Goal: Task Accomplishment & Management: Manage account settings

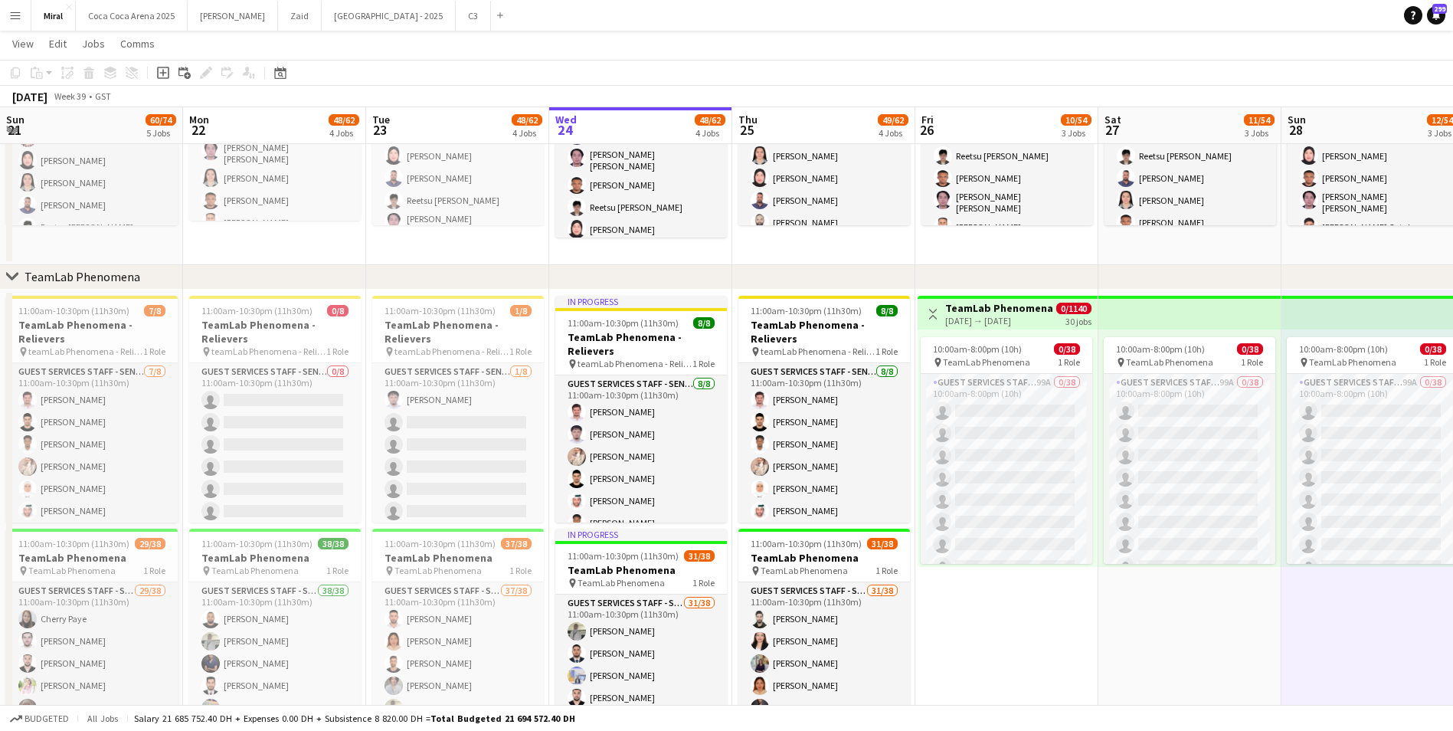
scroll to position [0, 308]
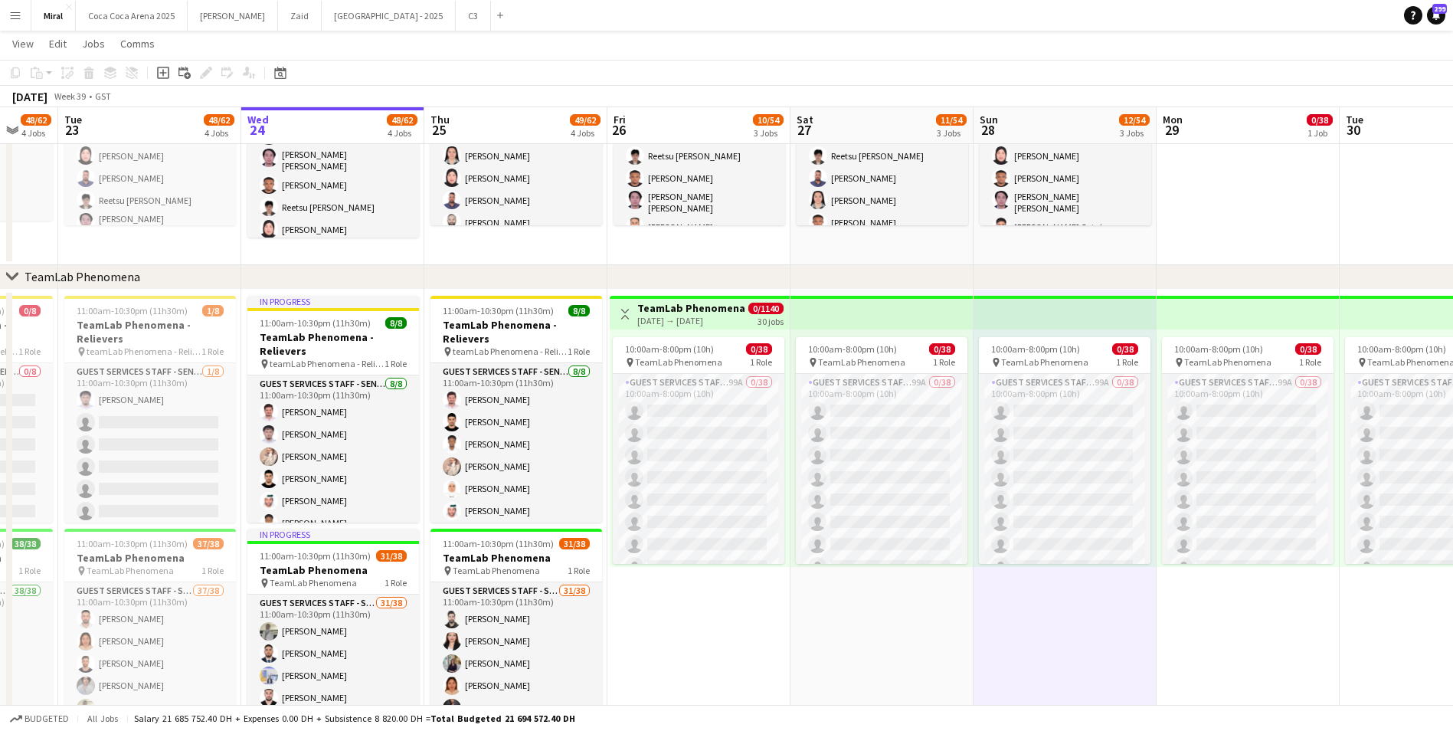
click at [727, 310] on h3 "TeamLab Phenomena" at bounding box center [691, 308] width 108 height 14
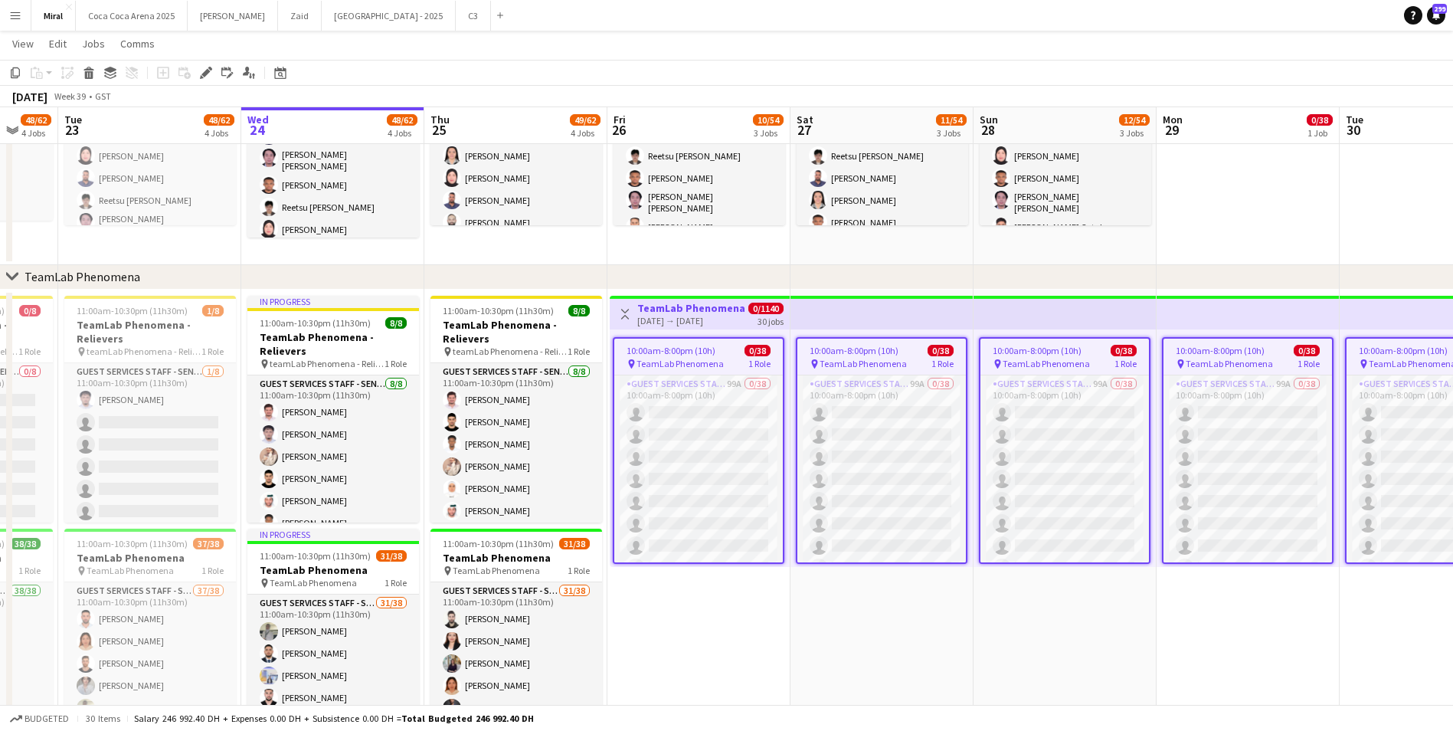
click at [727, 310] on h3 "TeamLab Phenomena" at bounding box center [691, 308] width 108 height 14
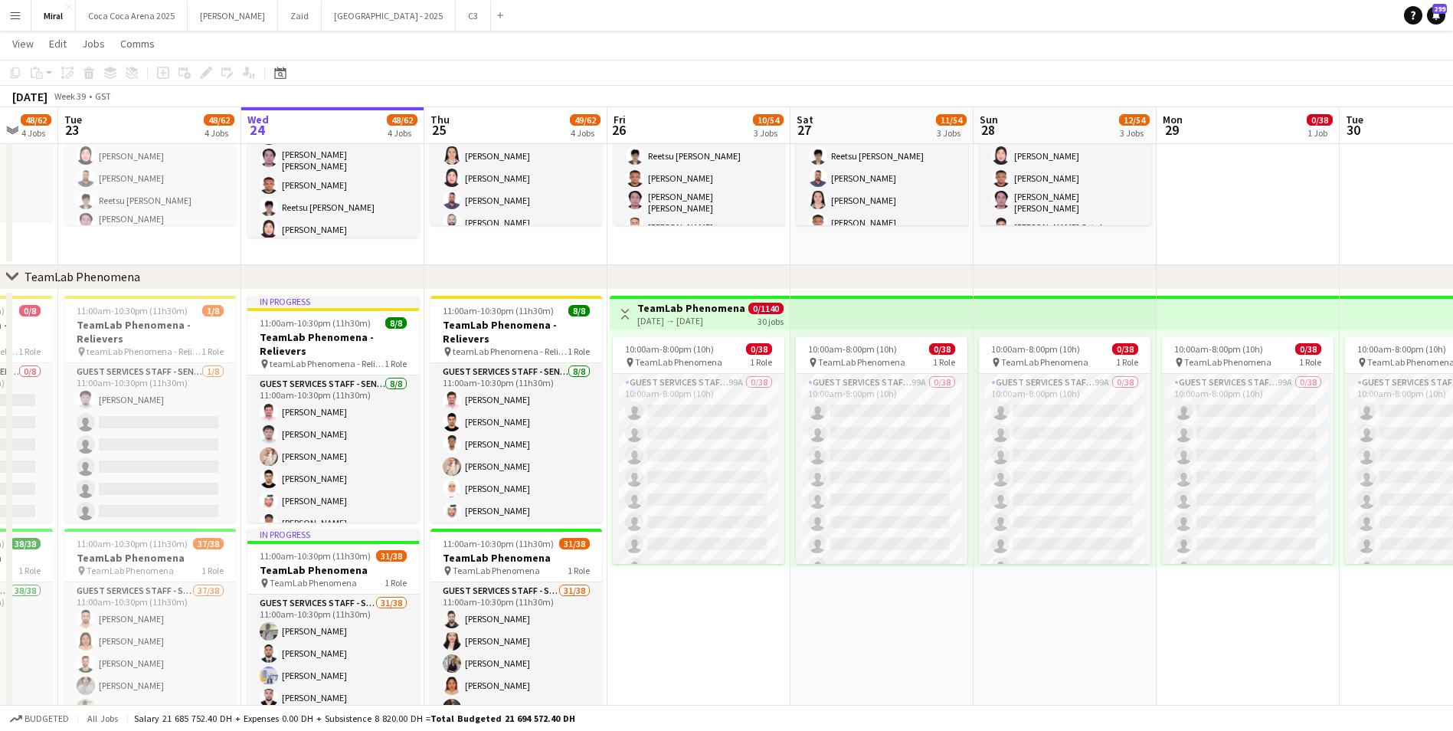
click at [727, 310] on h3 "TeamLab Phenomena" at bounding box center [691, 308] width 108 height 14
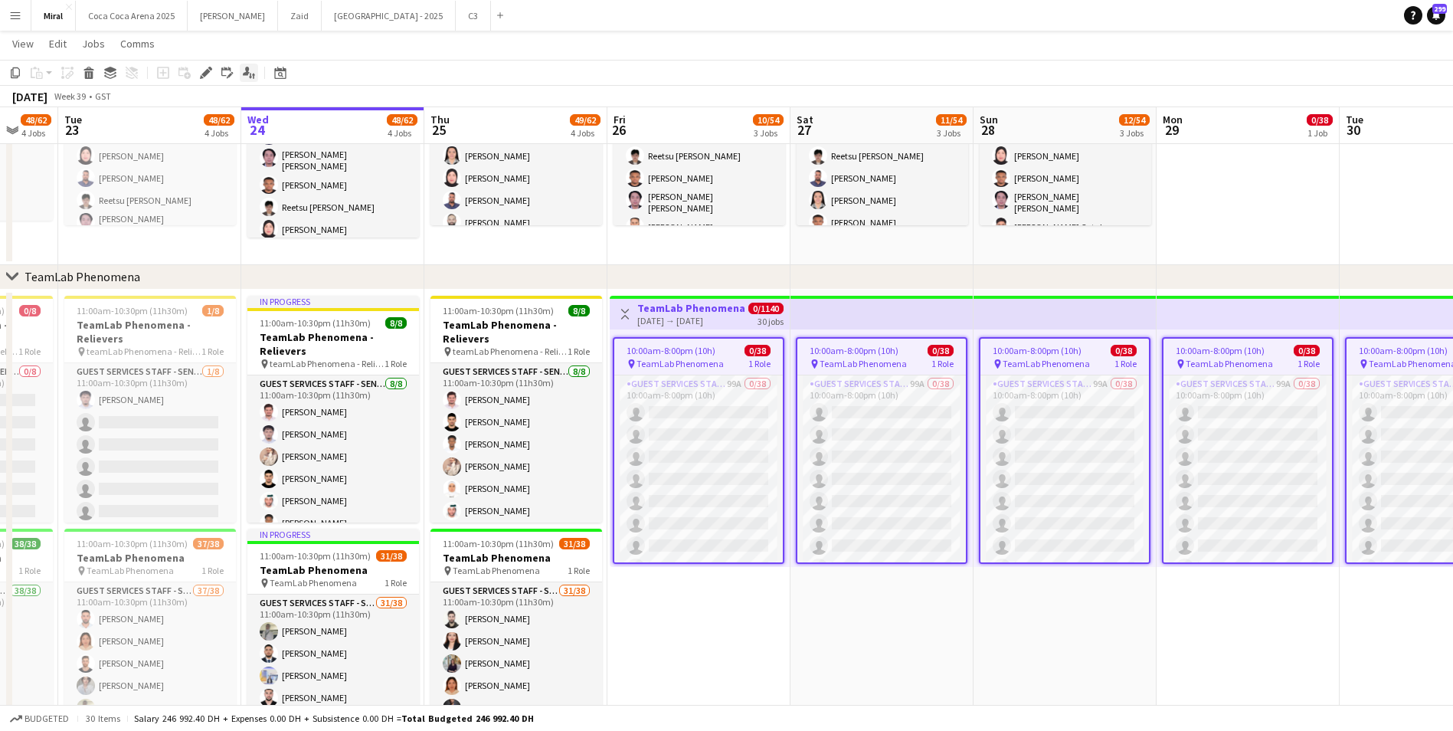
click at [248, 73] on icon at bounding box center [246, 71] width 7 height 8
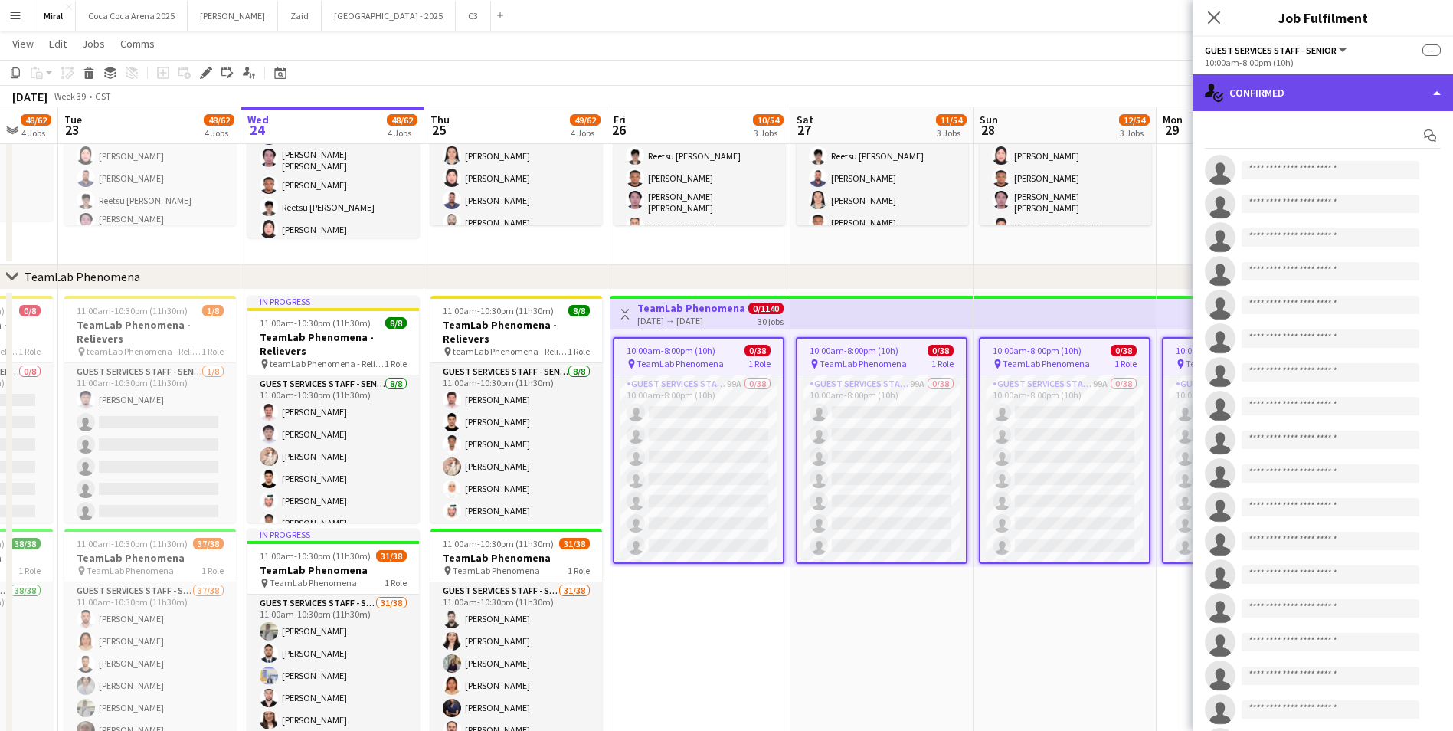
click at [1312, 92] on div "single-neutral-actions-check-2 Confirmed" at bounding box center [1322, 92] width 260 height 37
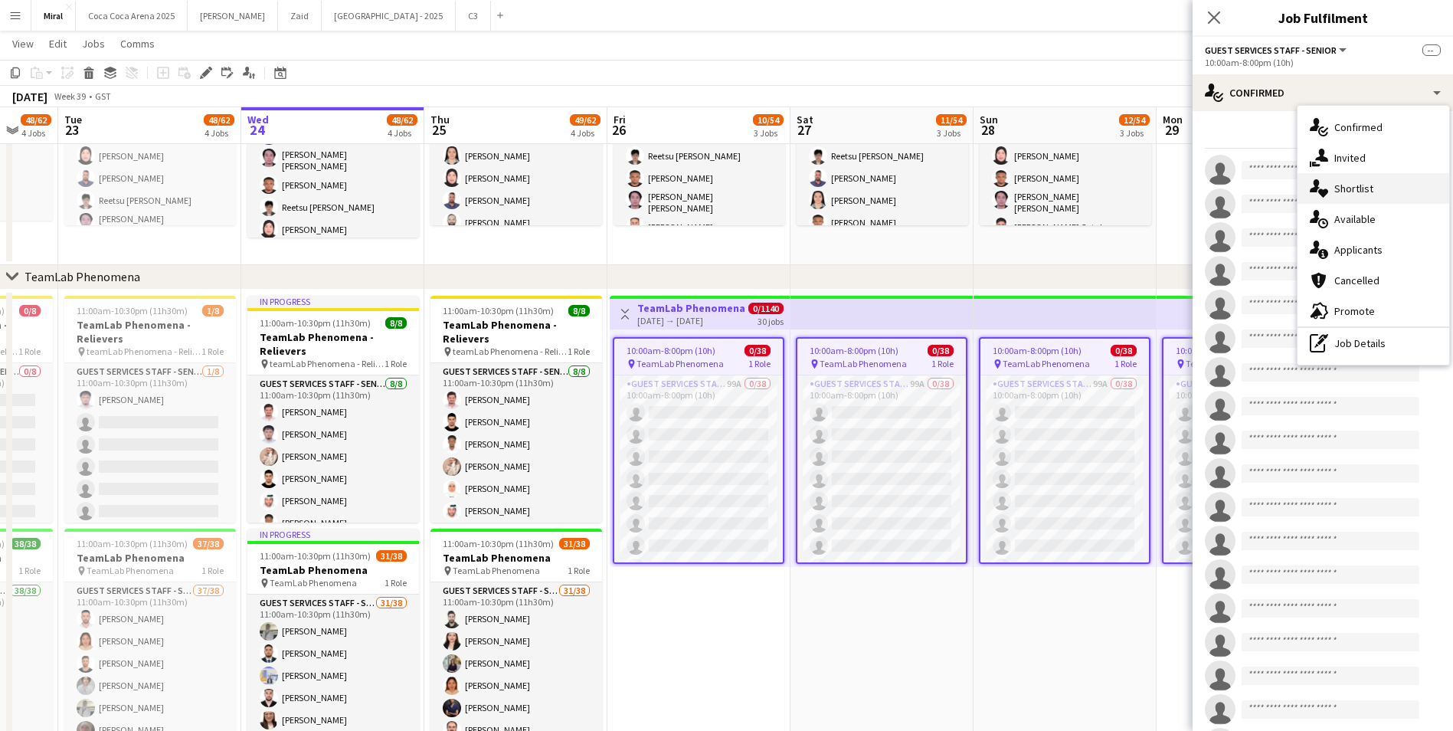
click at [1371, 196] on div "single-neutral-actions-heart Shortlist" at bounding box center [1373, 188] width 152 height 31
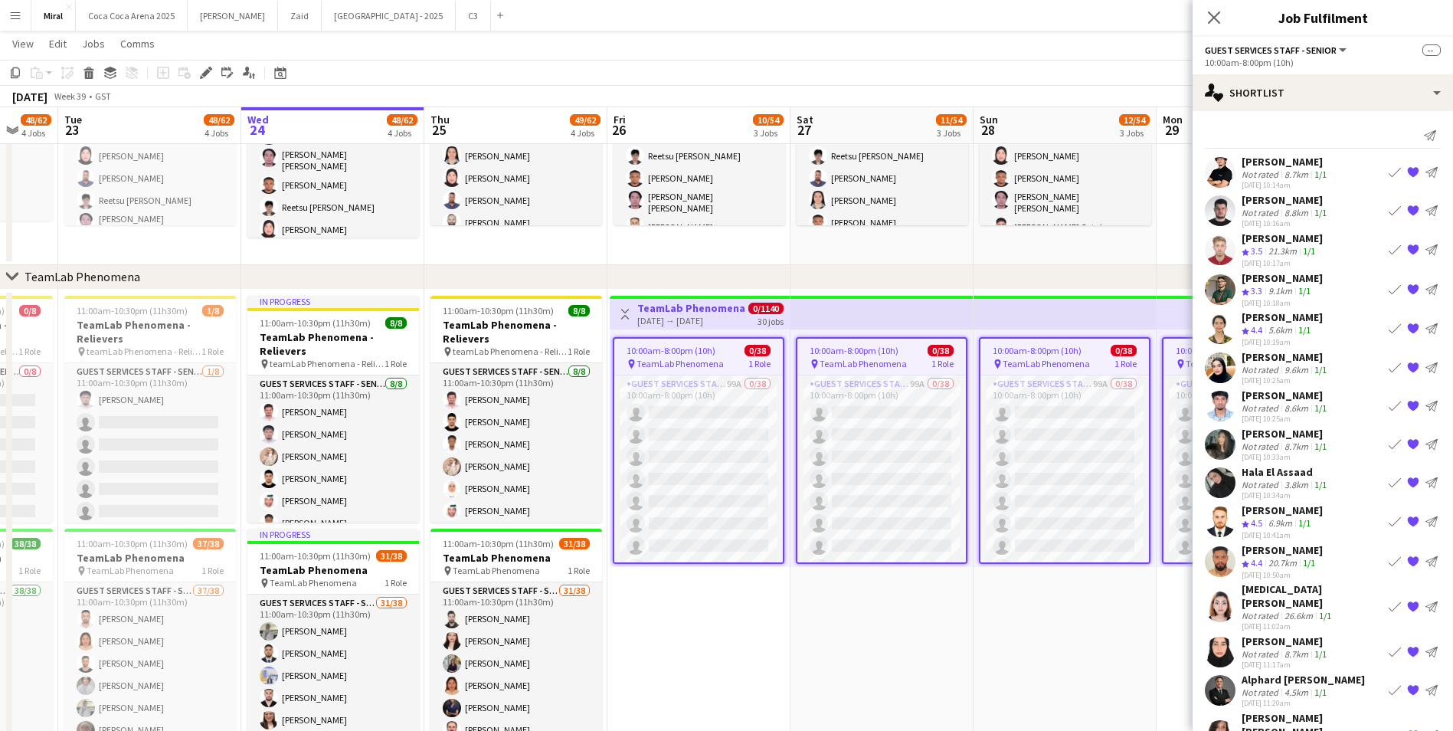
click at [1300, 171] on div "8.7km" at bounding box center [1296, 173] width 30 height 11
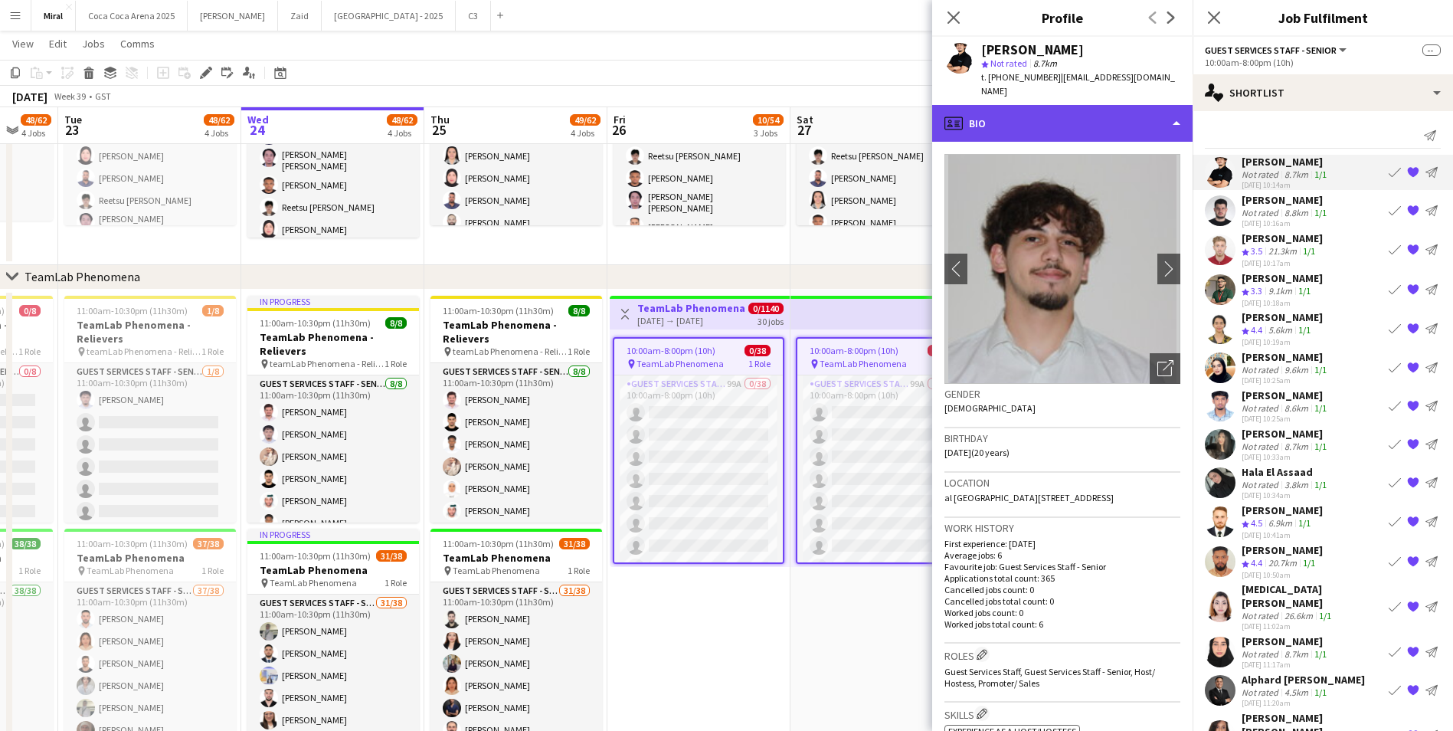
click at [1120, 105] on div "profile Bio" at bounding box center [1062, 123] width 260 height 37
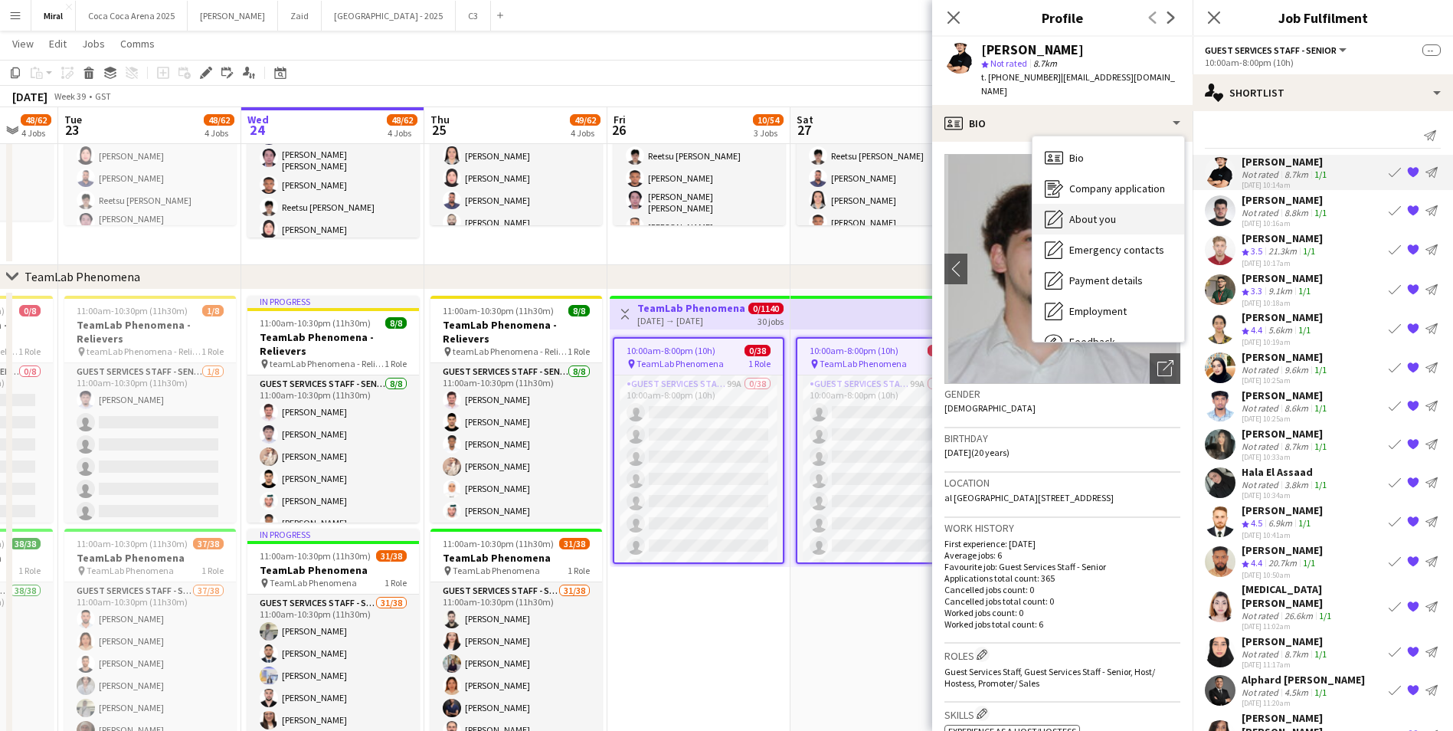
click at [1115, 208] on div "About you About you" at bounding box center [1108, 219] width 152 height 31
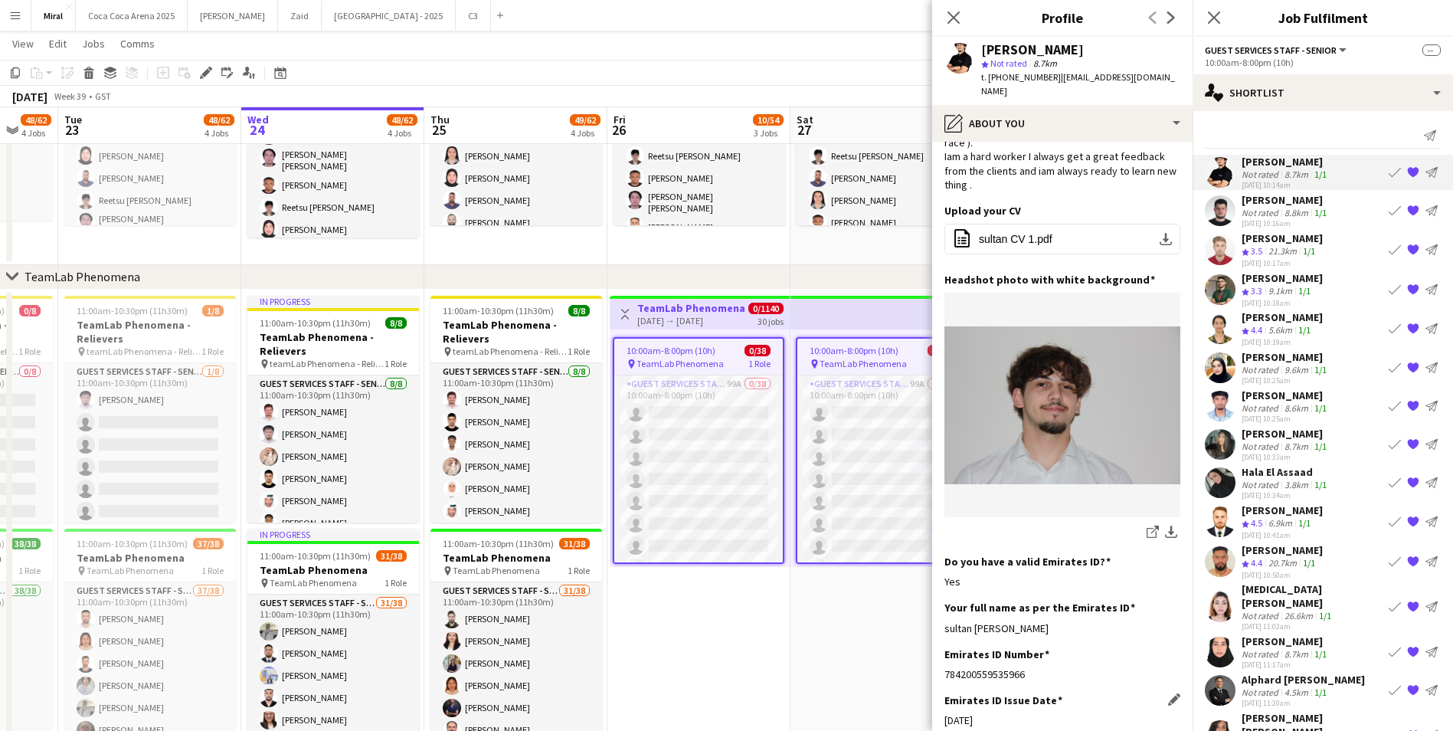
scroll to position [230, 0]
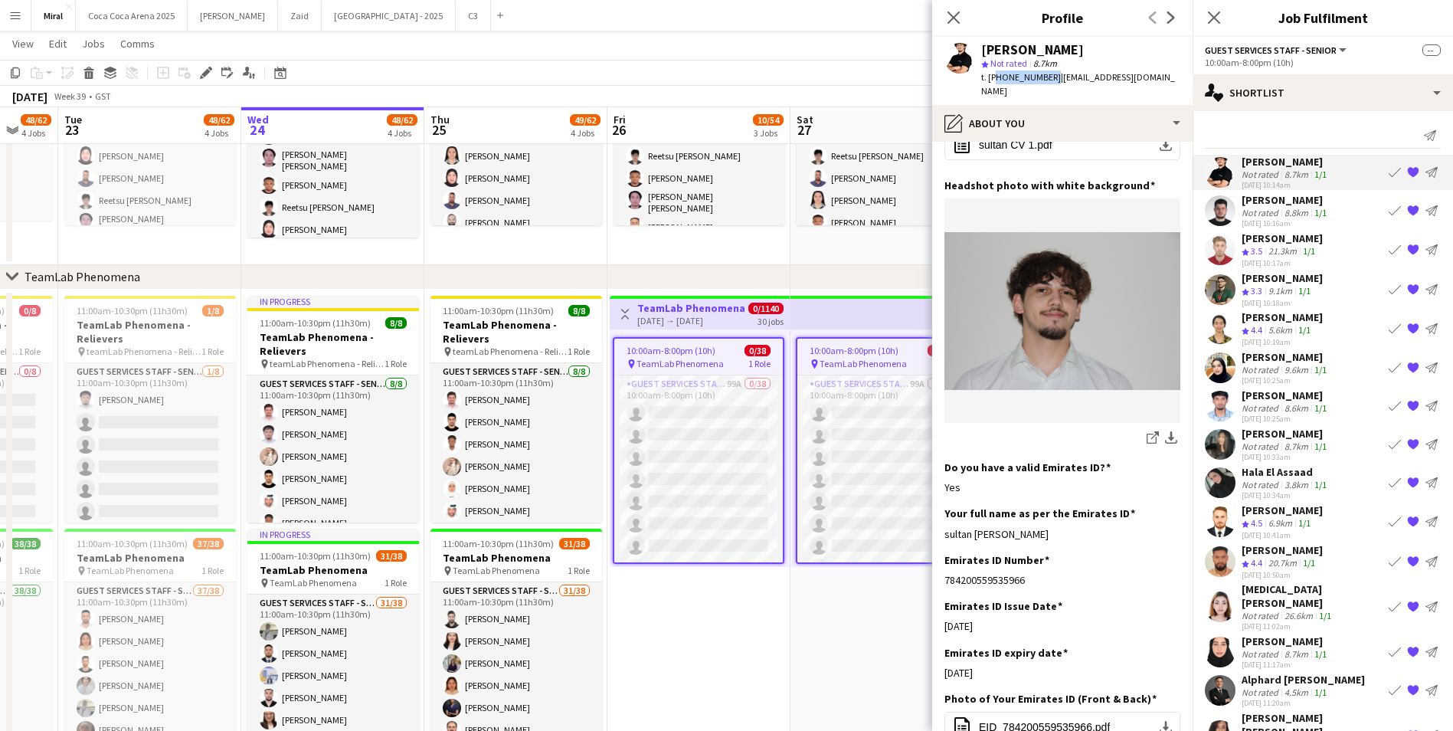
drag, startPoint x: 992, startPoint y: 78, endPoint x: 1046, endPoint y: 77, distance: 54.4
click at [1046, 77] on span "t. [PHONE_NUMBER]" at bounding box center [1021, 76] width 80 height 11
copy span "971565835514"
click at [814, 625] on app-date-cell "10:00am-8:00pm (10h) 0/38 pin TeamLab Phenomena 1 Role Guest Services Staff - S…" at bounding box center [881, 537] width 183 height 496
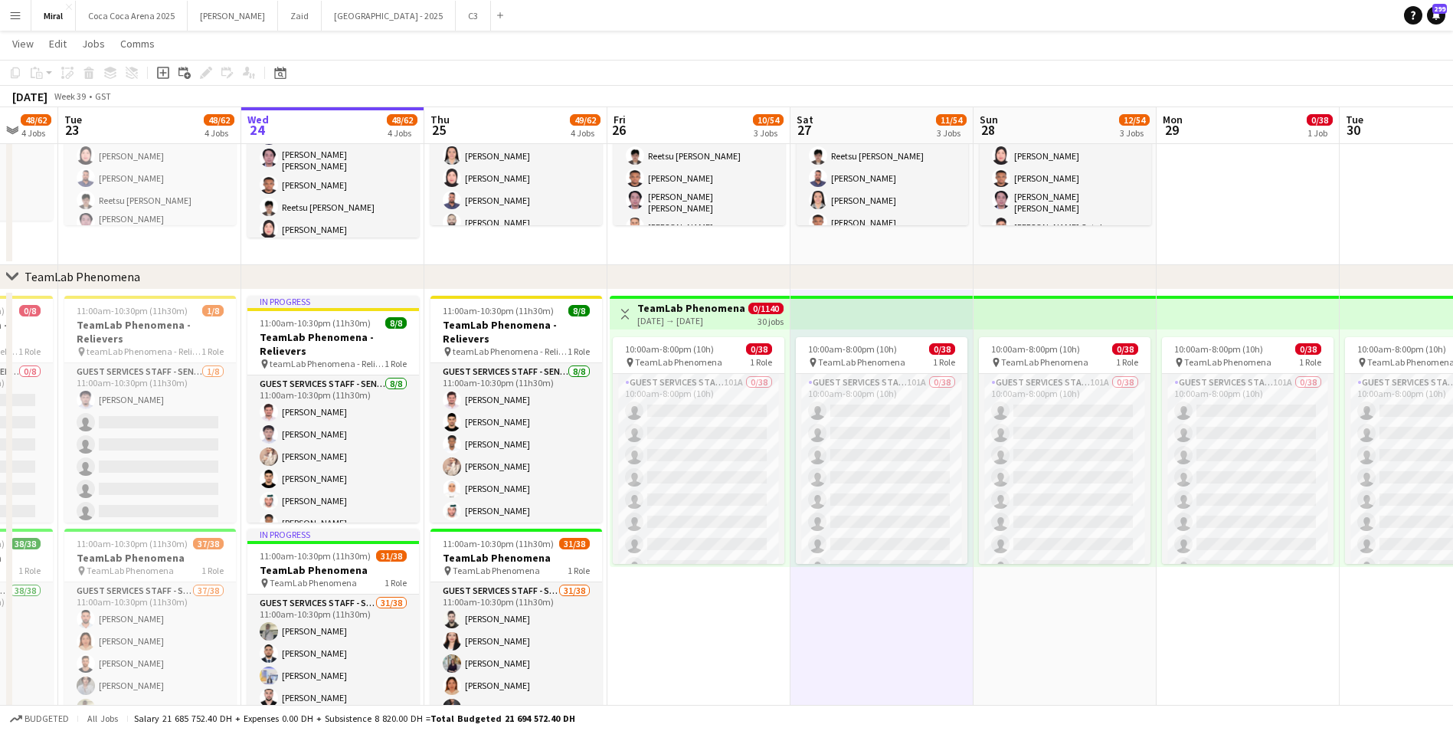
click at [684, 313] on h3 "TeamLab Phenomena" at bounding box center [691, 308] width 108 height 14
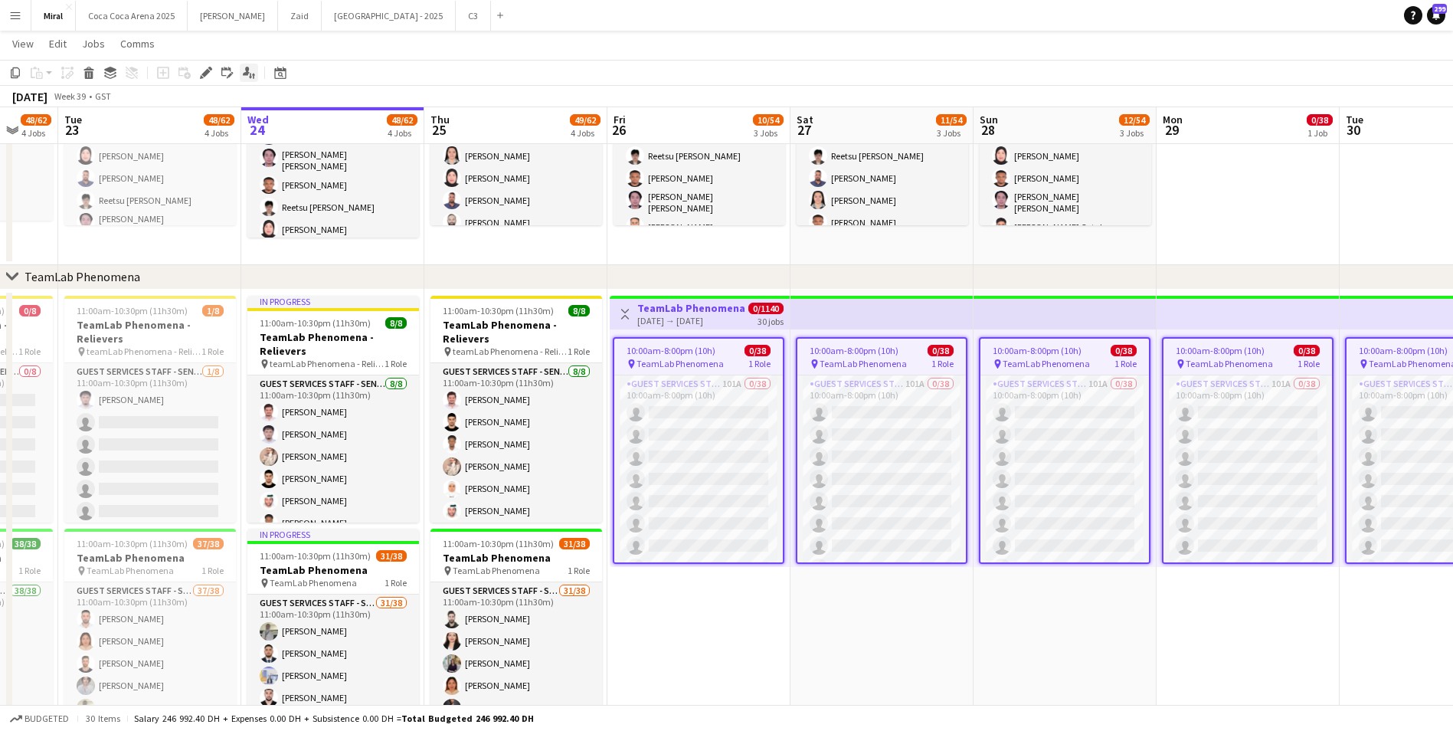
click at [248, 72] on icon at bounding box center [246, 71] width 7 height 8
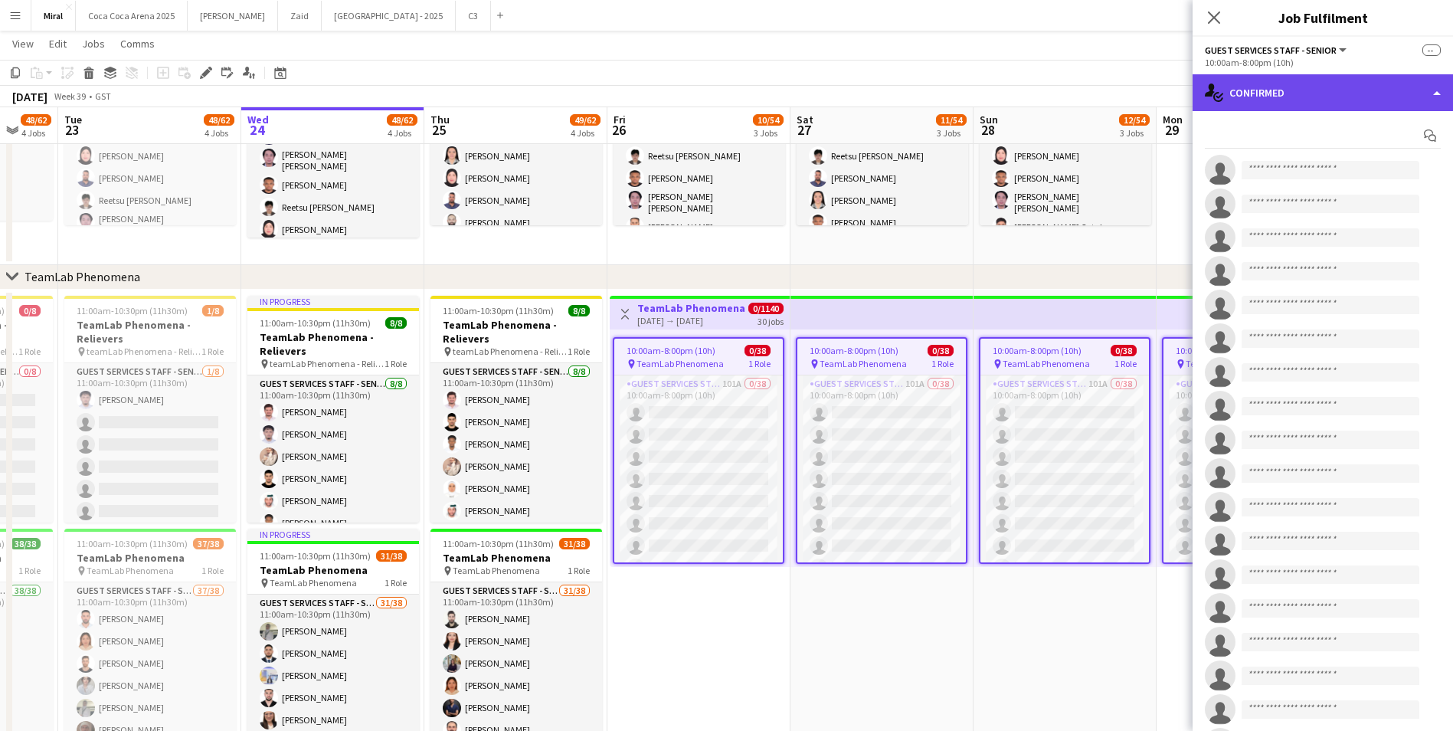
click at [1394, 88] on div "single-neutral-actions-check-2 Confirmed" at bounding box center [1322, 92] width 260 height 37
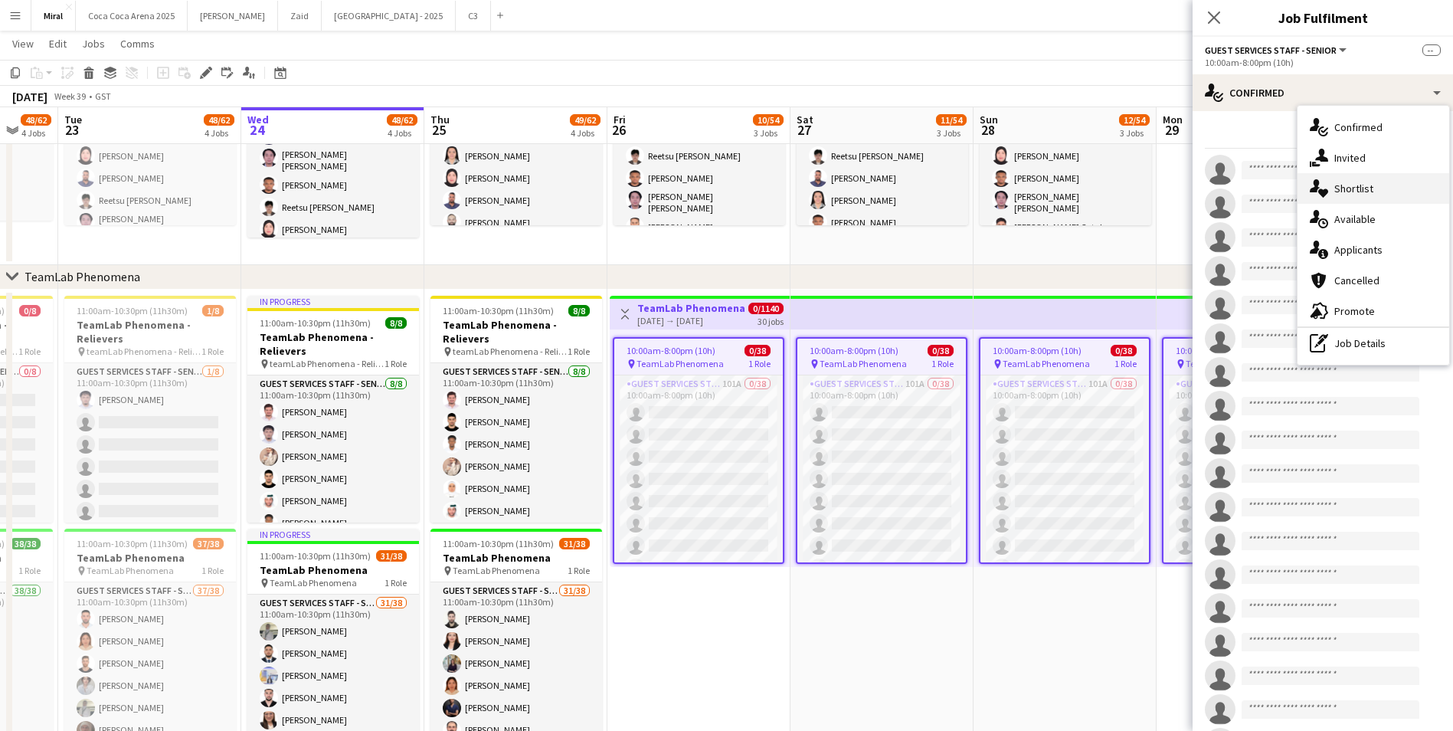
click at [1359, 188] on span "Shortlist" at bounding box center [1353, 188] width 39 height 14
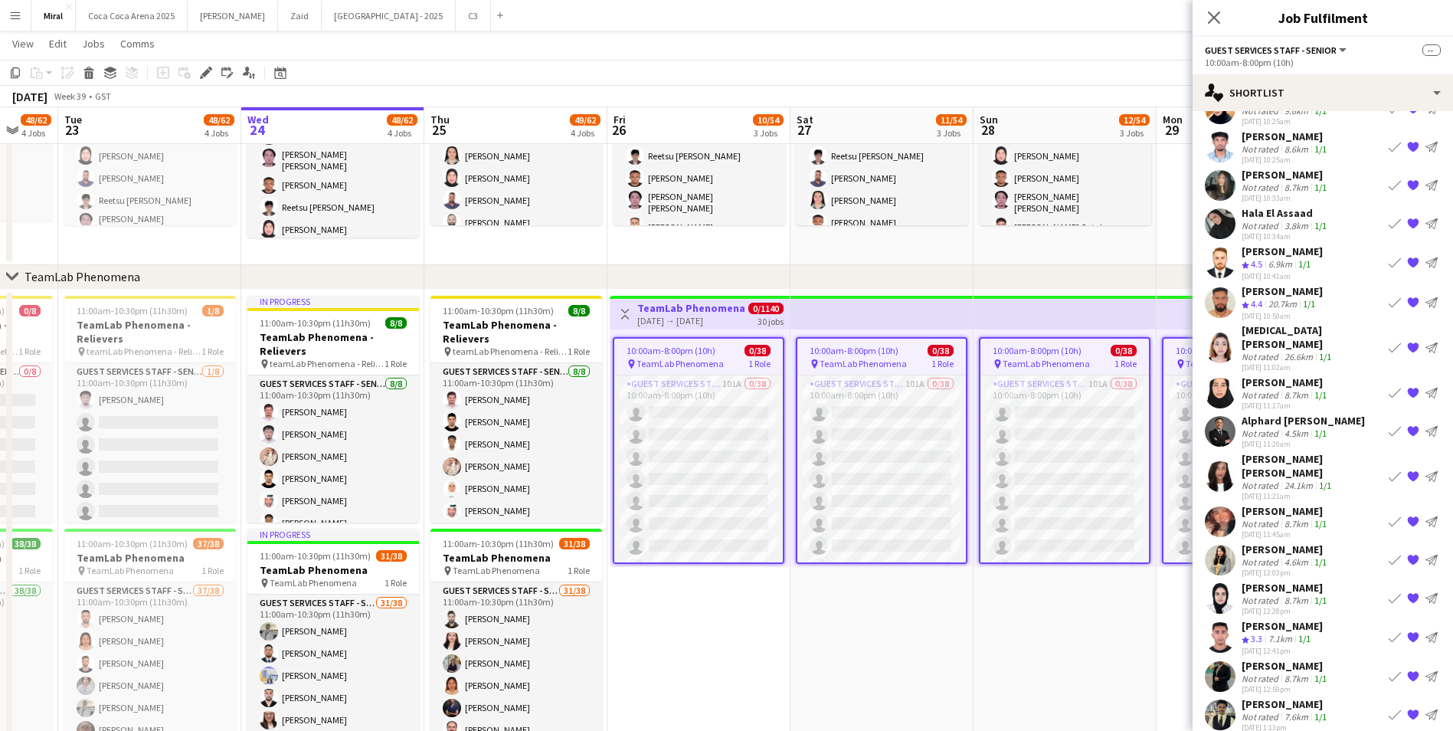
scroll to position [286, 0]
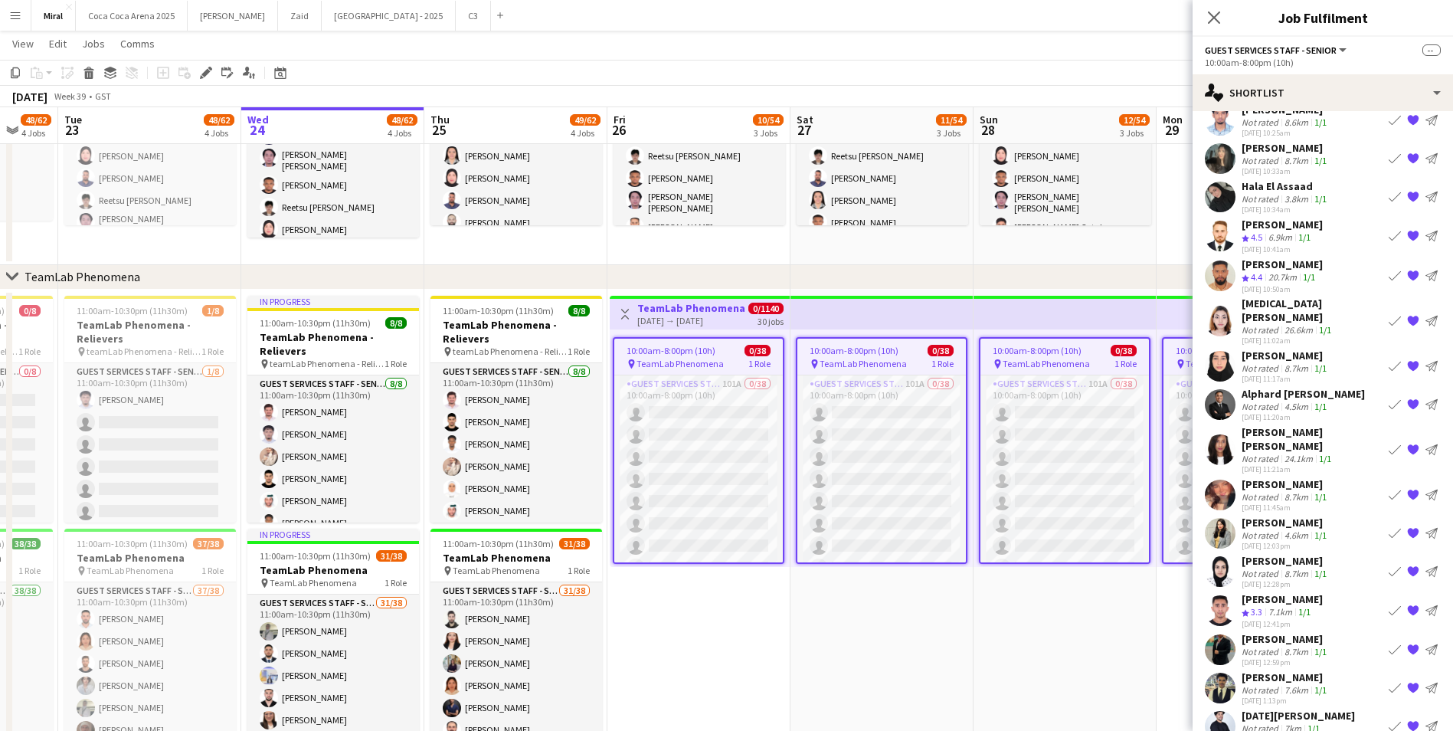
click at [732, 369] on div "pin TeamLab Phenomena 1 Role" at bounding box center [698, 364] width 168 height 12
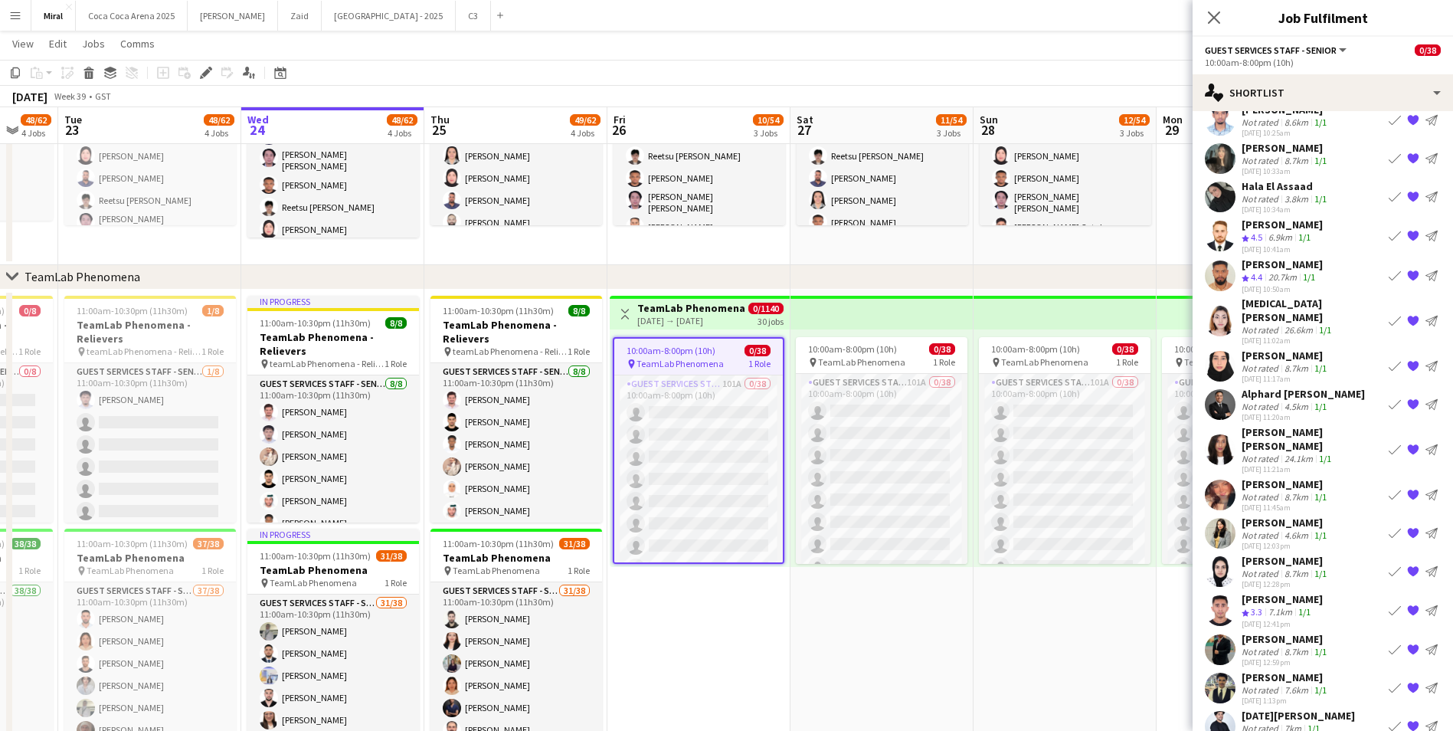
scroll to position [0, 0]
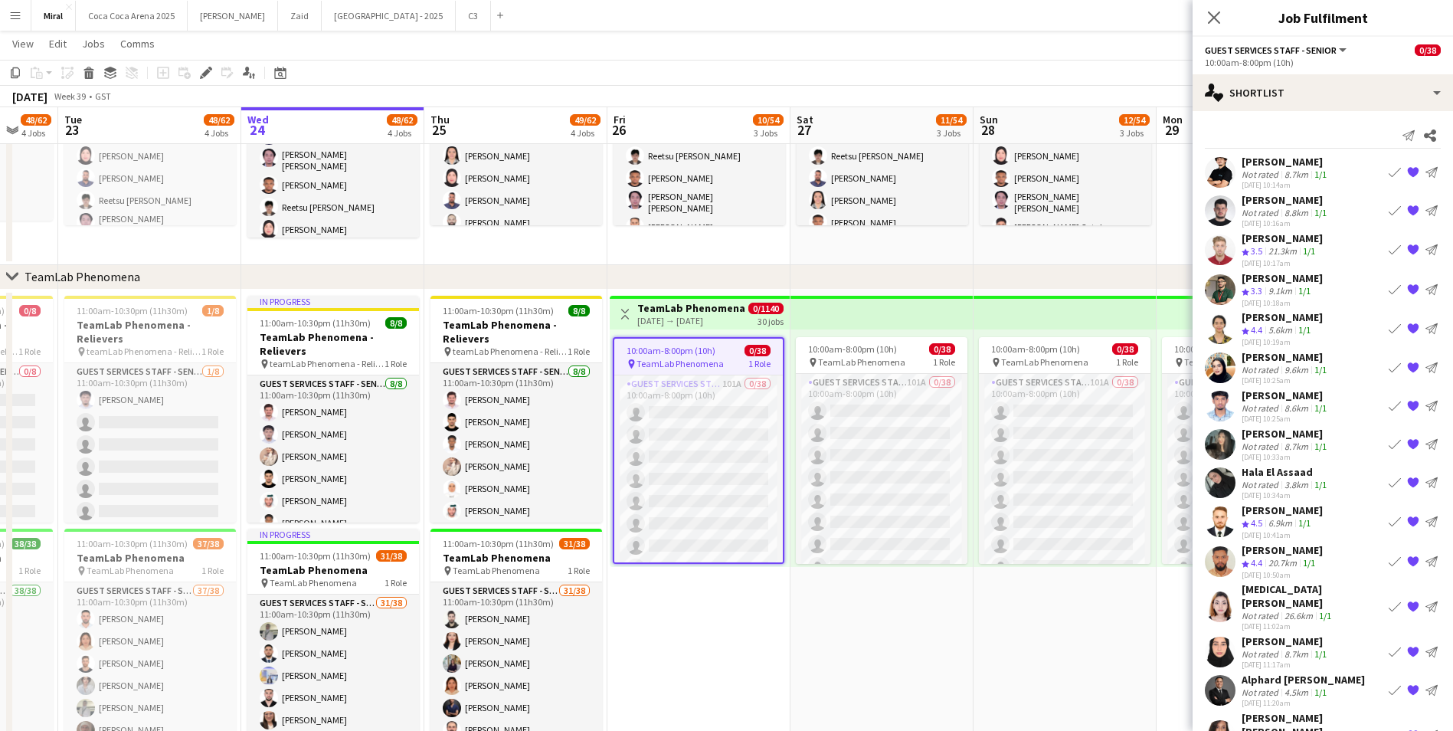
click at [724, 319] on div "[DATE] → [DATE]" at bounding box center [691, 320] width 108 height 11
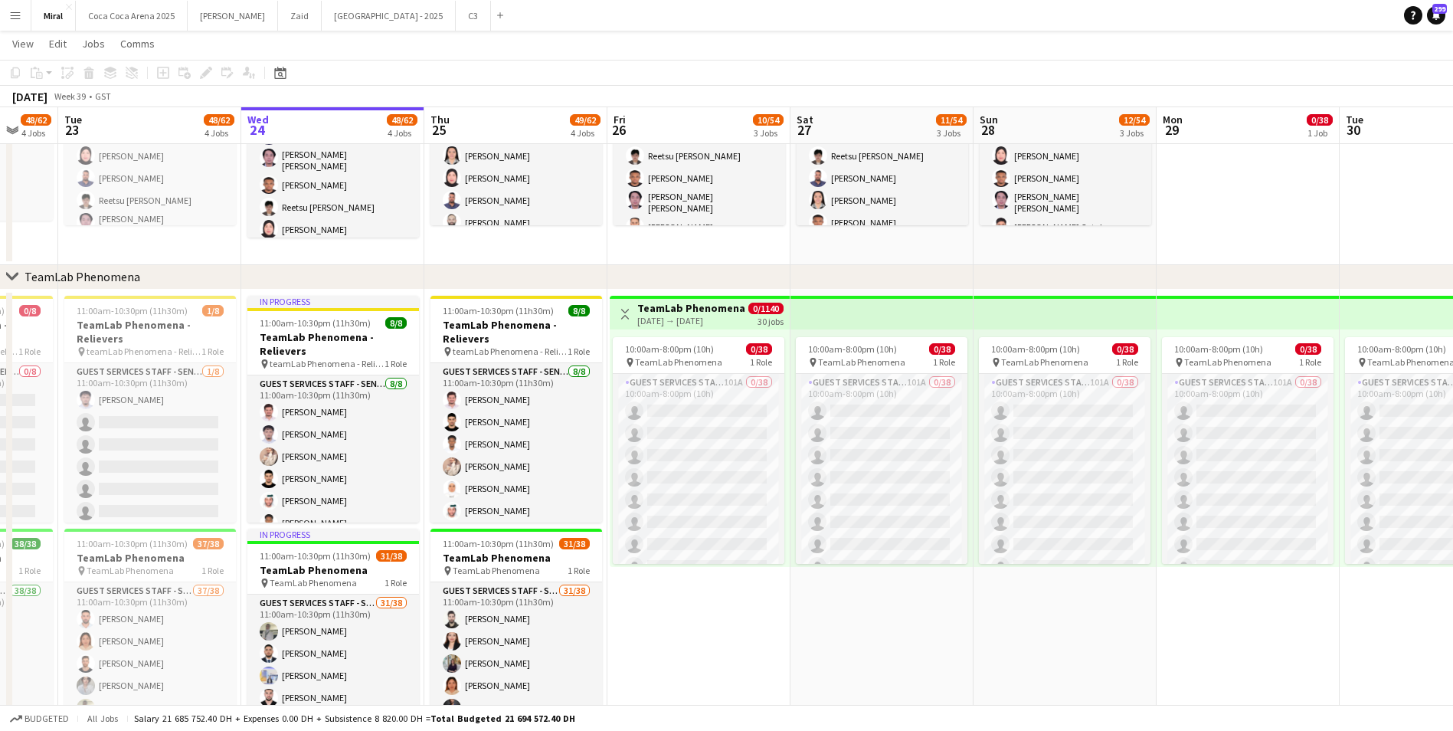
click at [727, 309] on h3 "TeamLab Phenomena" at bounding box center [691, 308] width 108 height 14
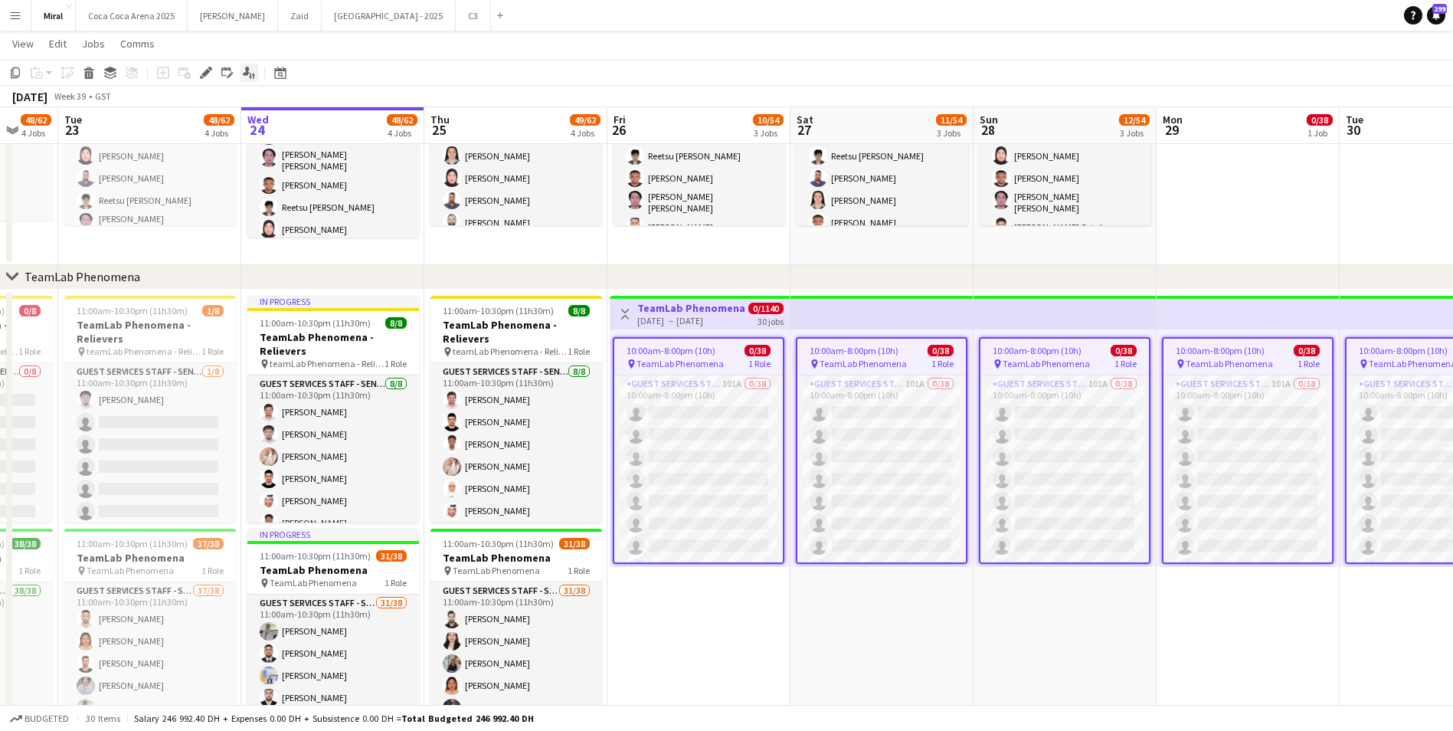
click at [248, 71] on icon at bounding box center [246, 71] width 7 height 8
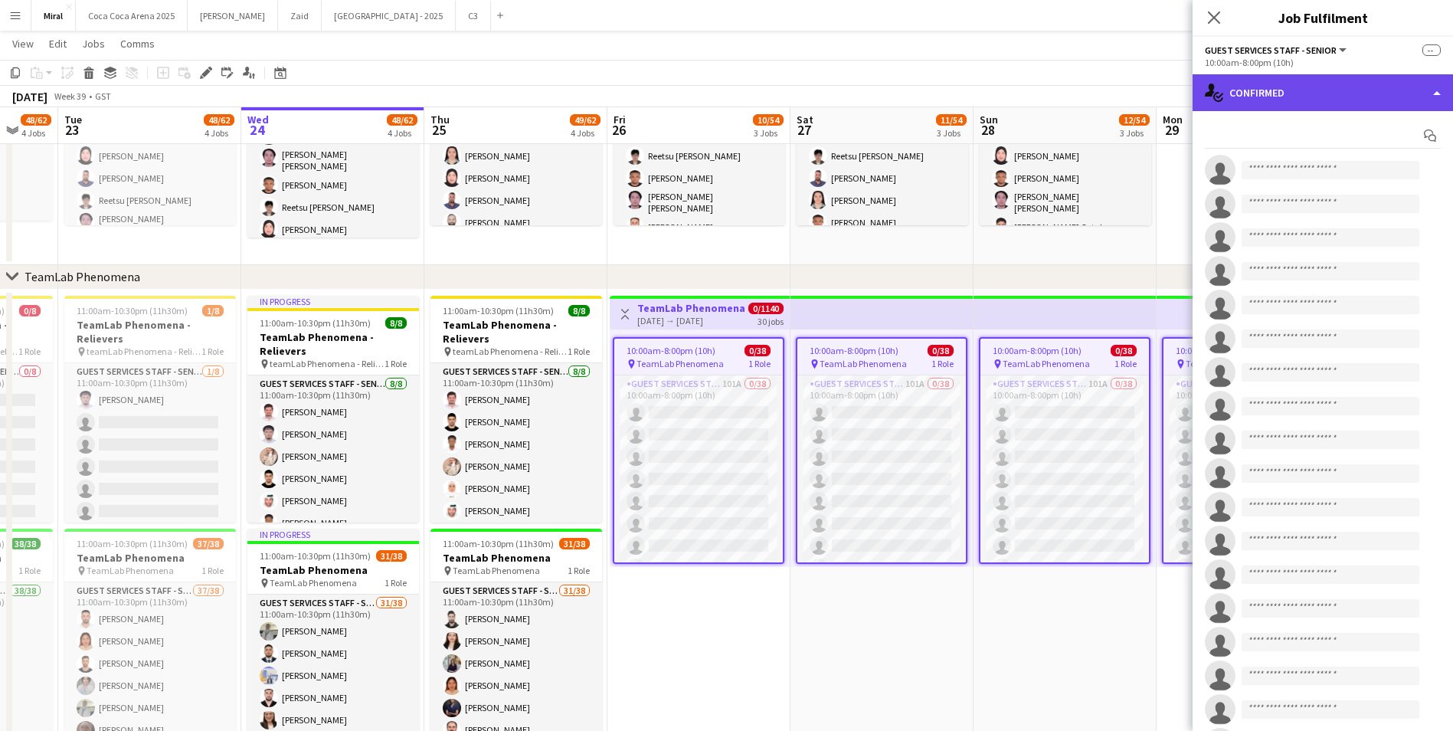
click at [1304, 87] on div "single-neutral-actions-check-2 Confirmed" at bounding box center [1322, 92] width 260 height 37
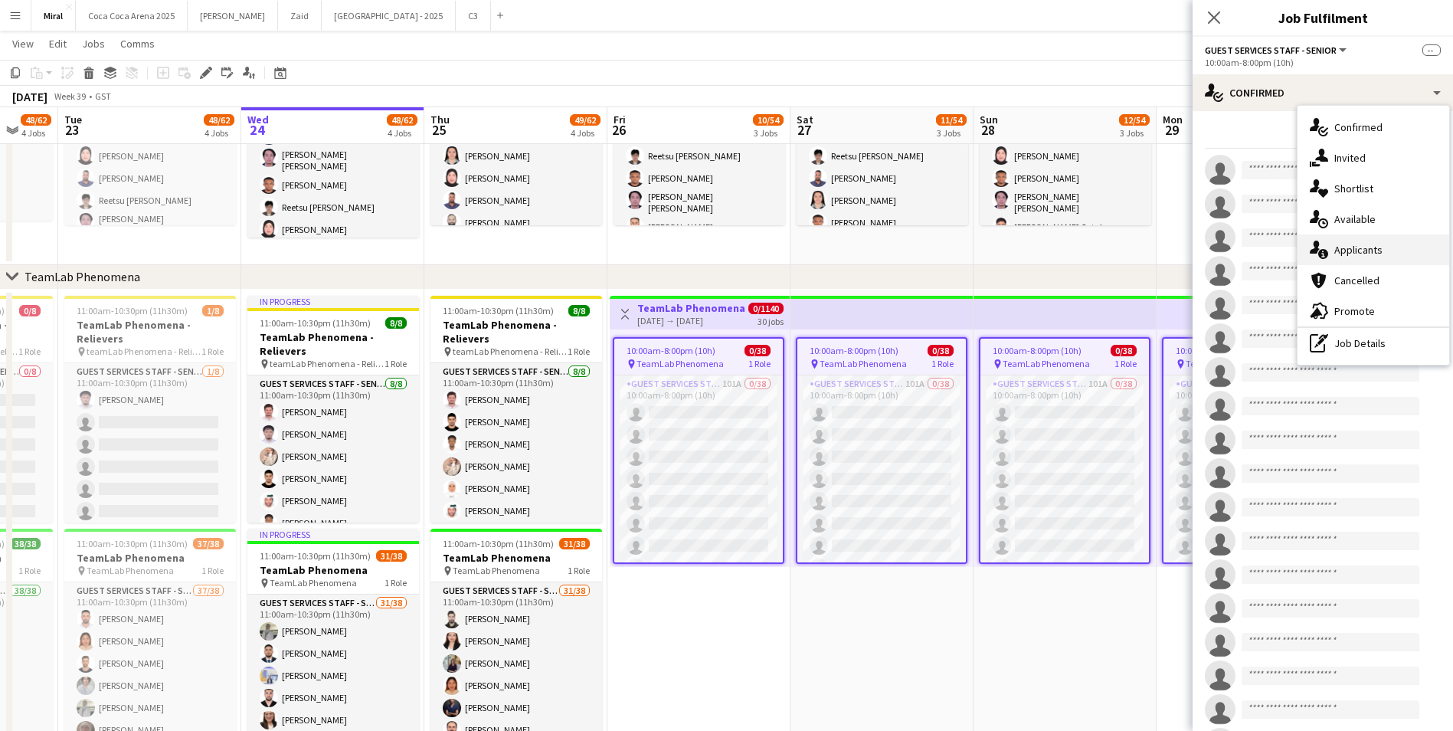
click at [1364, 246] on span "Applicants" at bounding box center [1358, 250] width 48 height 14
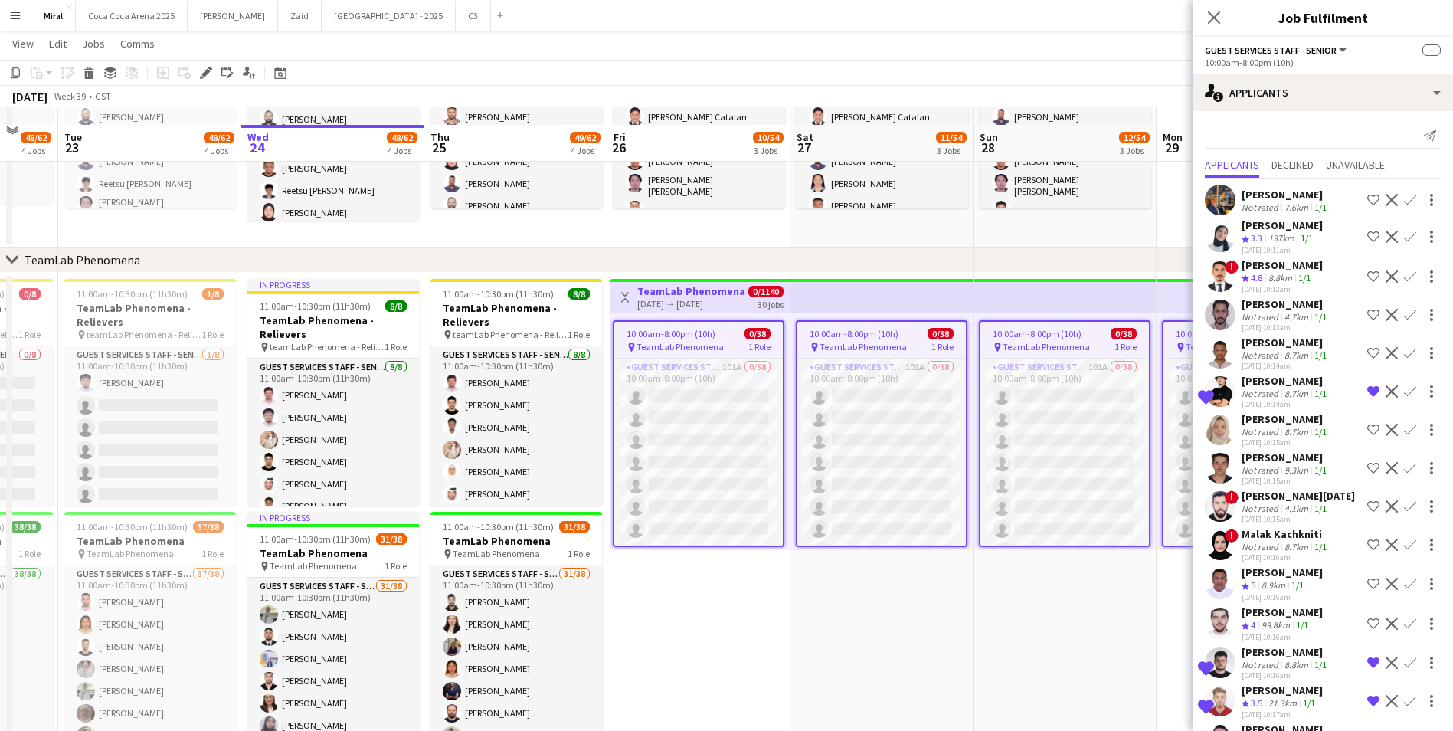
scroll to position [420, 0]
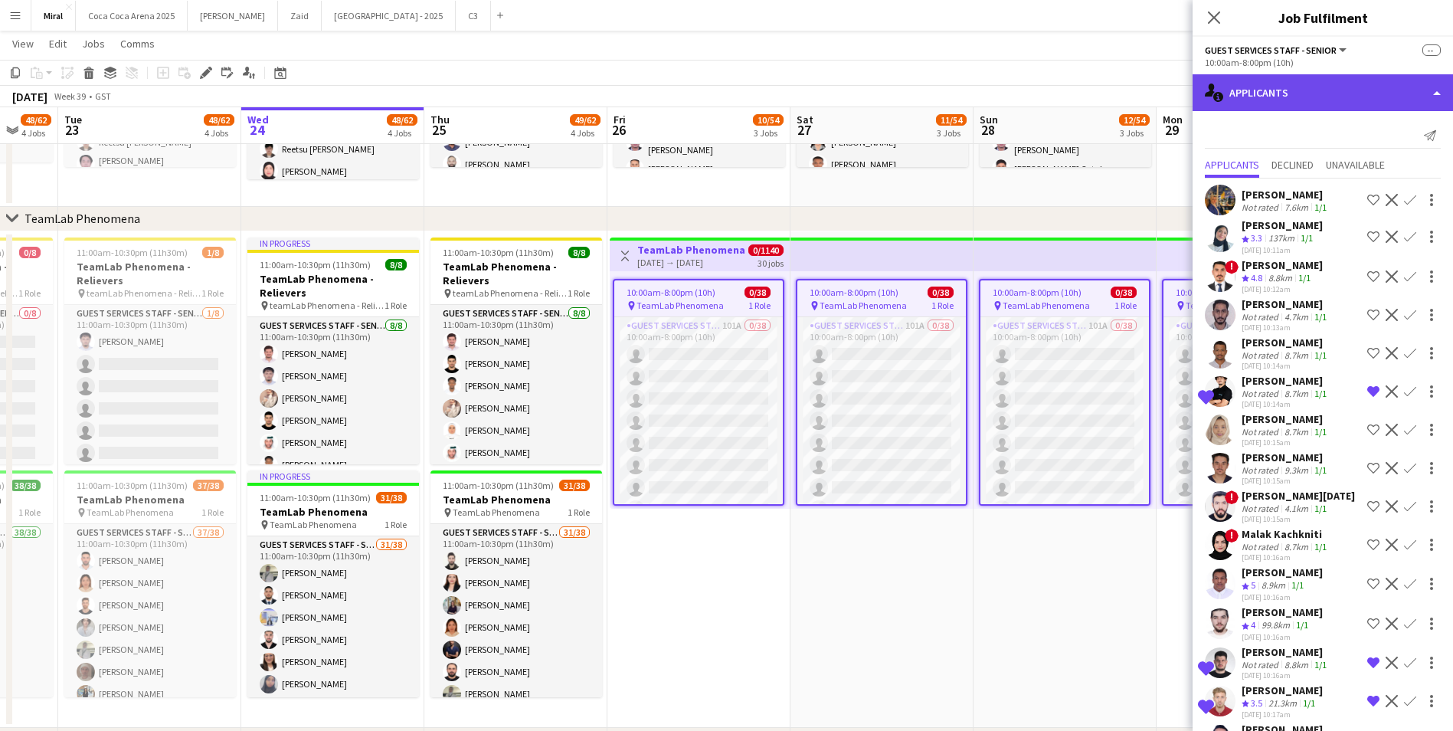
click at [1304, 96] on div "single-neutral-actions-information Applicants" at bounding box center [1322, 92] width 260 height 37
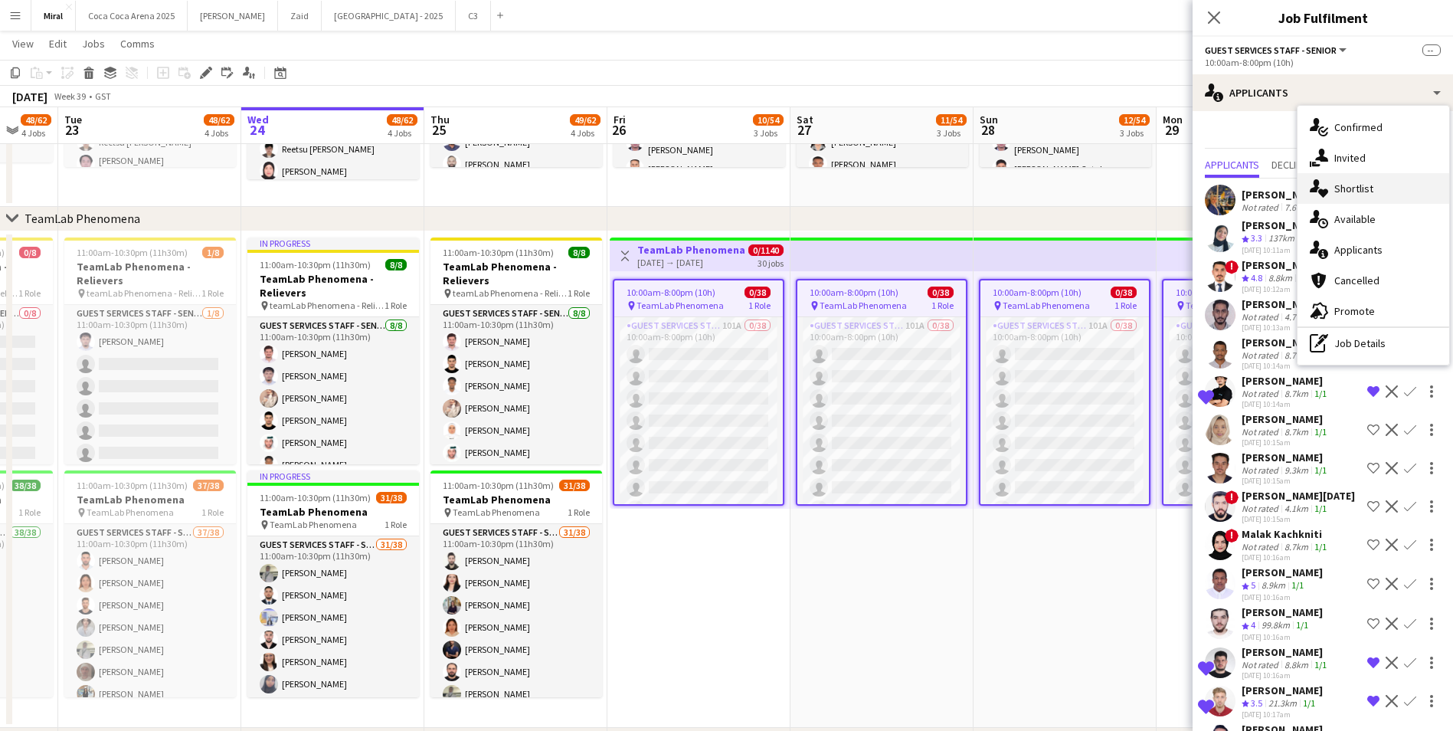
click at [1355, 184] on span "Shortlist" at bounding box center [1353, 188] width 39 height 14
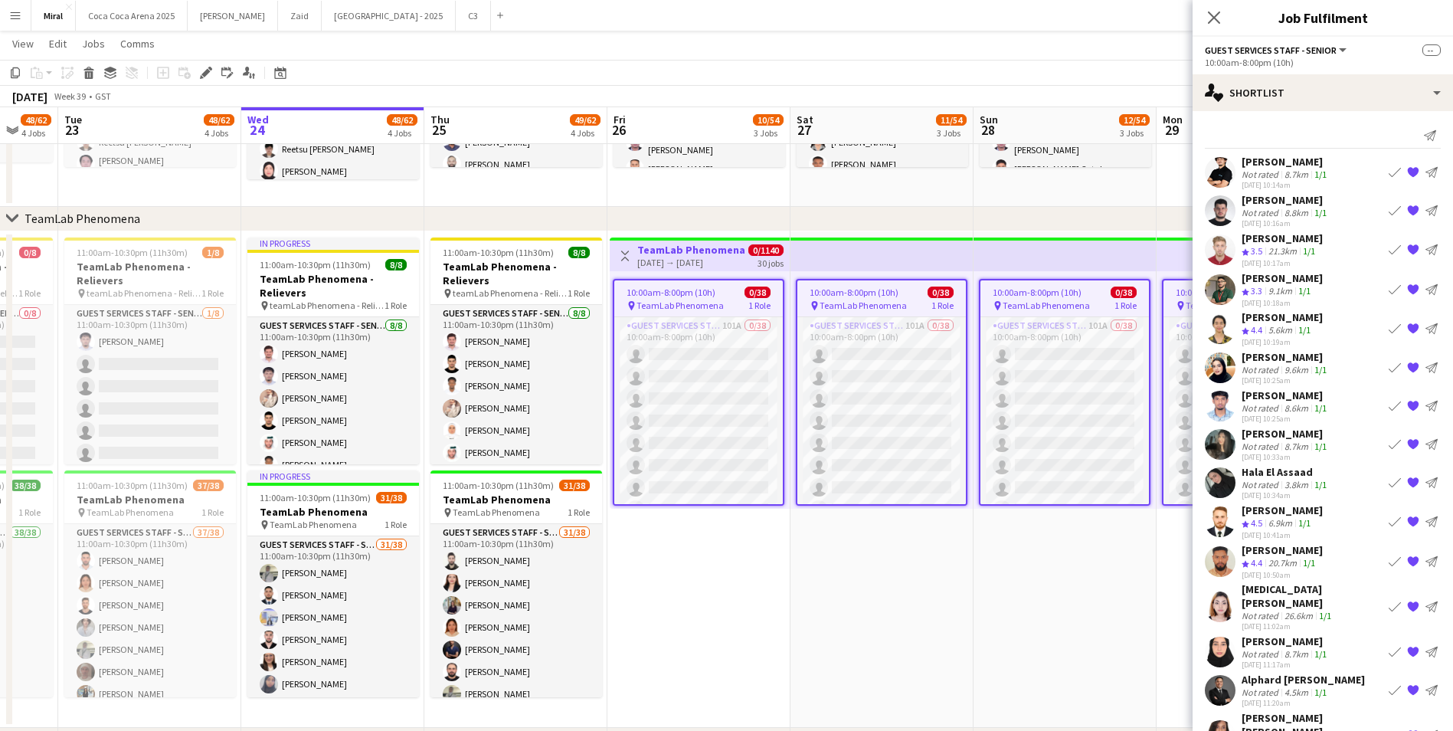
click at [1296, 209] on div "8.8km" at bounding box center [1296, 212] width 30 height 11
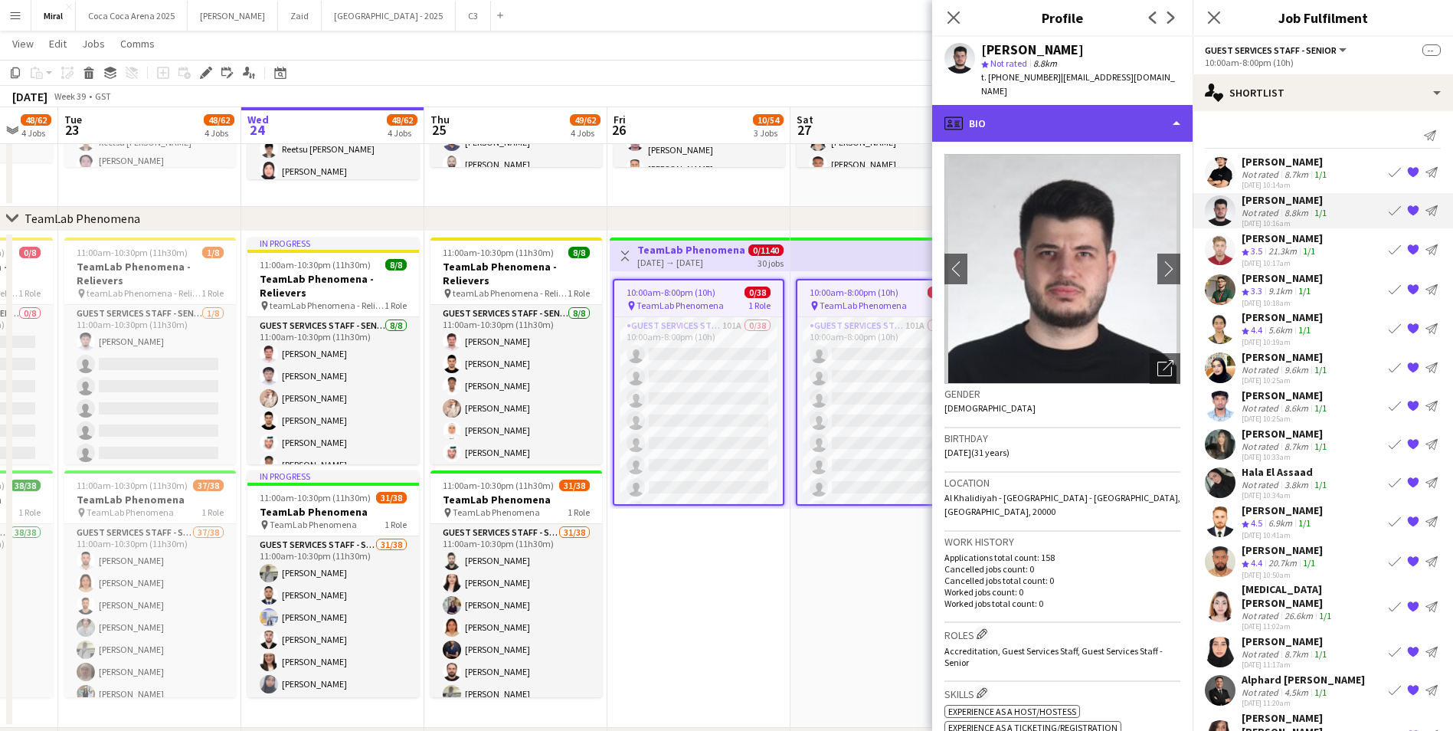
click at [1151, 120] on div "profile Bio" at bounding box center [1062, 123] width 260 height 37
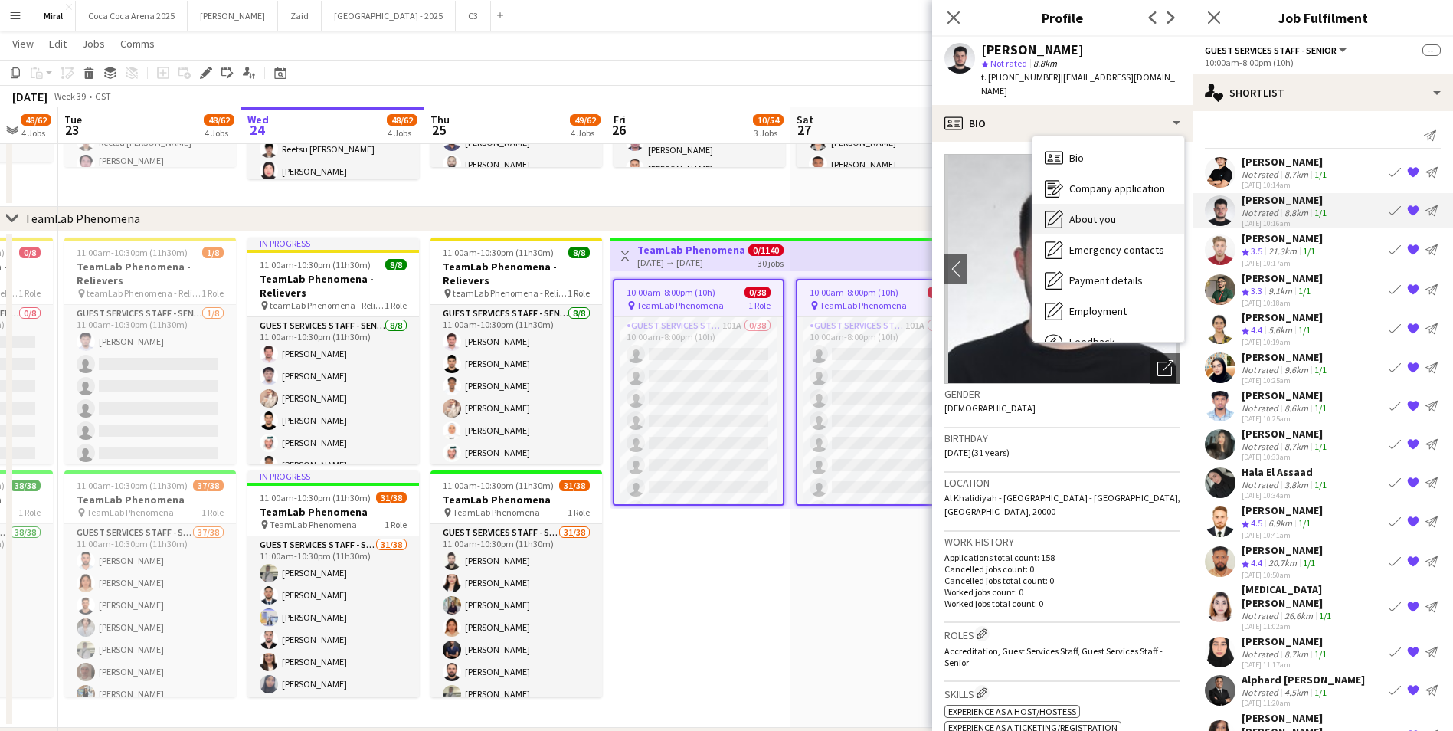
click at [1116, 208] on div "About you About you" at bounding box center [1108, 219] width 152 height 31
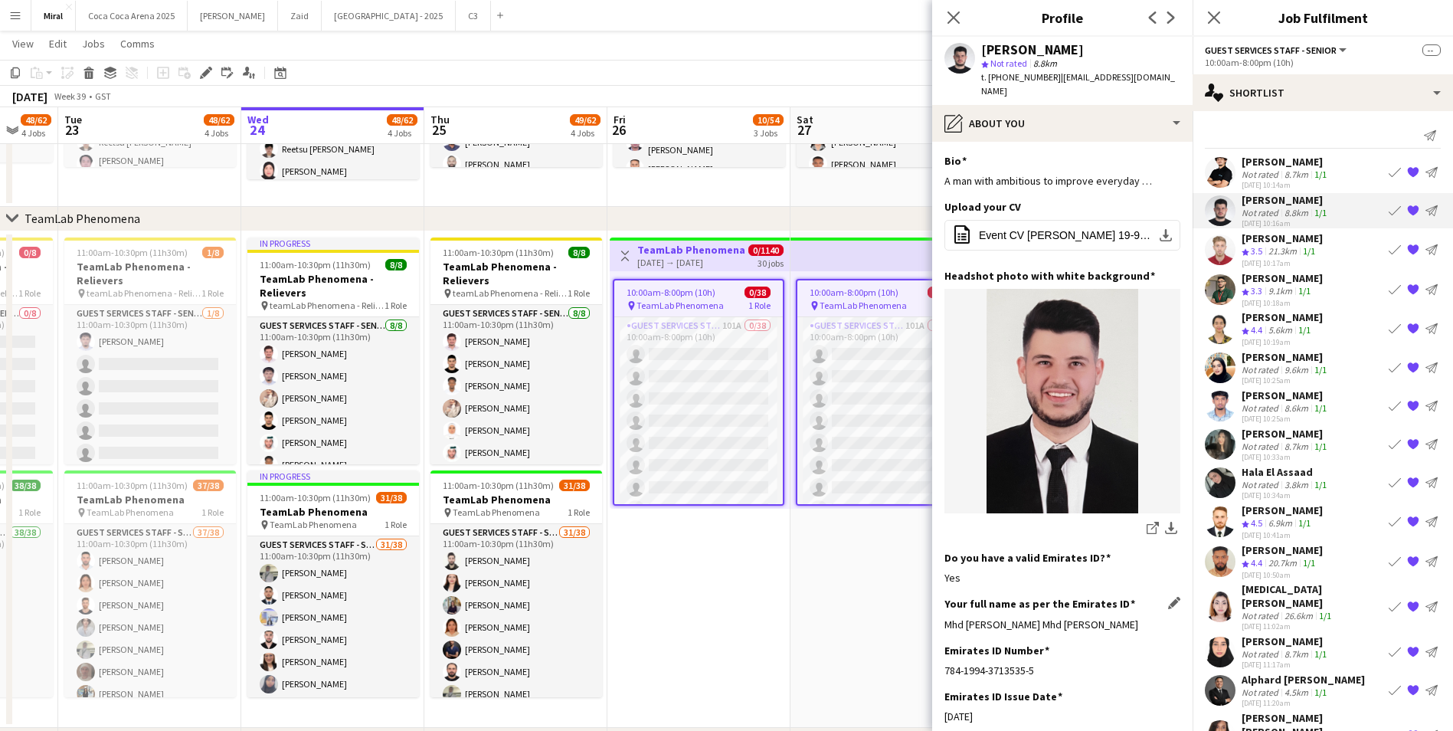
scroll to position [77, 0]
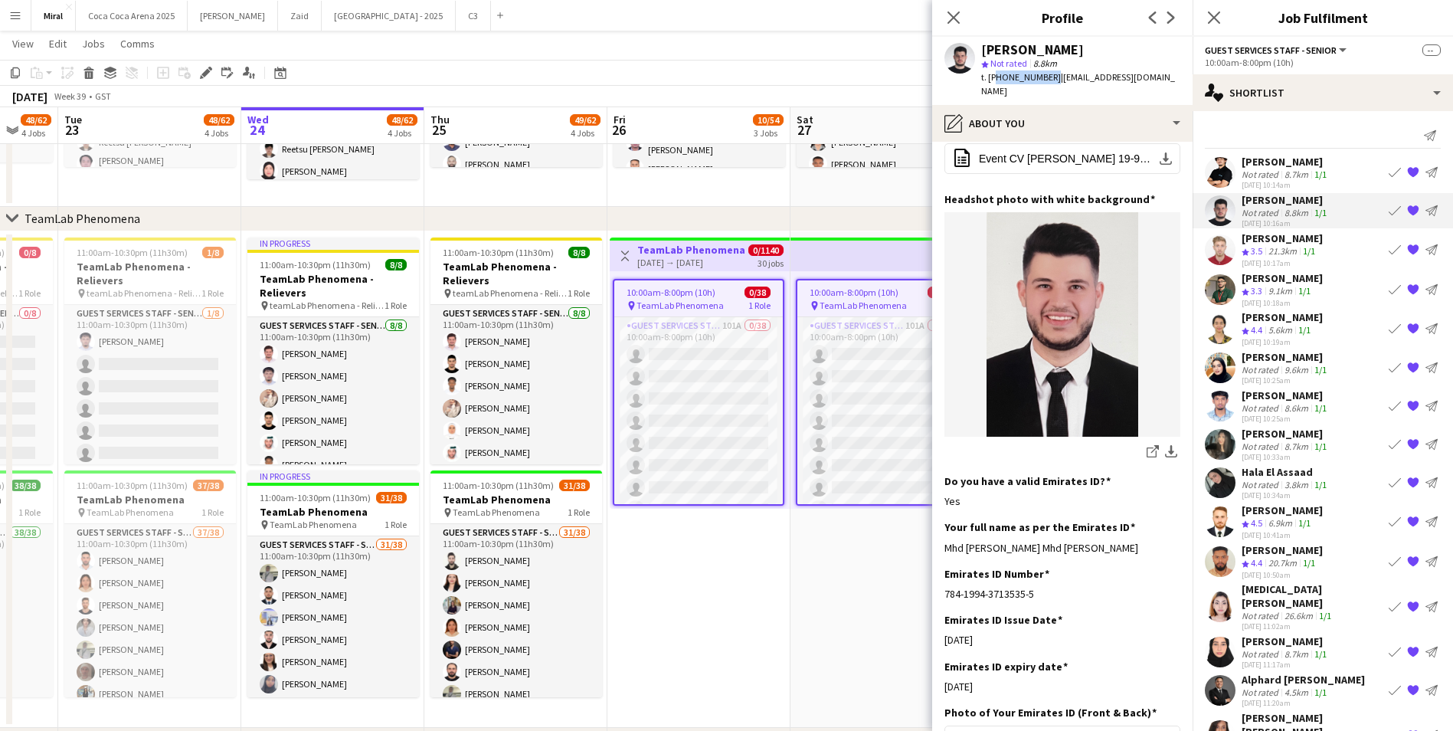
drag, startPoint x: 994, startPoint y: 76, endPoint x: 1047, endPoint y: 75, distance: 52.8
click at [1047, 75] on span "t. [PHONE_NUMBER]" at bounding box center [1021, 76] width 80 height 11
copy span "971503498443"
drag, startPoint x: 1098, startPoint y: 531, endPoint x: 938, endPoint y: 536, distance: 160.1
click at [938, 536] on app-section-data-types "Bio Edit this field A man with ambitious to improve everyday … Upload your CV E…" at bounding box center [1062, 436] width 260 height 589
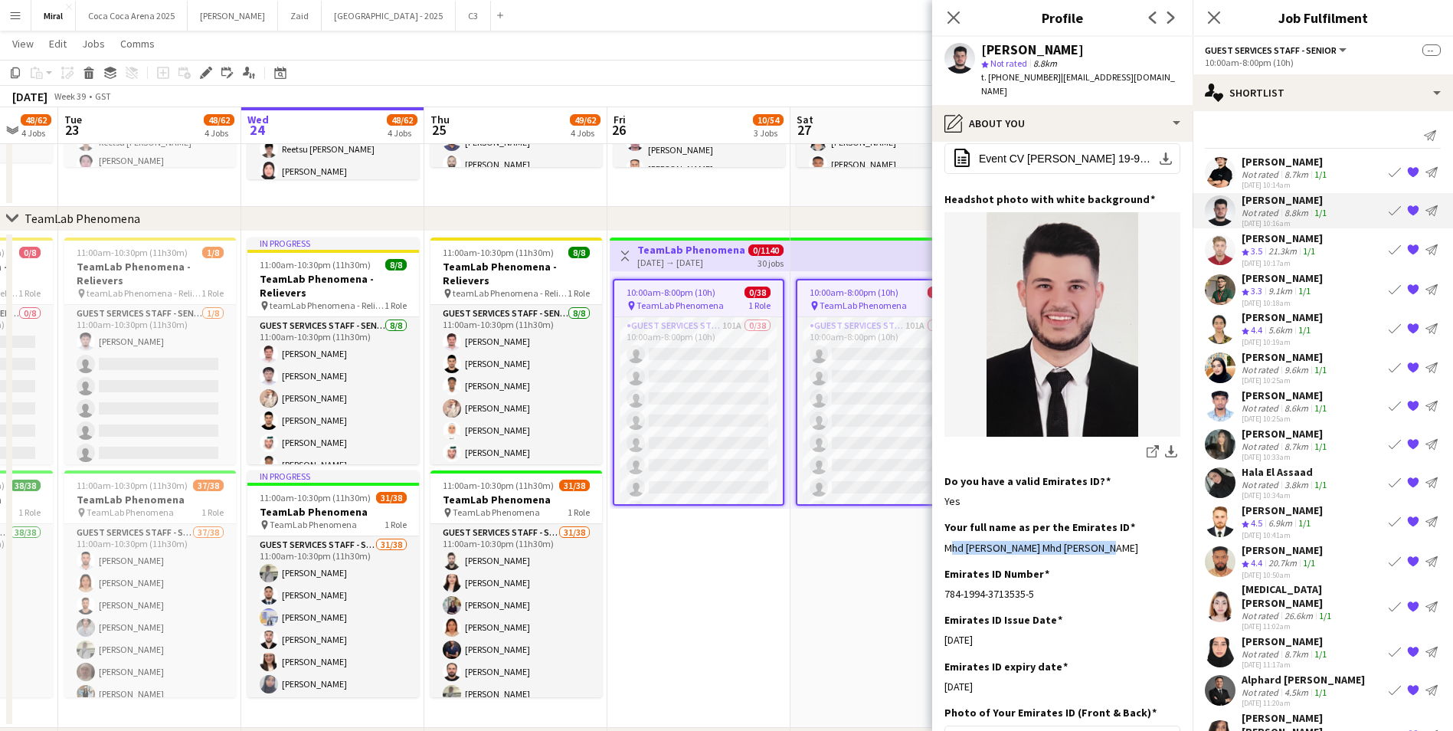
copy div "Mhd [PERSON_NAME] Mhd [PERSON_NAME]"
click at [1273, 325] on div "5.6km" at bounding box center [1280, 330] width 30 height 13
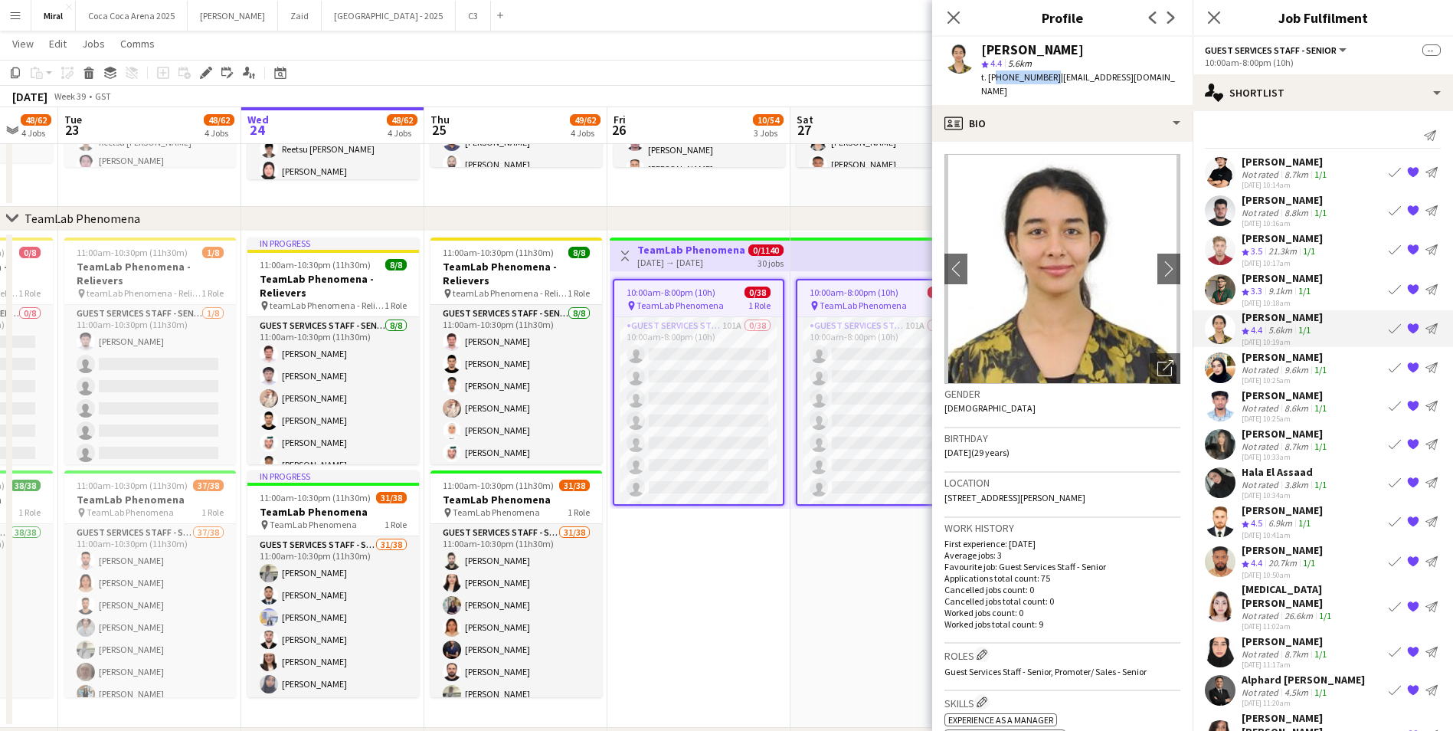
drag, startPoint x: 992, startPoint y: 77, endPoint x: 1047, endPoint y: 79, distance: 54.4
click at [1047, 79] on span "t. [PHONE_NUMBER]" at bounding box center [1021, 76] width 80 height 11
copy span "971503834187"
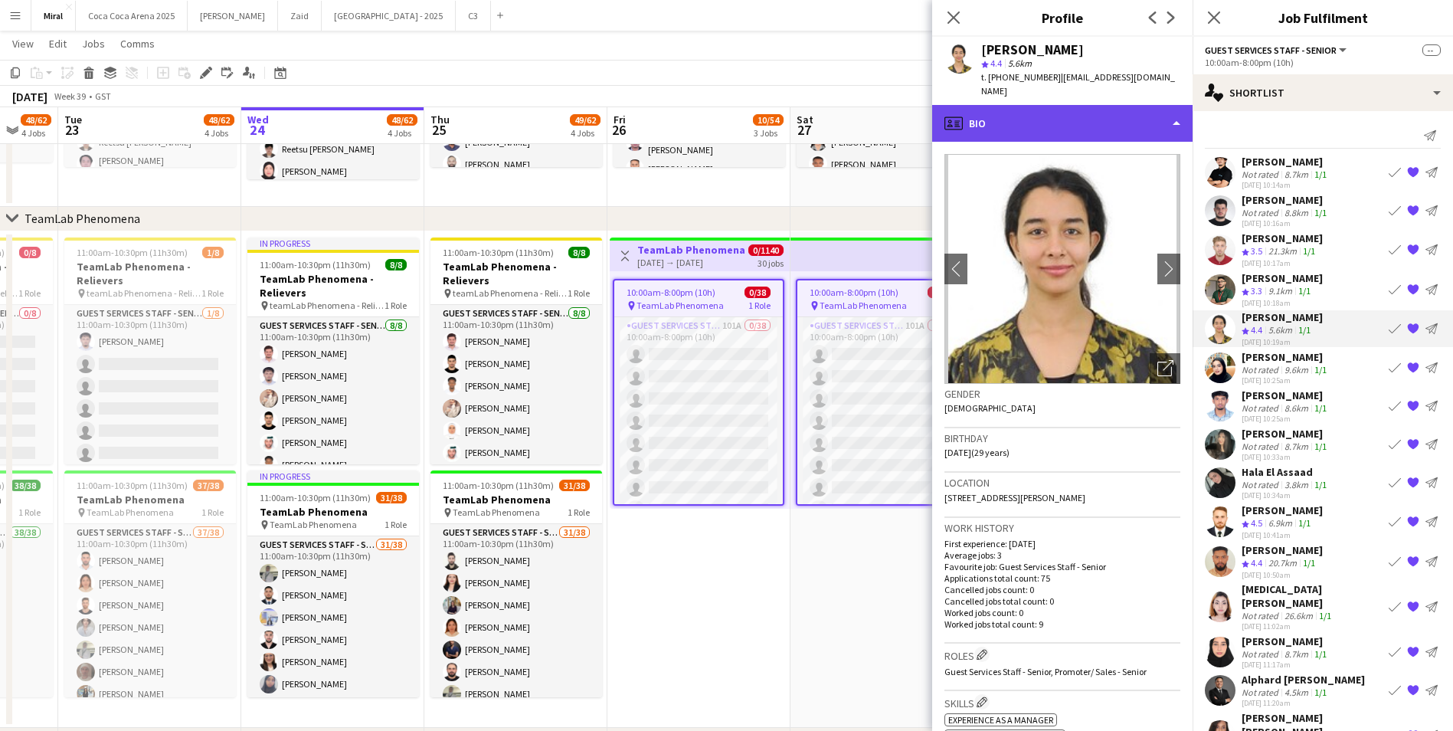
click at [1133, 106] on div "profile Bio" at bounding box center [1062, 123] width 260 height 37
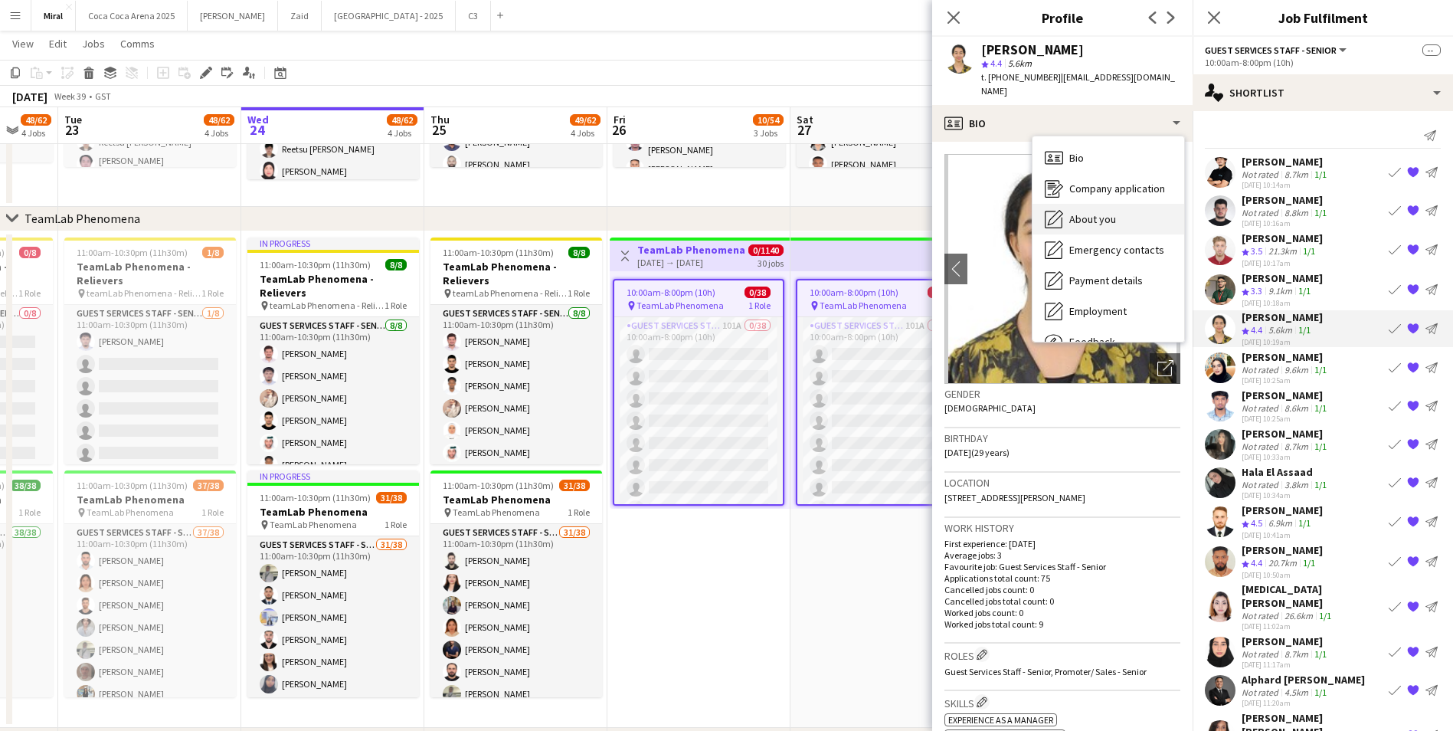
click at [1107, 212] on span "About you" at bounding box center [1092, 219] width 47 height 14
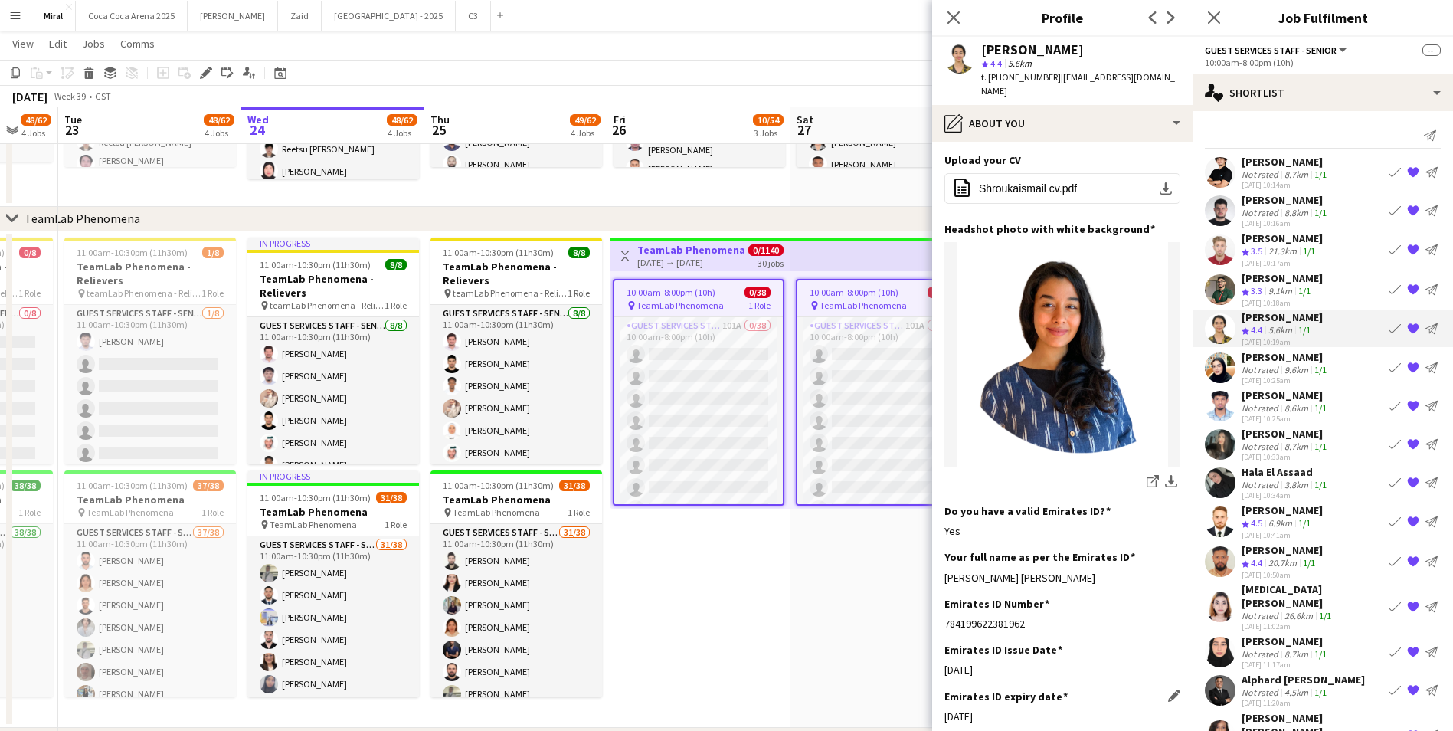
scroll to position [153, 0]
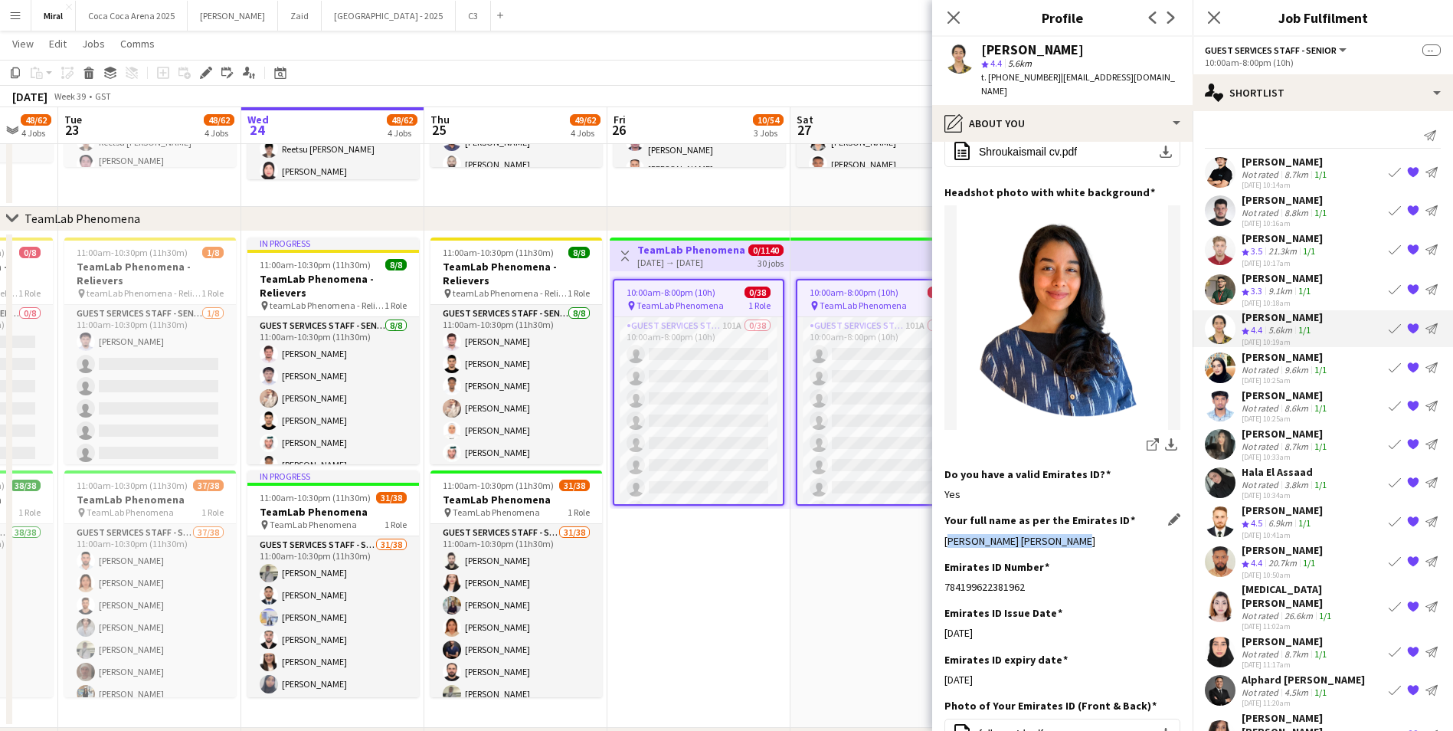
drag, startPoint x: 943, startPoint y: 524, endPoint x: 1081, endPoint y: 525, distance: 137.8
click at [1081, 525] on app-section-data-types "Bio Edit this field An adaptable person with effective communication and leadin…" at bounding box center [1062, 436] width 260 height 589
copy div "[PERSON_NAME] [PERSON_NAME]"
drag, startPoint x: 1052, startPoint y: 73, endPoint x: 1088, endPoint y: 73, distance: 36.0
click at [1088, 73] on span "| [EMAIL_ADDRESS][DOMAIN_NAME]" at bounding box center [1078, 83] width 194 height 25
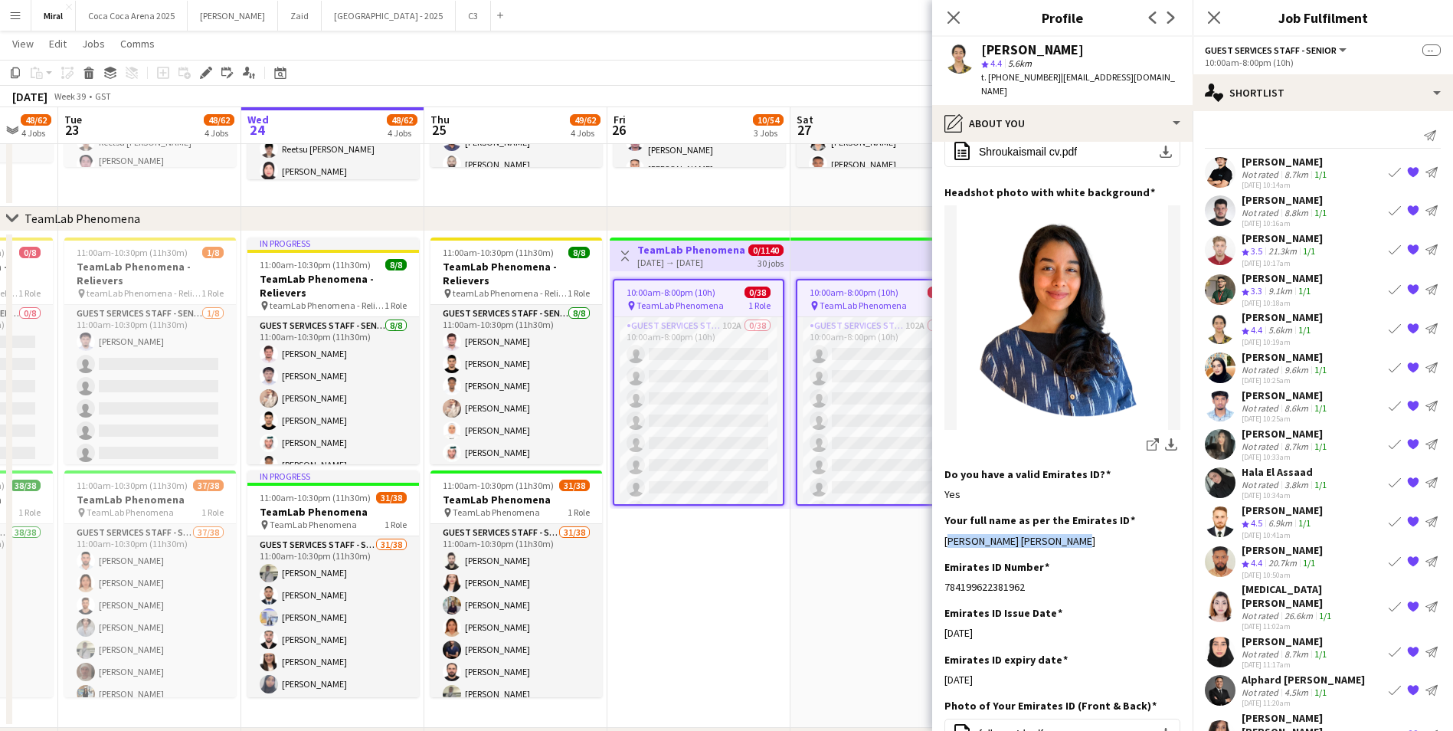
click at [1090, 72] on span "| [EMAIL_ADDRESS][DOMAIN_NAME]" at bounding box center [1078, 83] width 194 height 25
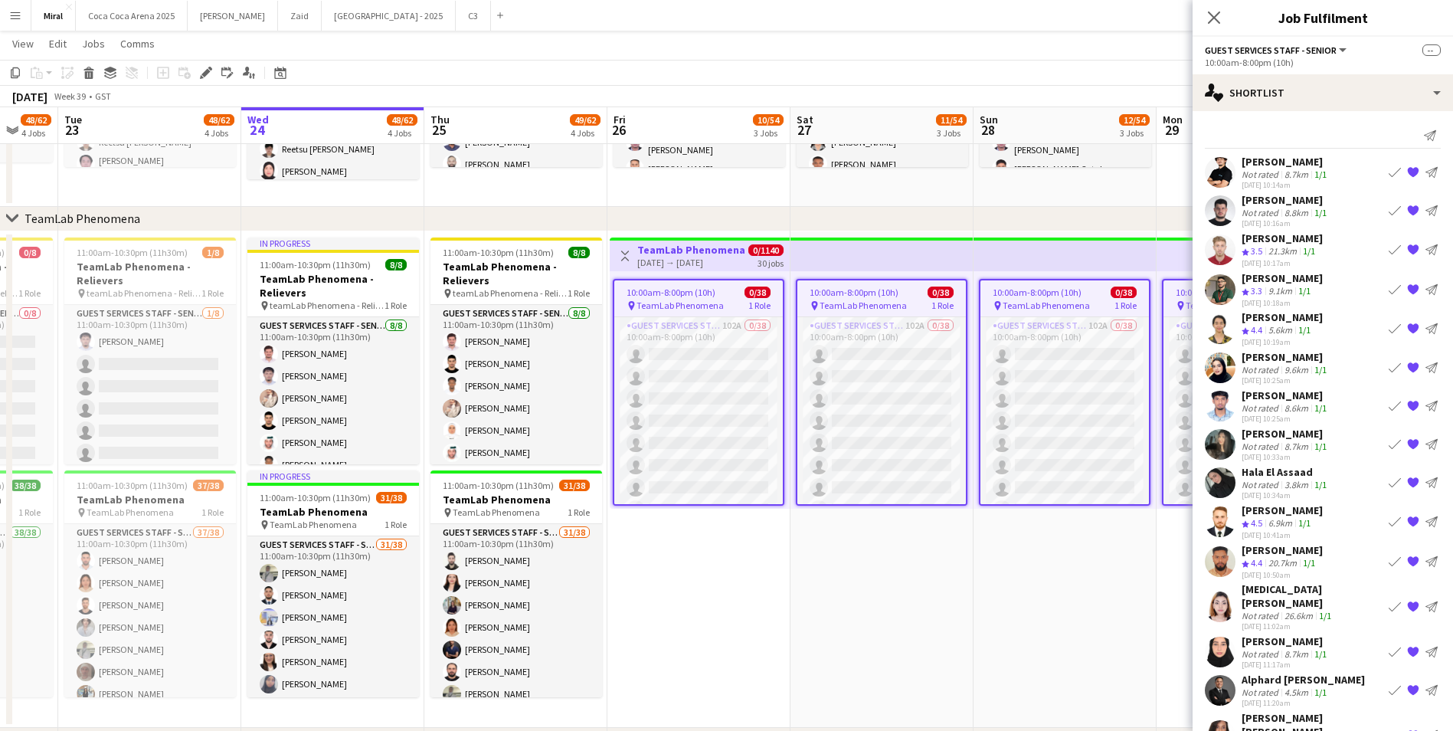
click at [1267, 165] on div "[PERSON_NAME]" at bounding box center [1285, 162] width 88 height 14
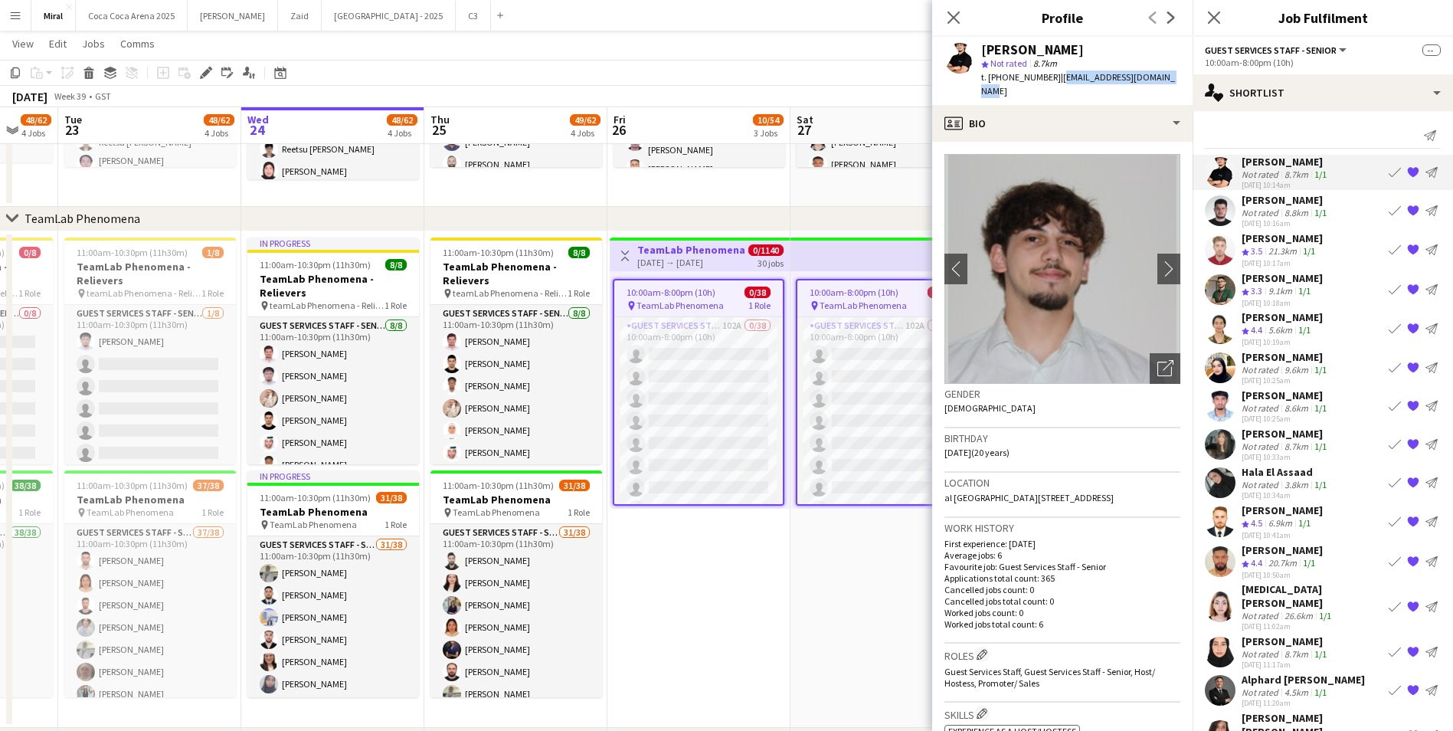
drag, startPoint x: 1054, startPoint y: 77, endPoint x: 1158, endPoint y: 77, distance: 103.4
click at [1158, 77] on span "| [EMAIL_ADDRESS][DOMAIN_NAME]" at bounding box center [1078, 83] width 194 height 25
copy span "[EMAIL_ADDRESS][DOMAIN_NAME]"
click at [1277, 203] on div "[PERSON_NAME]" at bounding box center [1285, 200] width 88 height 14
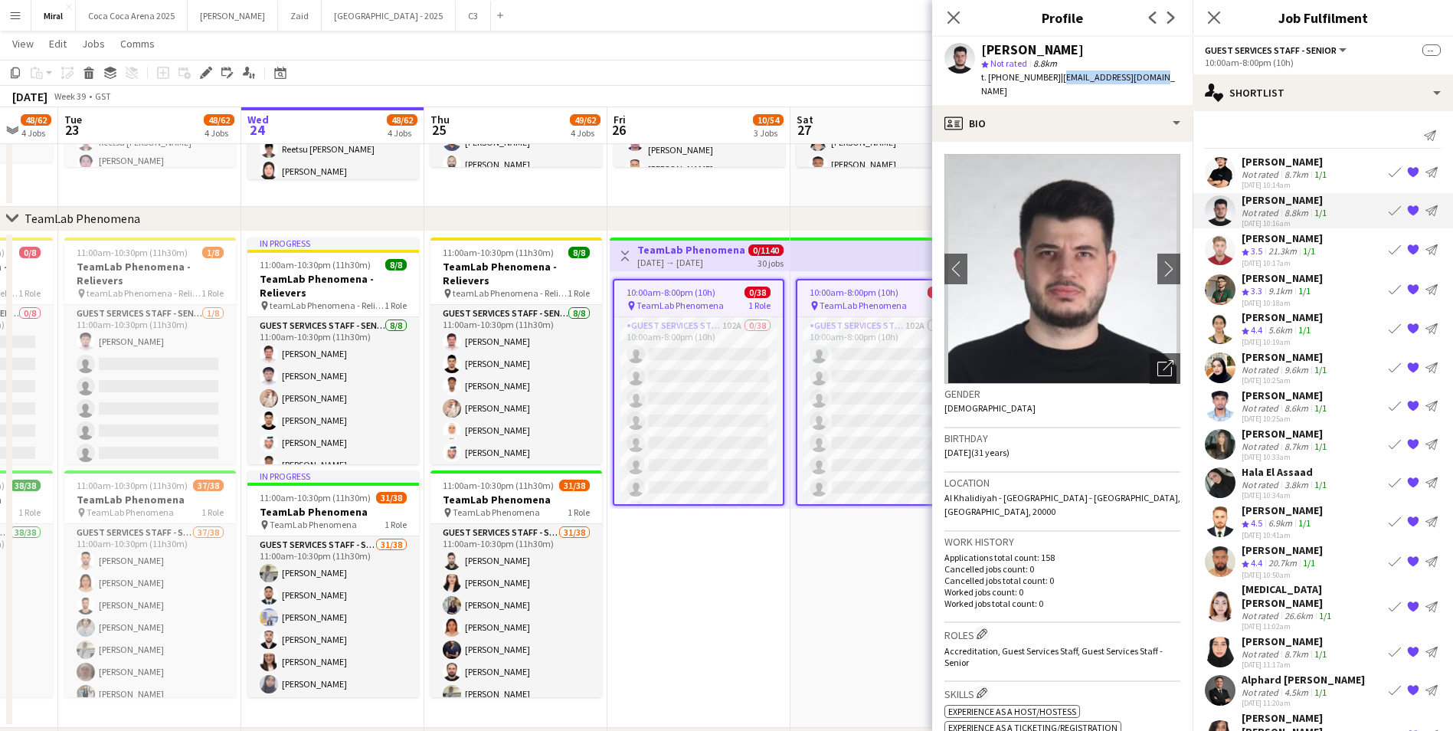
drag, startPoint x: 1054, startPoint y: 74, endPoint x: 1149, endPoint y: 76, distance: 94.2
click at [1149, 76] on span "| [EMAIL_ADDRESS][DOMAIN_NAME]" at bounding box center [1078, 83] width 194 height 25
copy span "[EMAIL_ADDRESS][DOMAIN_NAME]"
click at [1254, 325] on span "4.4" at bounding box center [1256, 329] width 11 height 11
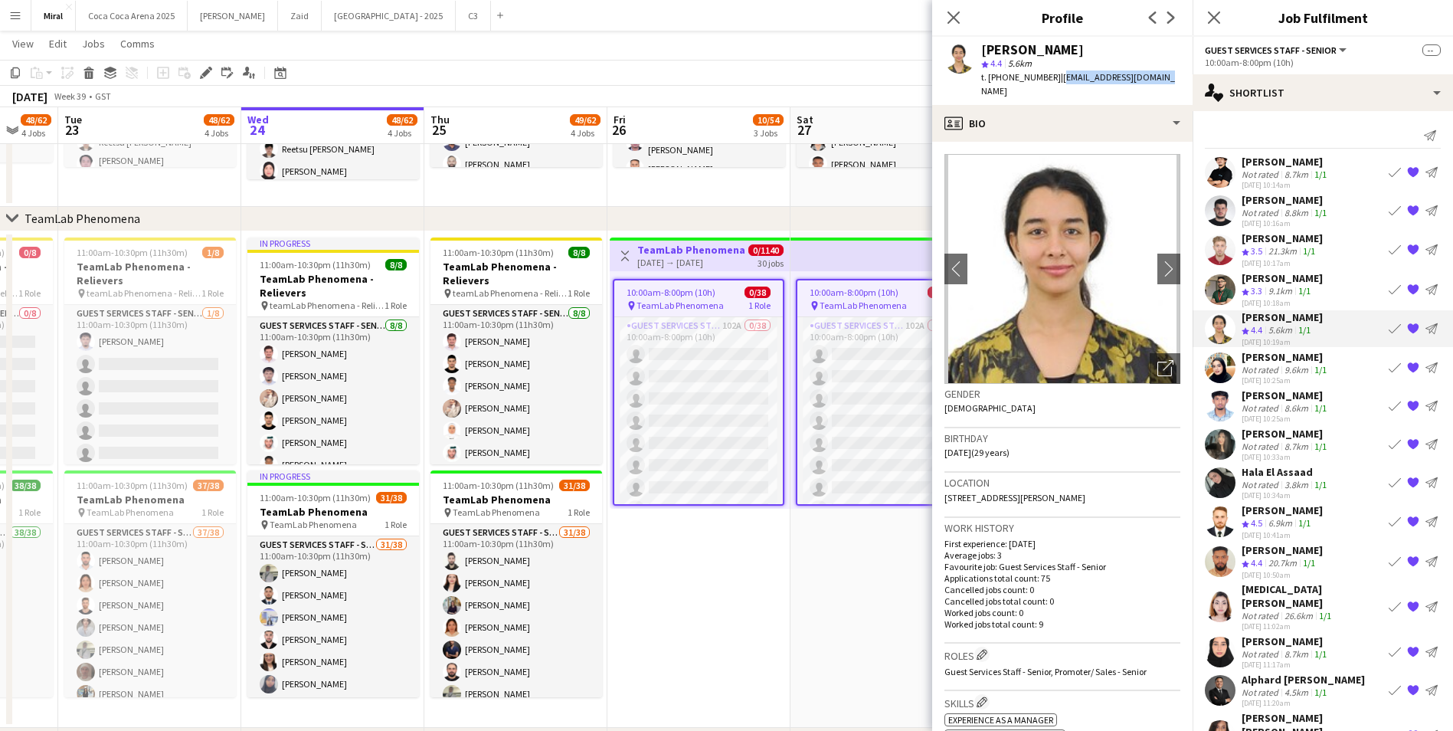
drag, startPoint x: 1054, startPoint y: 76, endPoint x: 1149, endPoint y: 76, distance: 95.0
click at [1149, 76] on span "| [EMAIL_ADDRESS][DOMAIN_NAME]" at bounding box center [1078, 83] width 194 height 25
copy span "[EMAIL_ADDRESS][DOMAIN_NAME]"
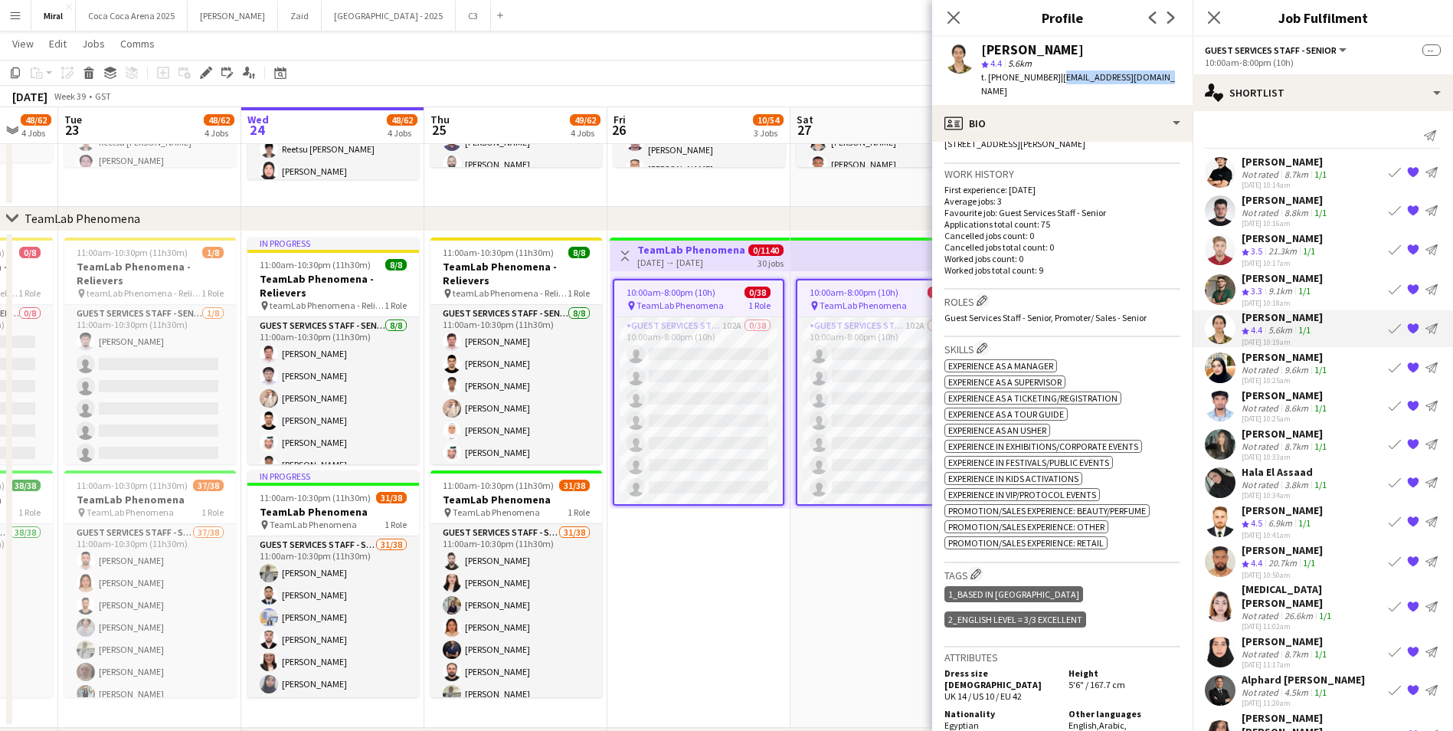
scroll to position [459, 0]
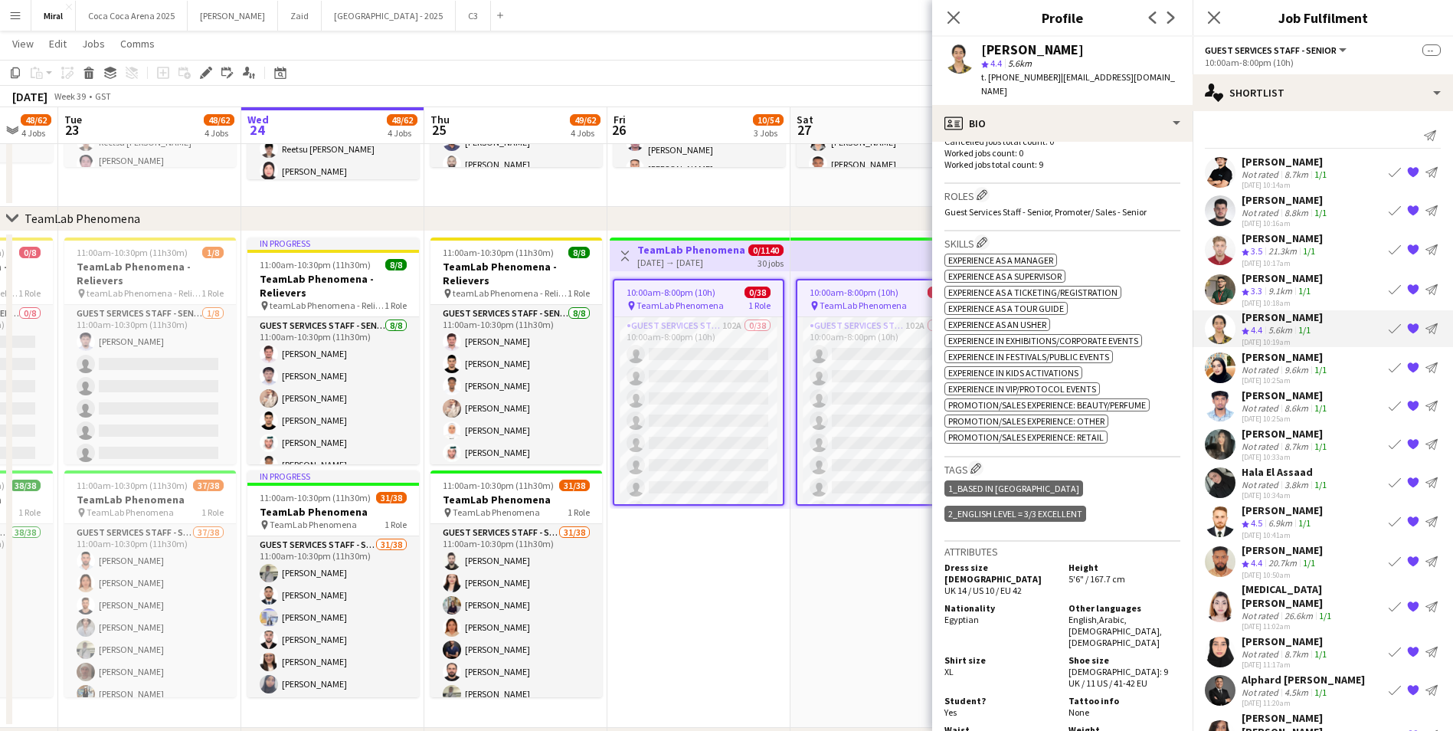
click at [1272, 164] on div "[PERSON_NAME]" at bounding box center [1285, 162] width 88 height 14
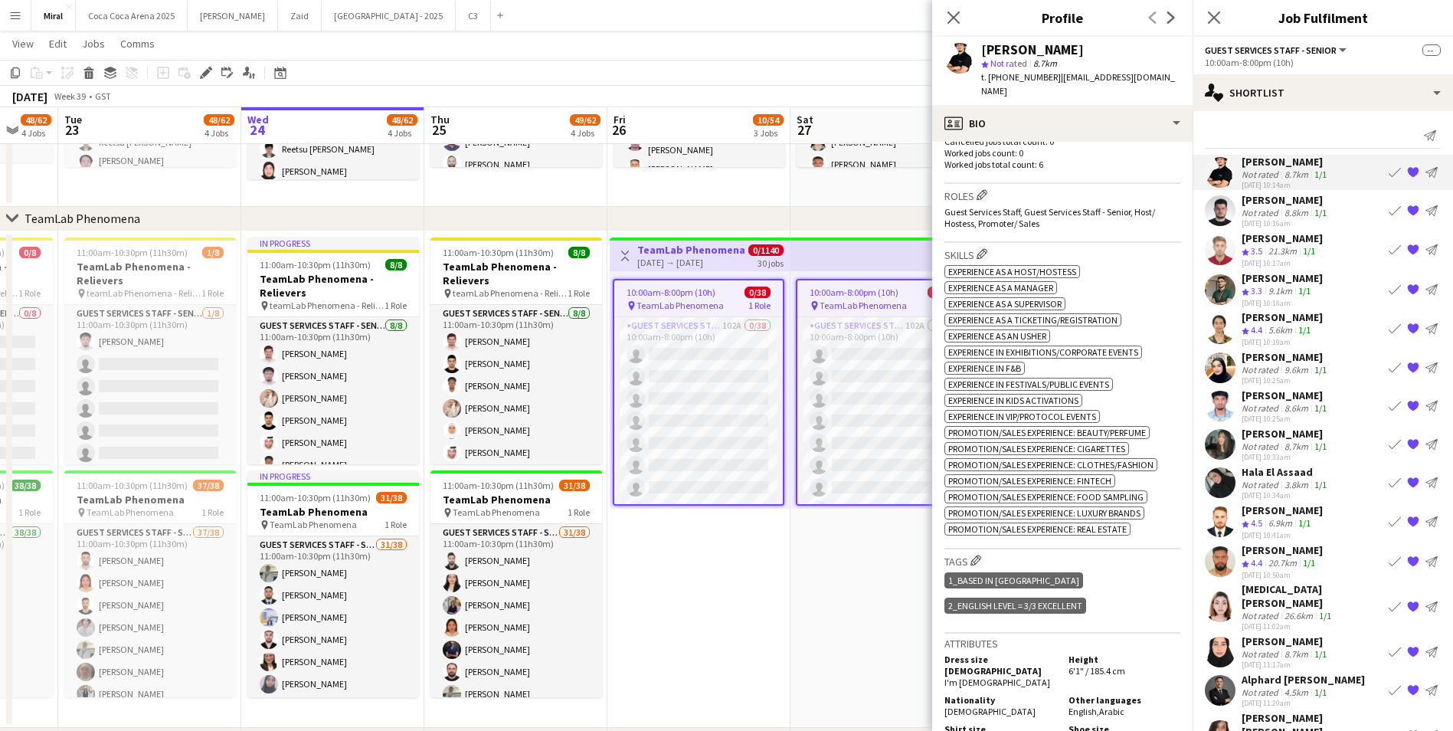
click at [1270, 204] on div "[PERSON_NAME]" at bounding box center [1285, 200] width 88 height 14
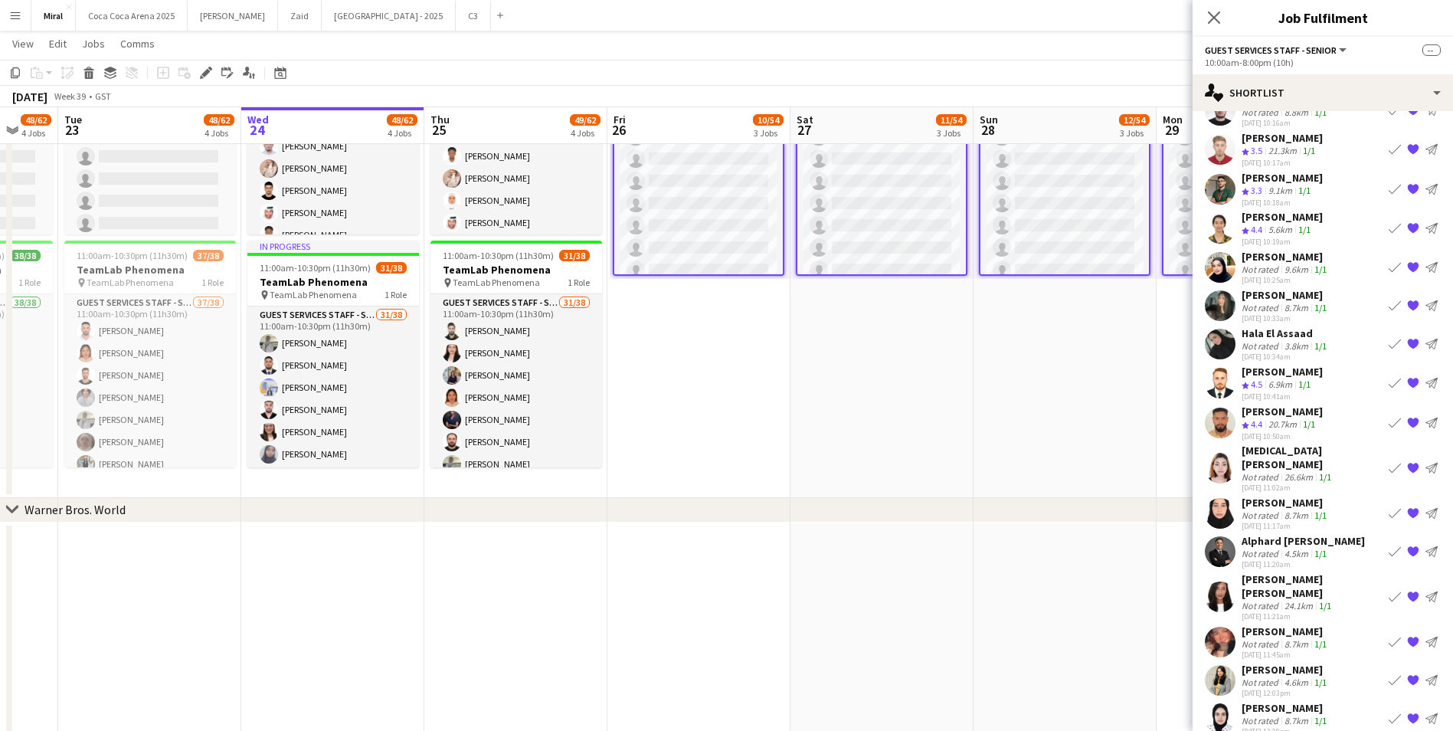
scroll to position [0, 0]
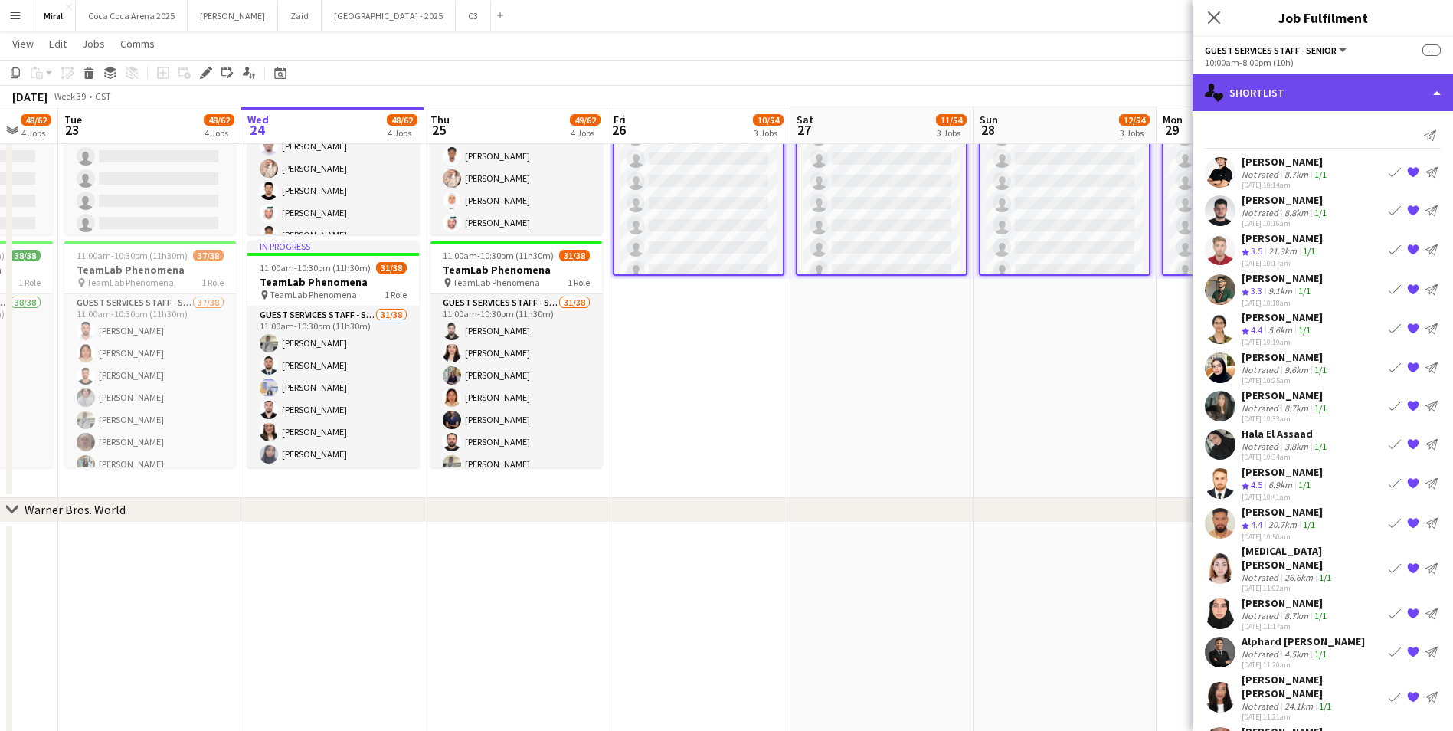
click at [1319, 84] on div "single-neutral-actions-heart Shortlist" at bounding box center [1322, 92] width 260 height 37
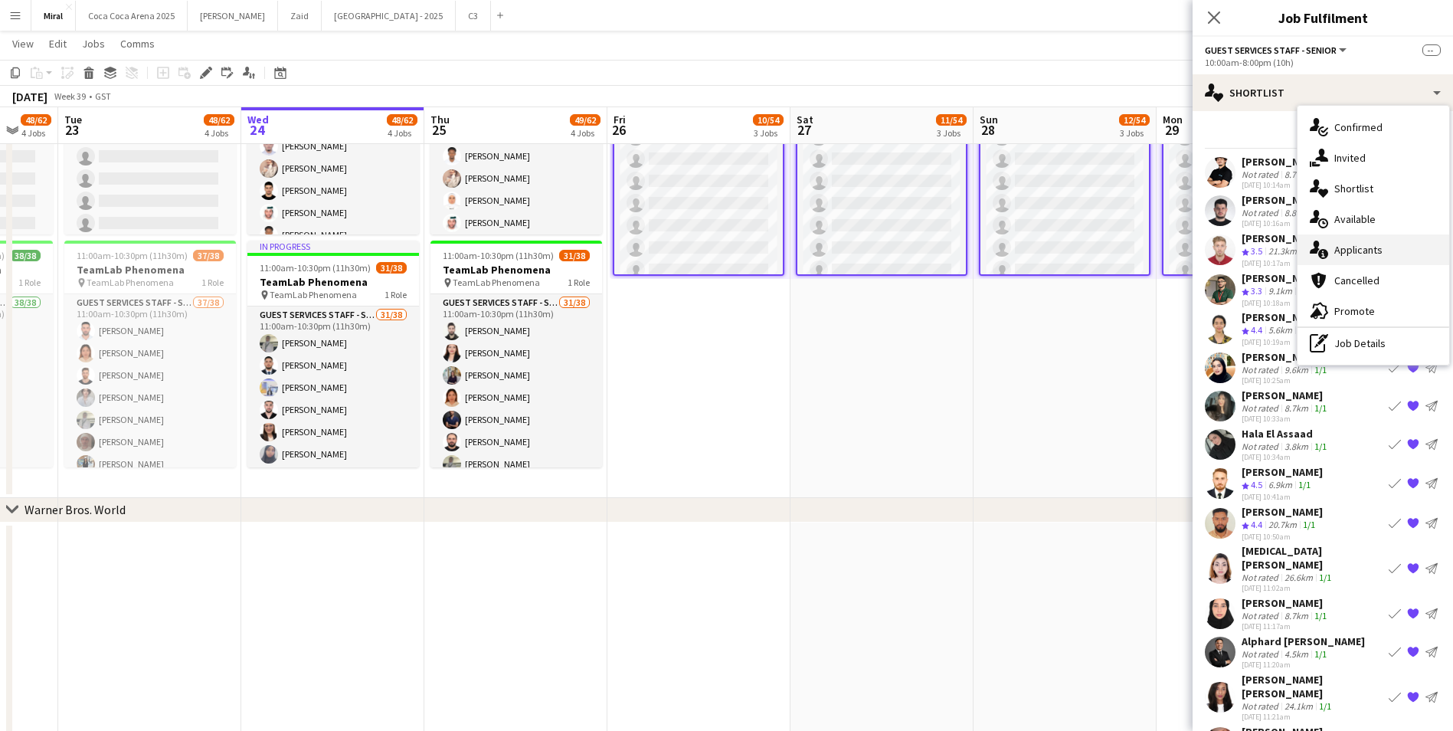
click at [1365, 251] on span "Applicants" at bounding box center [1358, 250] width 48 height 14
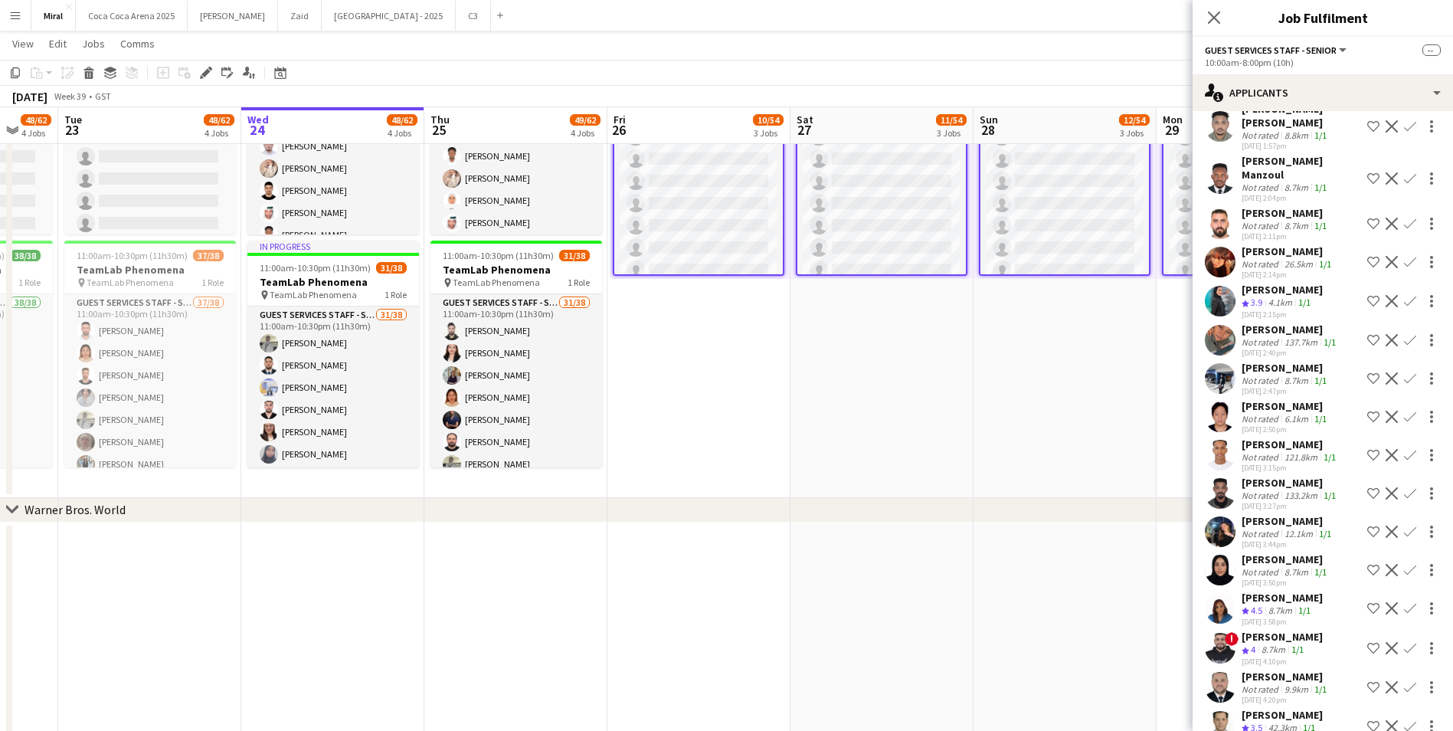
scroll to position [3529, 0]
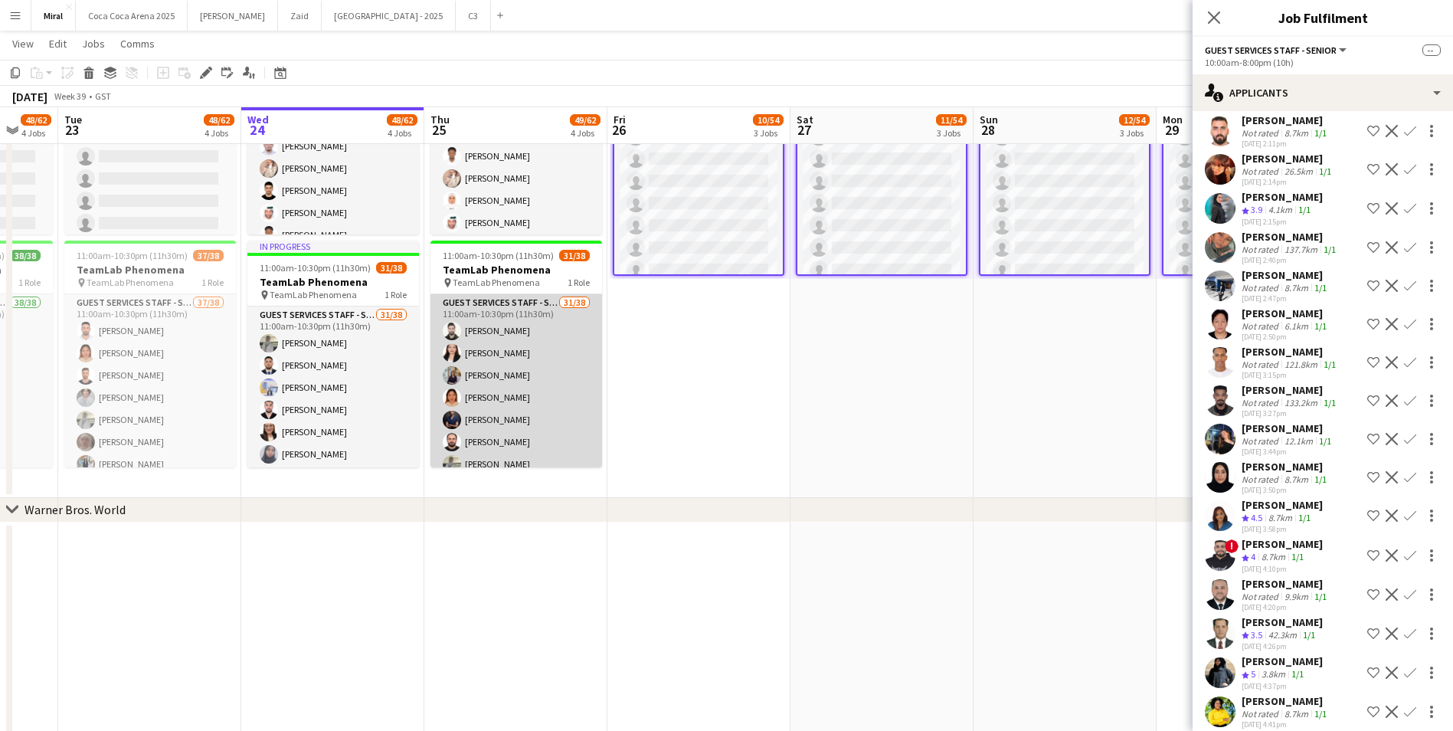
click at [554, 437] on app-card-role "Guest Services Staff - Senior 31/38 11:00am-10:30pm (11h30m) [PERSON_NAME] [PER…" at bounding box center [516, 733] width 172 height 878
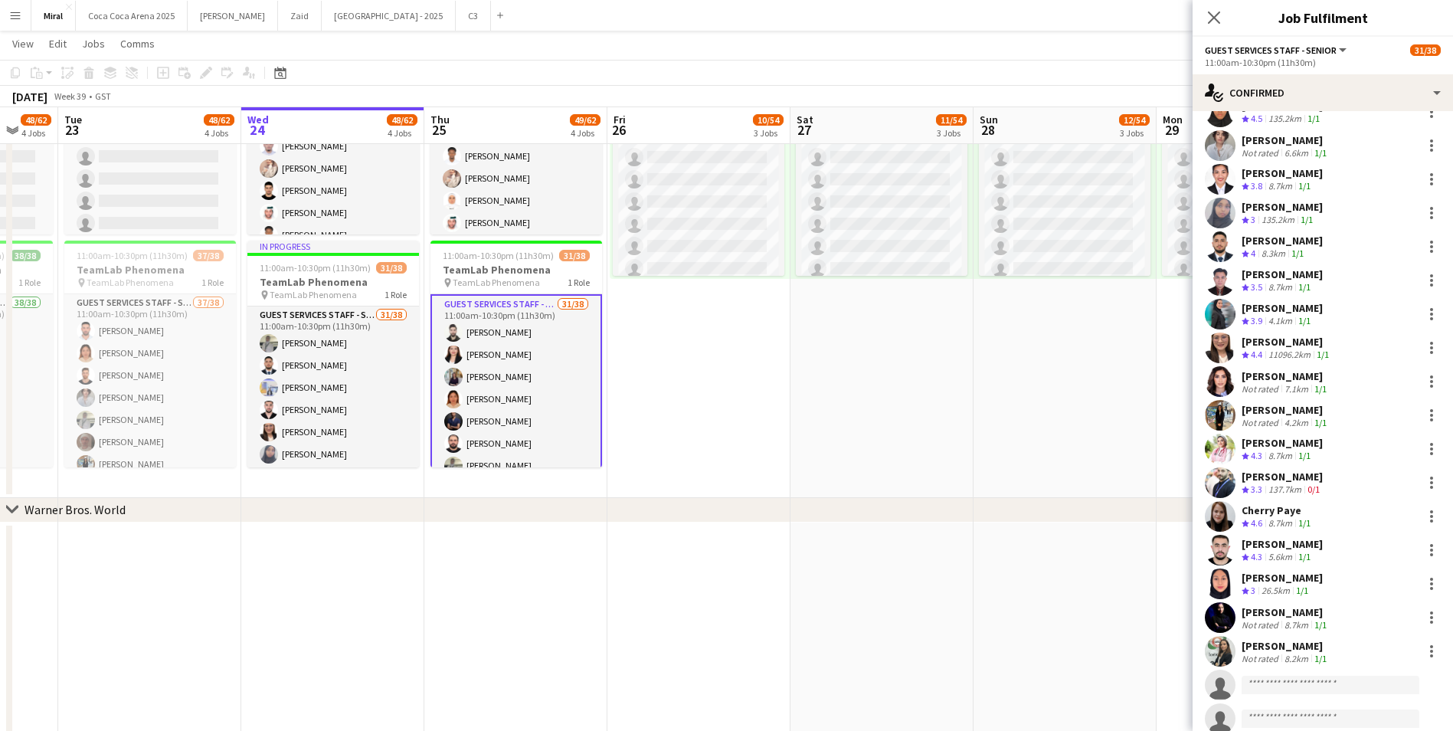
scroll to position [536, 0]
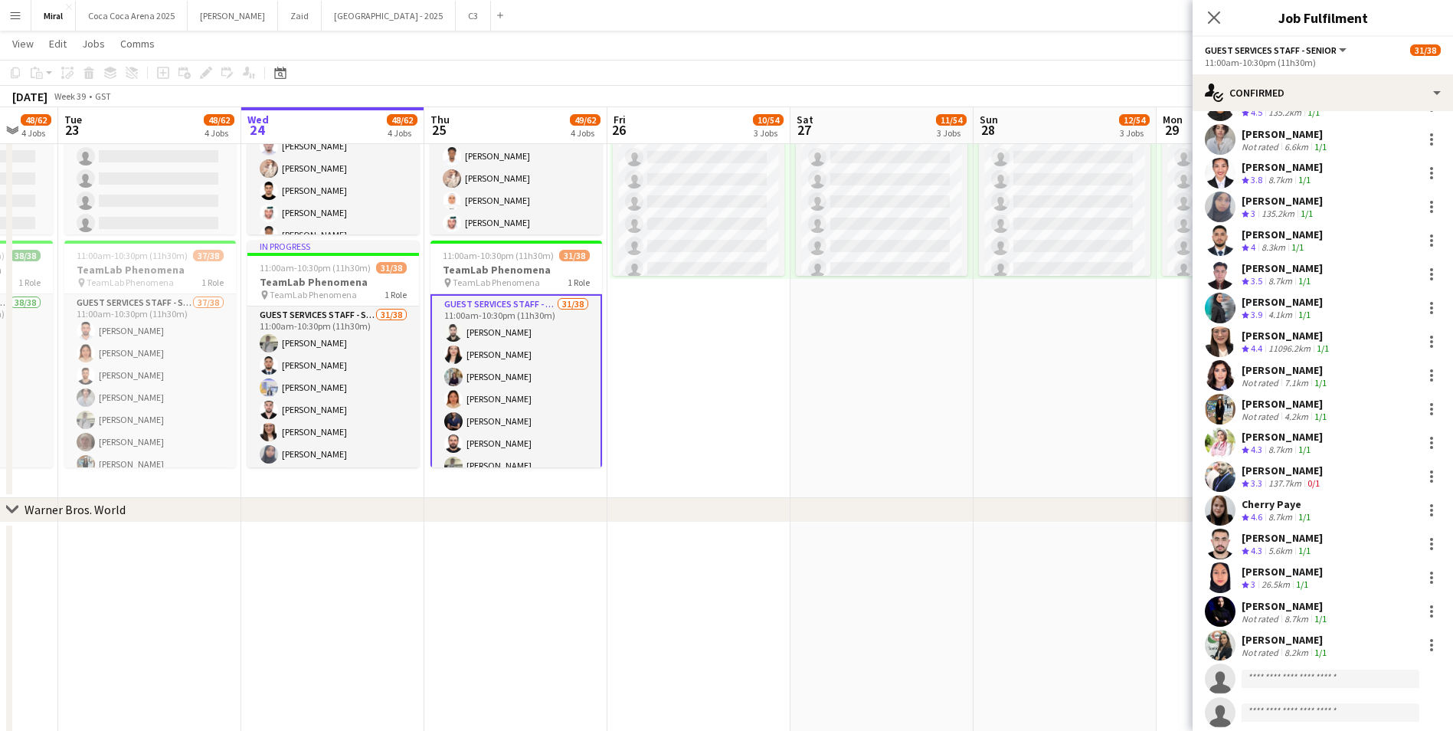
click at [953, 414] on app-date-cell "Updated 10:00am-8:00pm (10h) 0/38 pin TeamLab Phenomena 1 Role Guest Services S…" at bounding box center [881, 250] width 183 height 496
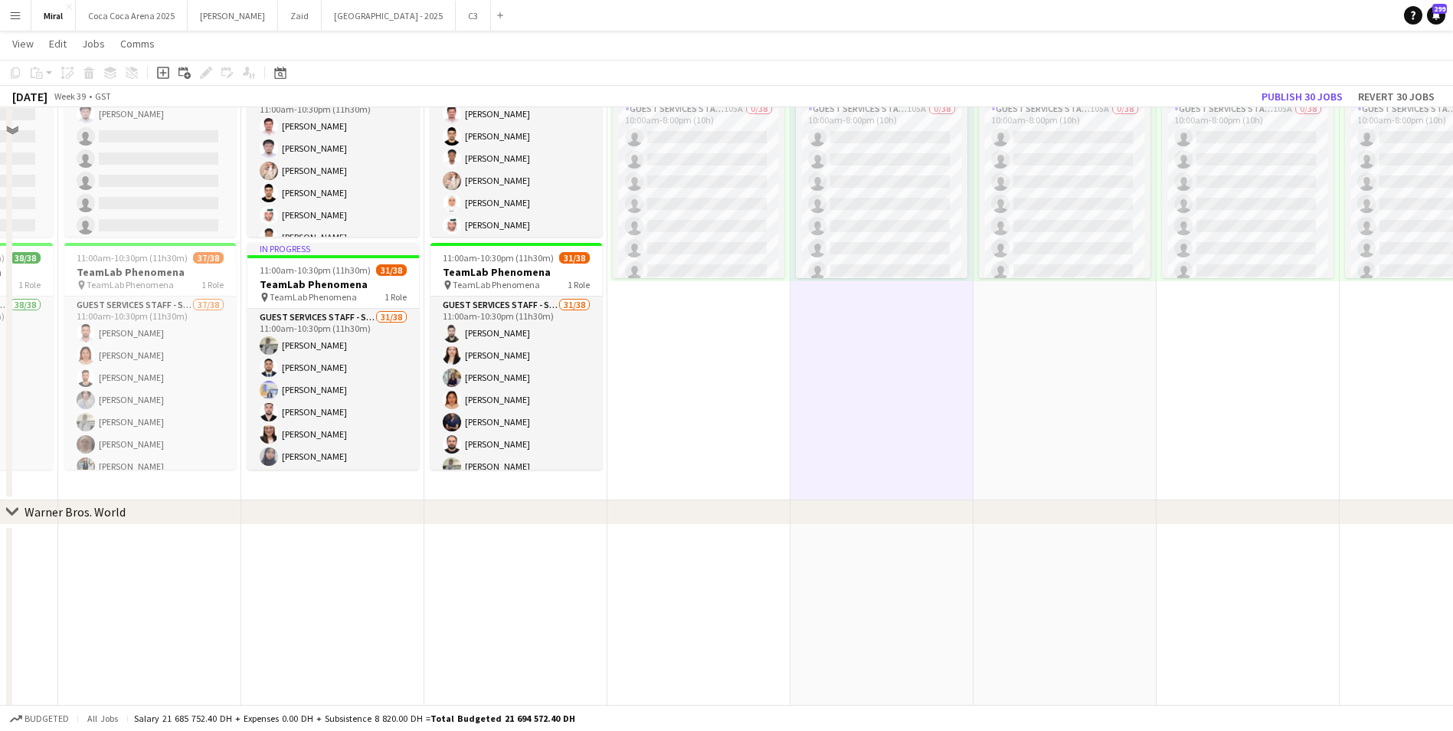
scroll to position [574, 0]
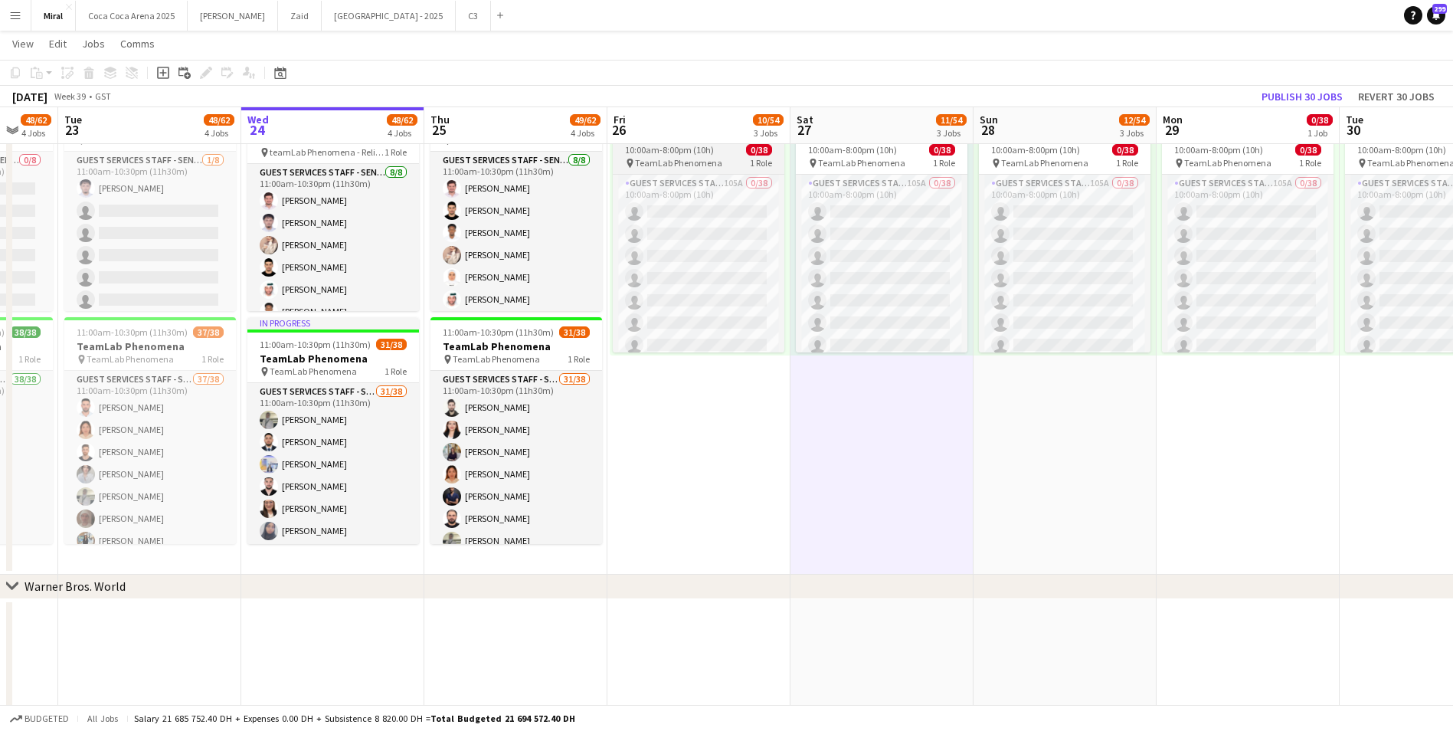
click at [695, 157] on div "pin TeamLab Phenomena 1 Role" at bounding box center [699, 163] width 172 height 12
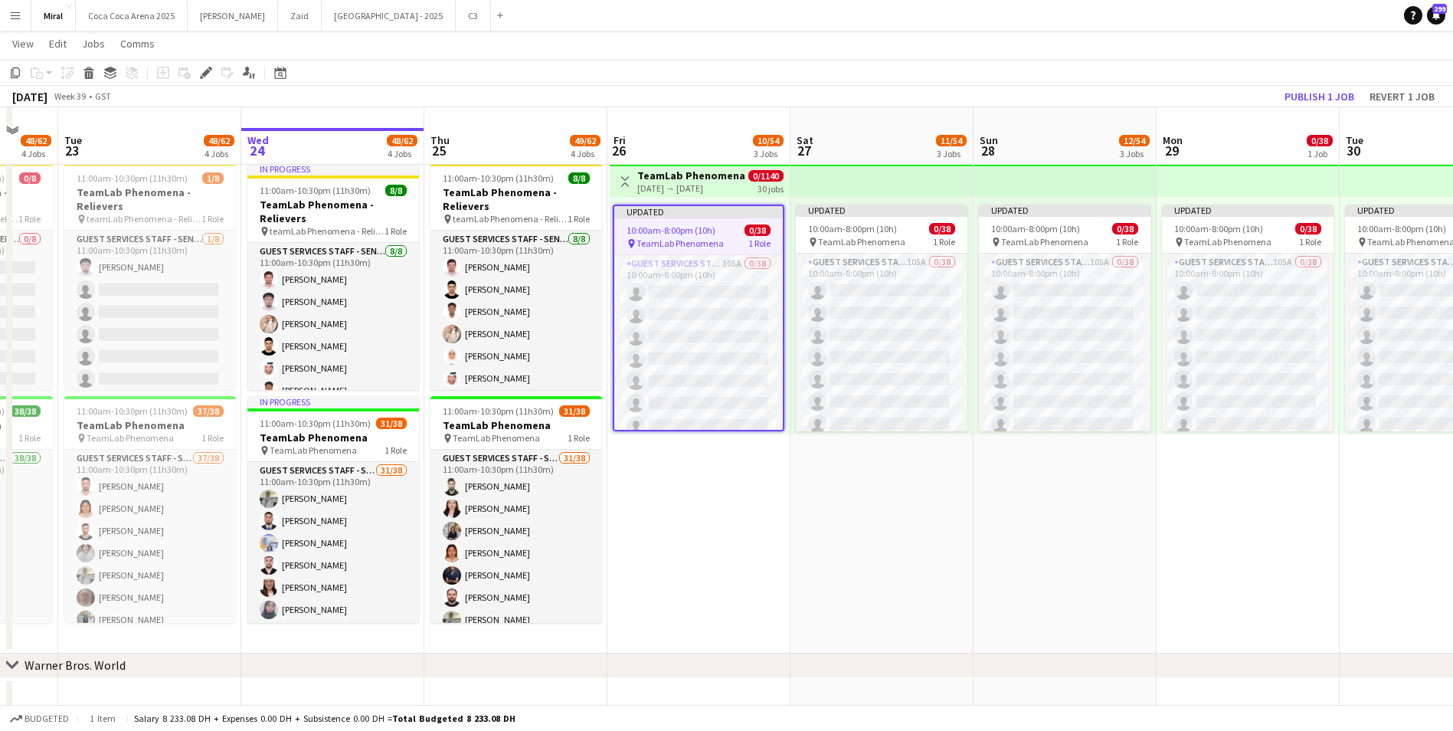
scroll to position [420, 0]
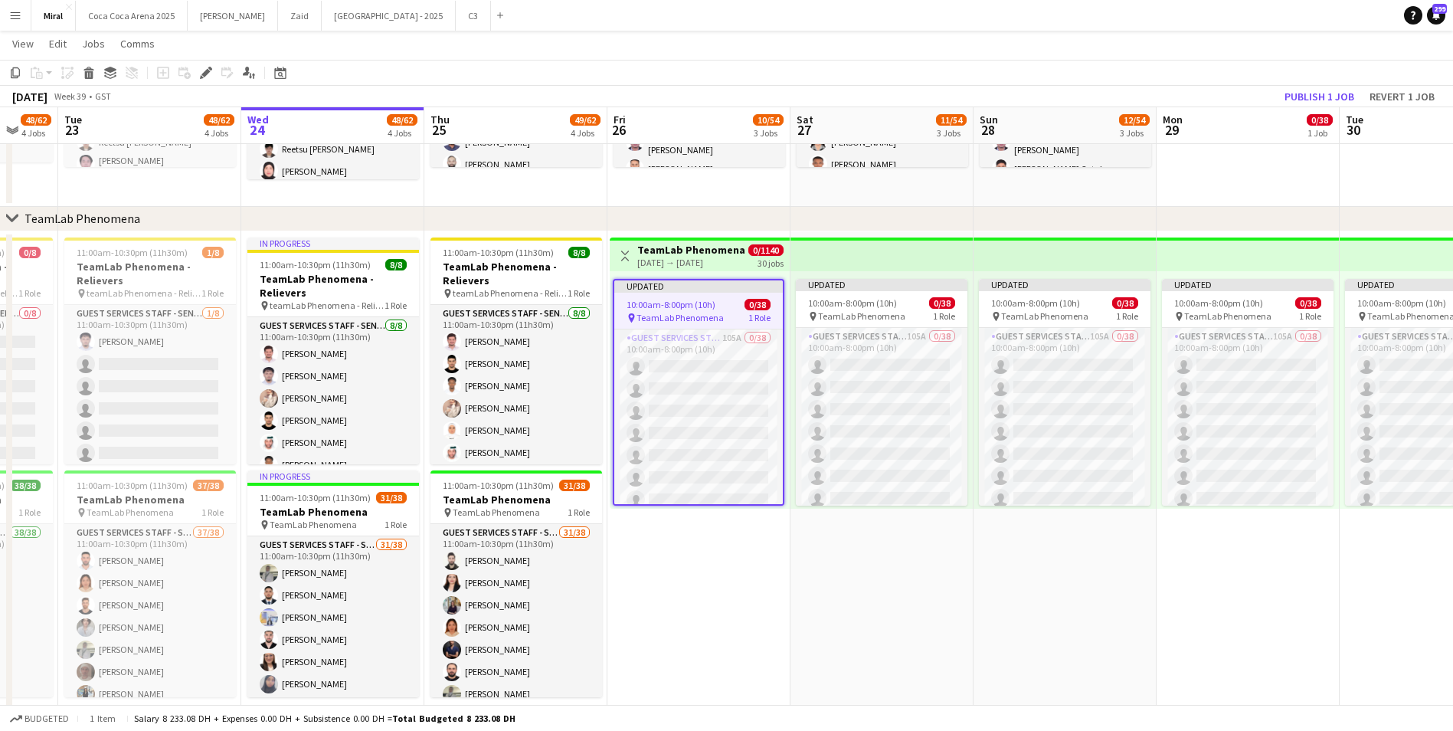
click at [722, 250] on h3 "TeamLab Phenomena" at bounding box center [691, 250] width 108 height 14
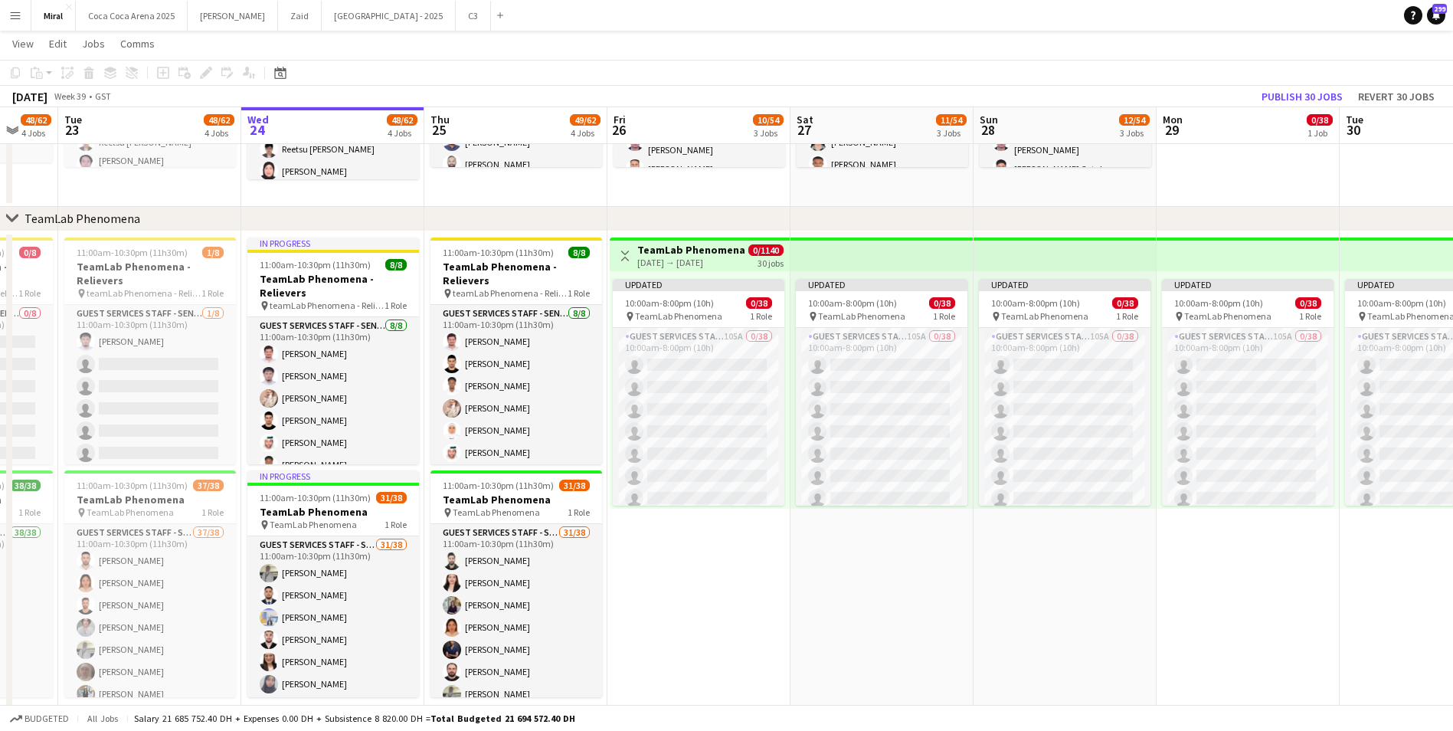
click at [722, 250] on h3 "TeamLab Phenomena" at bounding box center [691, 250] width 108 height 14
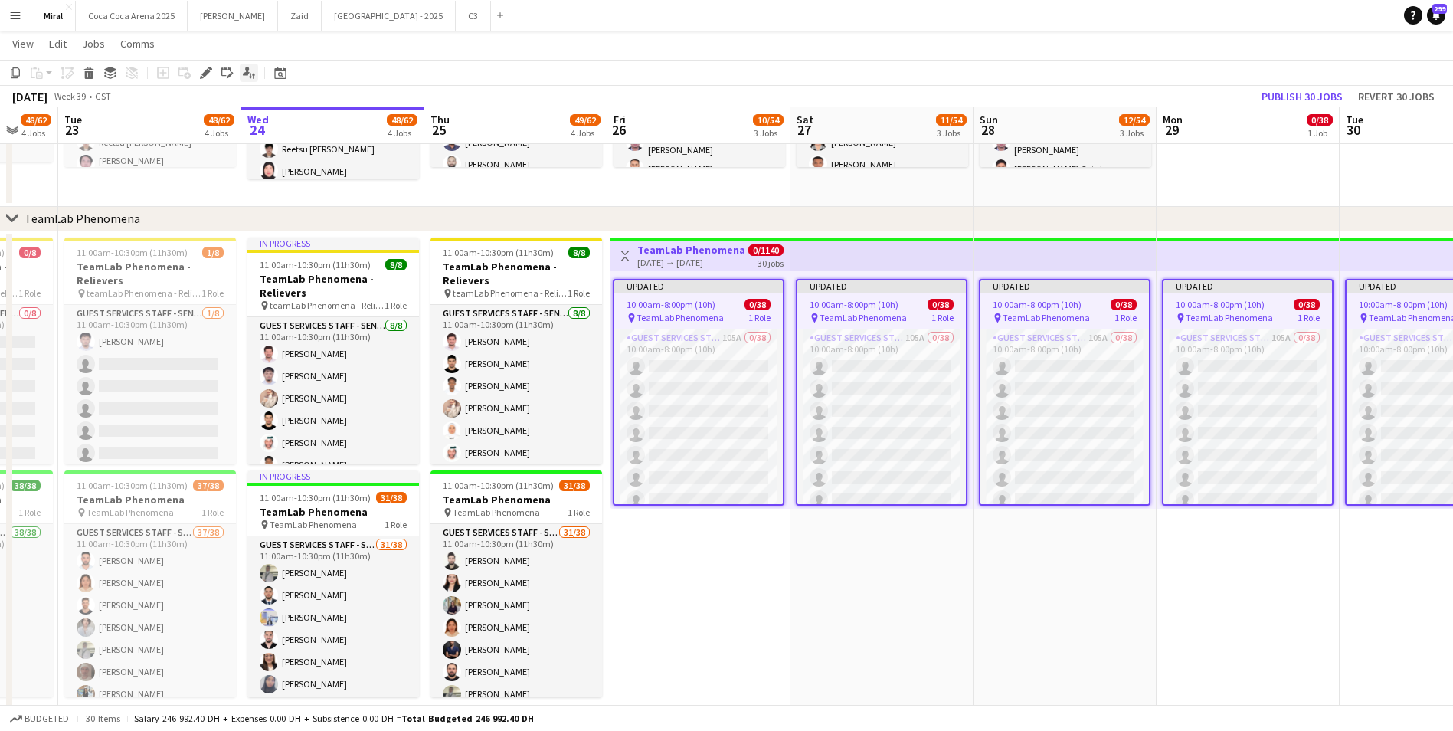
click at [250, 70] on icon "Applicants" at bounding box center [249, 73] width 12 height 12
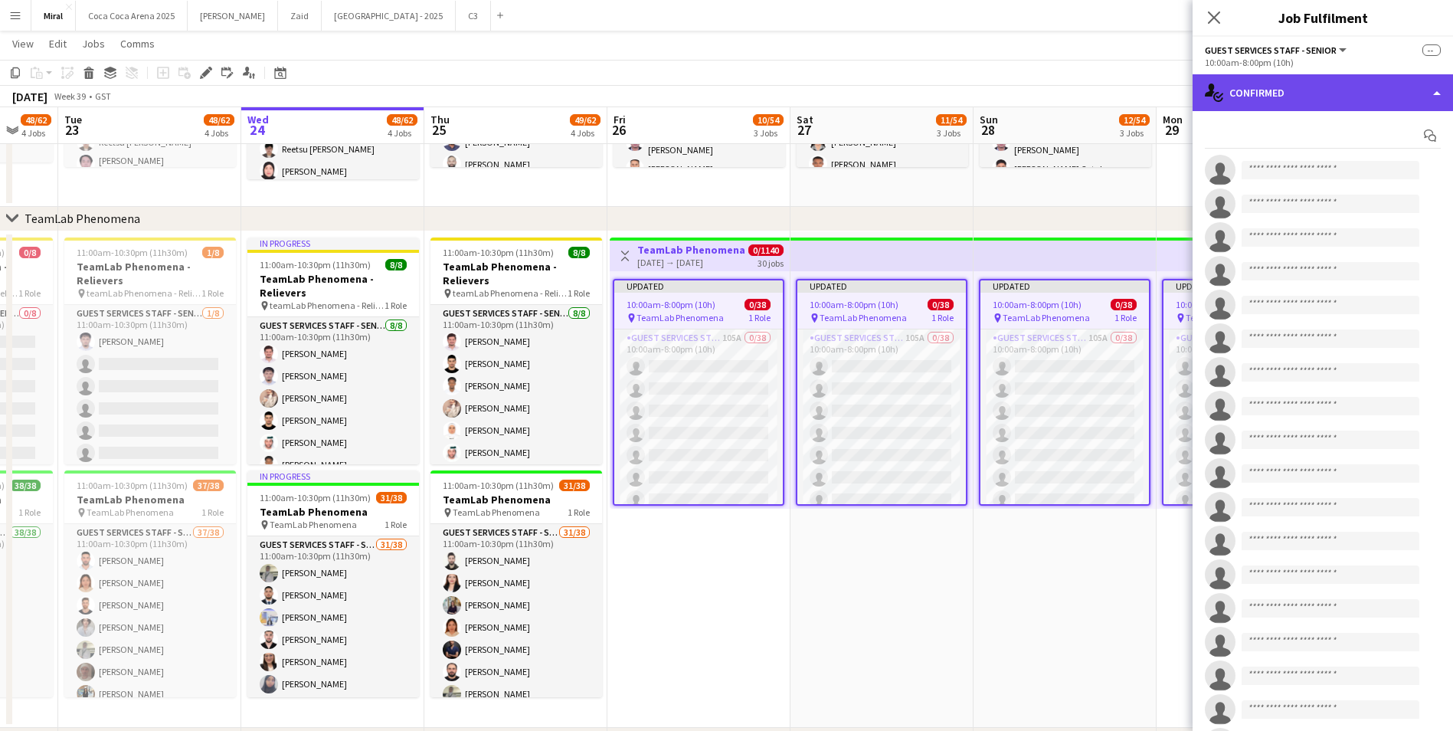
click at [1295, 93] on div "single-neutral-actions-check-2 Confirmed" at bounding box center [1322, 92] width 260 height 37
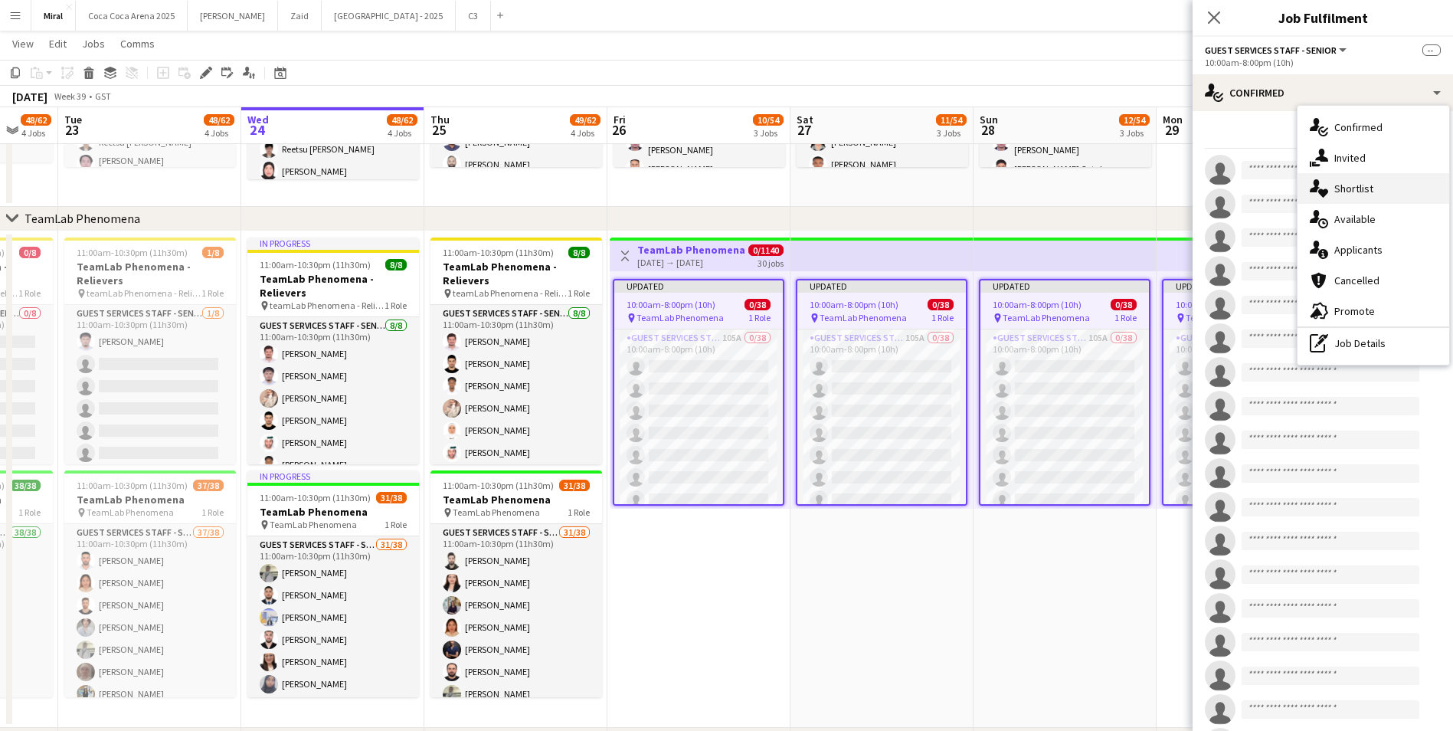
click at [1357, 182] on span "Shortlist" at bounding box center [1353, 188] width 39 height 14
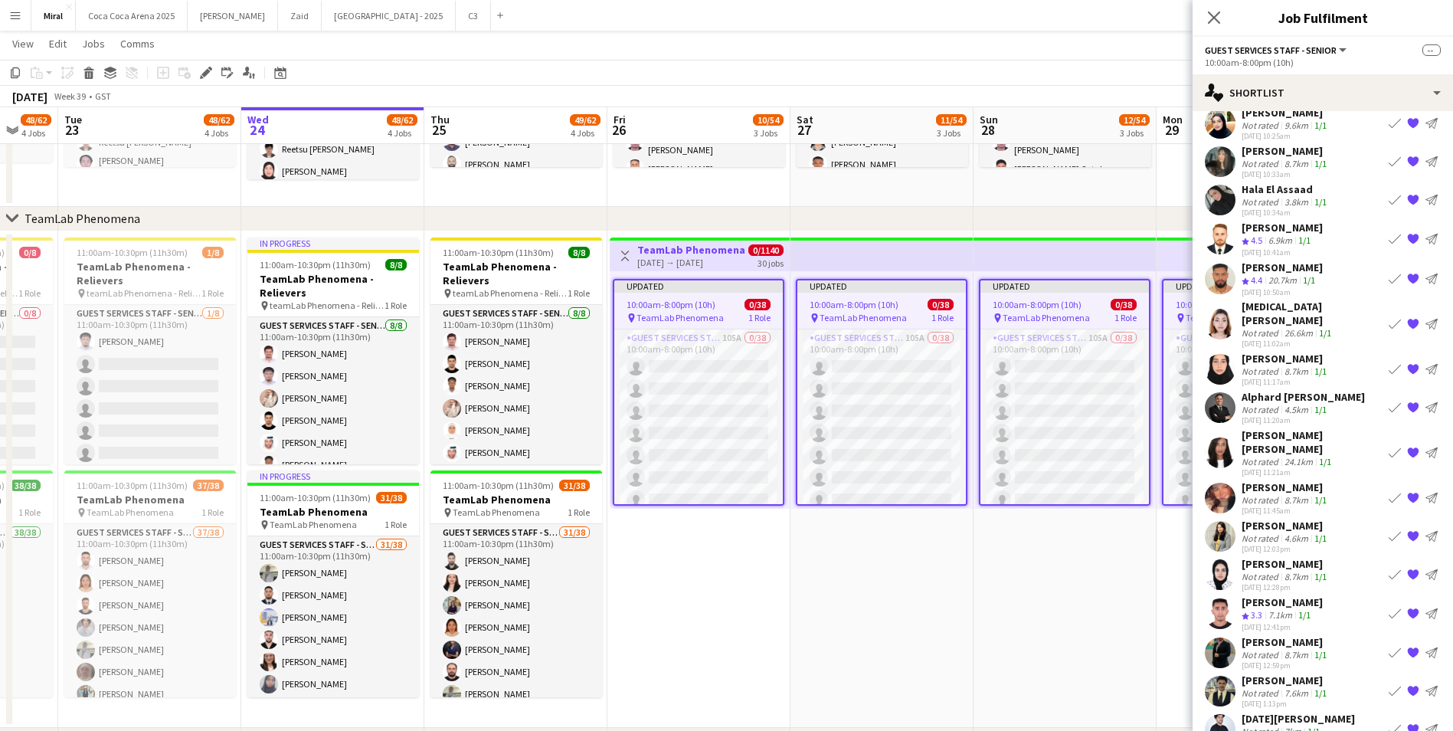
scroll to position [247, 0]
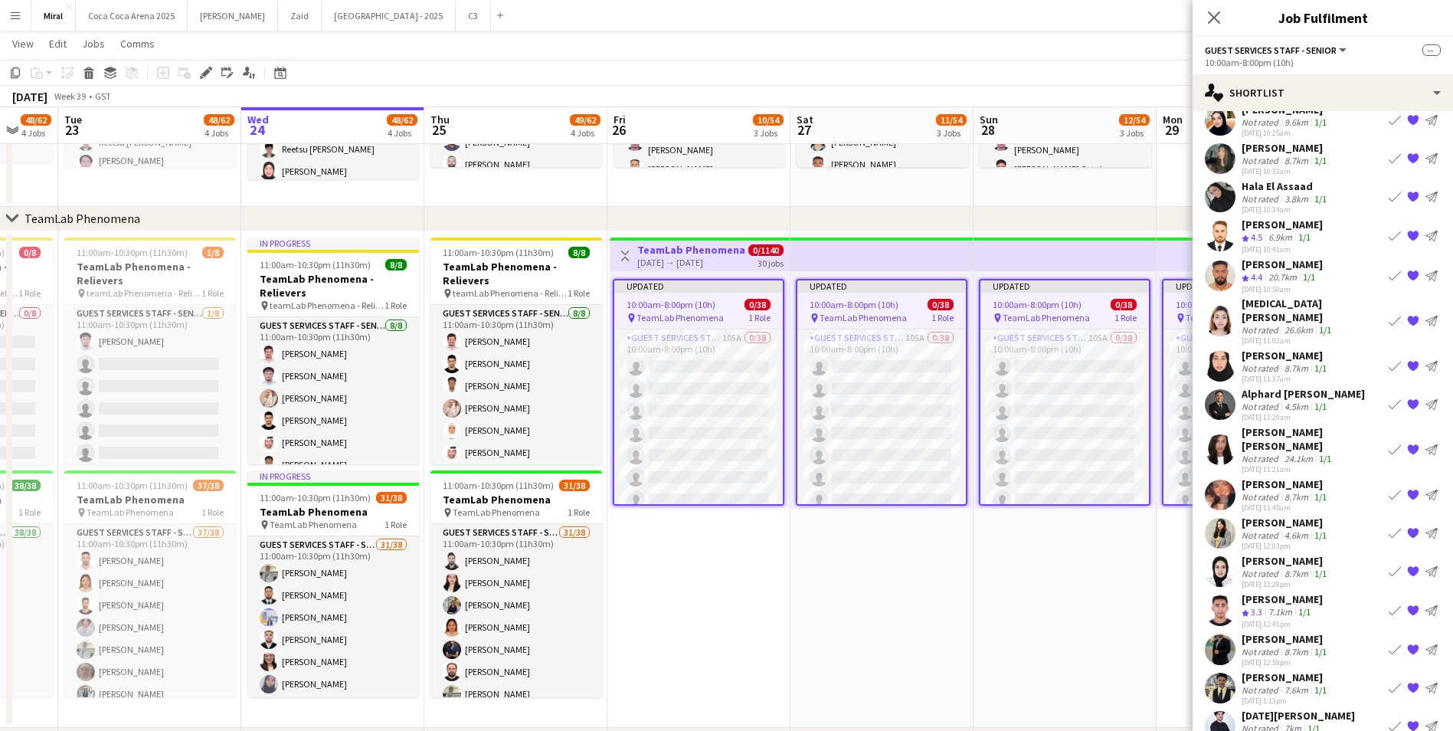
click at [1260, 708] on div "[DATE][PERSON_NAME]" at bounding box center [1297, 715] width 113 height 14
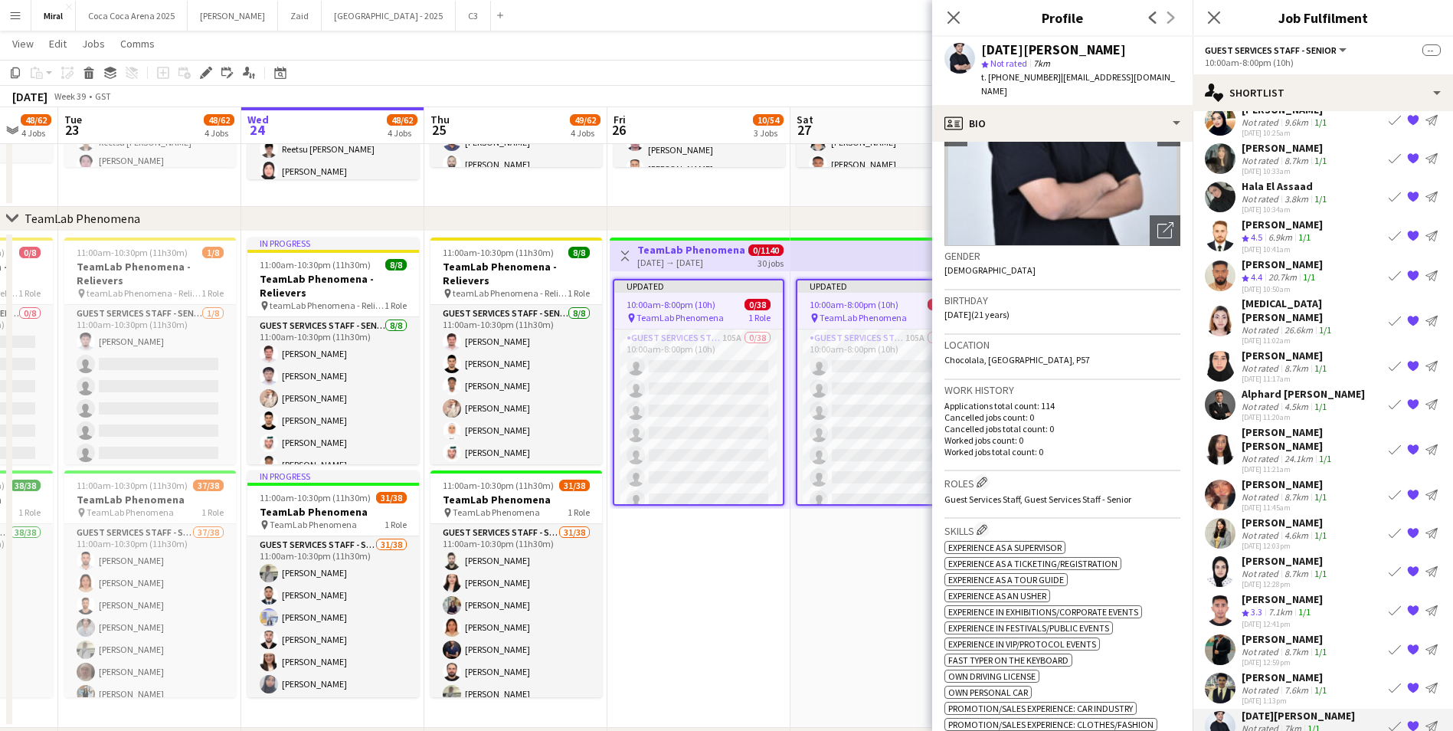
scroll to position [0, 0]
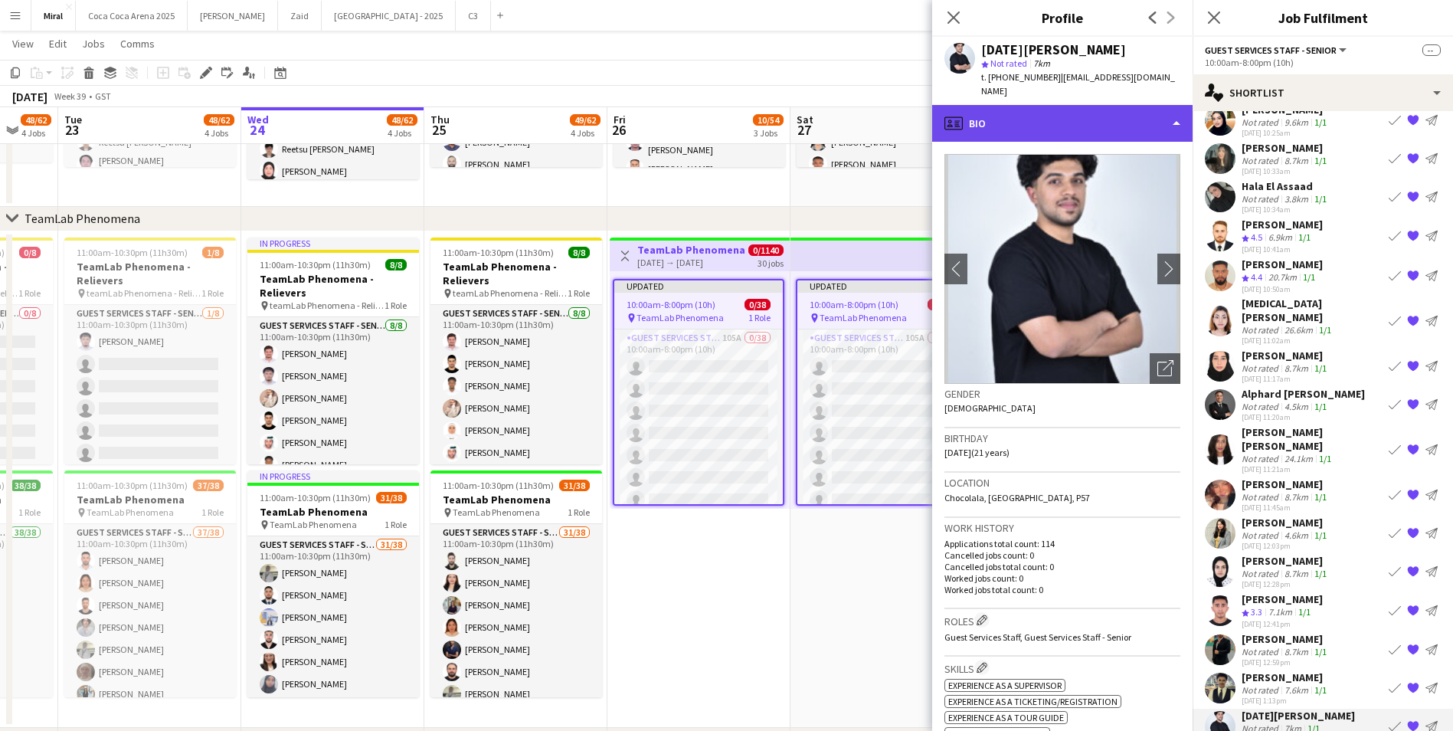
click at [1172, 105] on div "profile Bio" at bounding box center [1062, 123] width 260 height 37
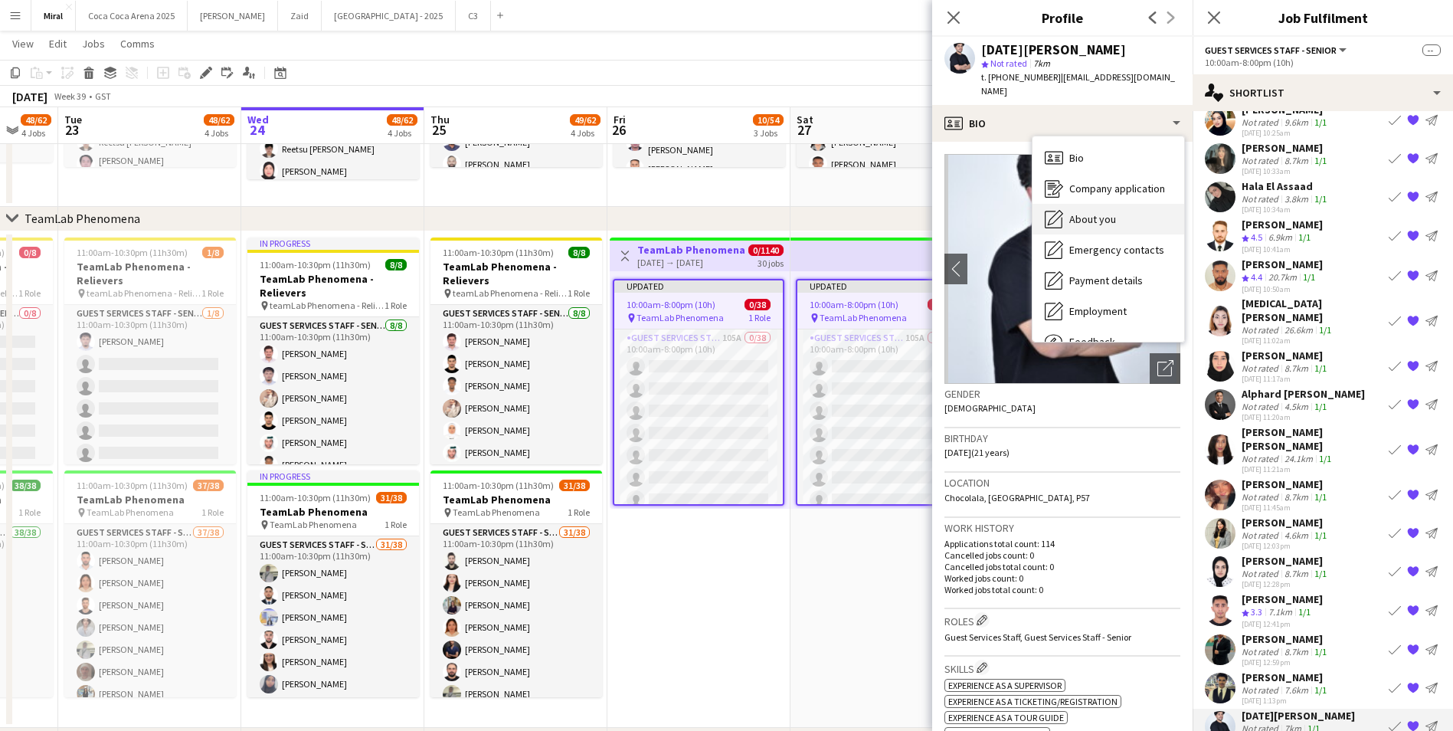
click at [1117, 213] on div "About you About you" at bounding box center [1108, 219] width 152 height 31
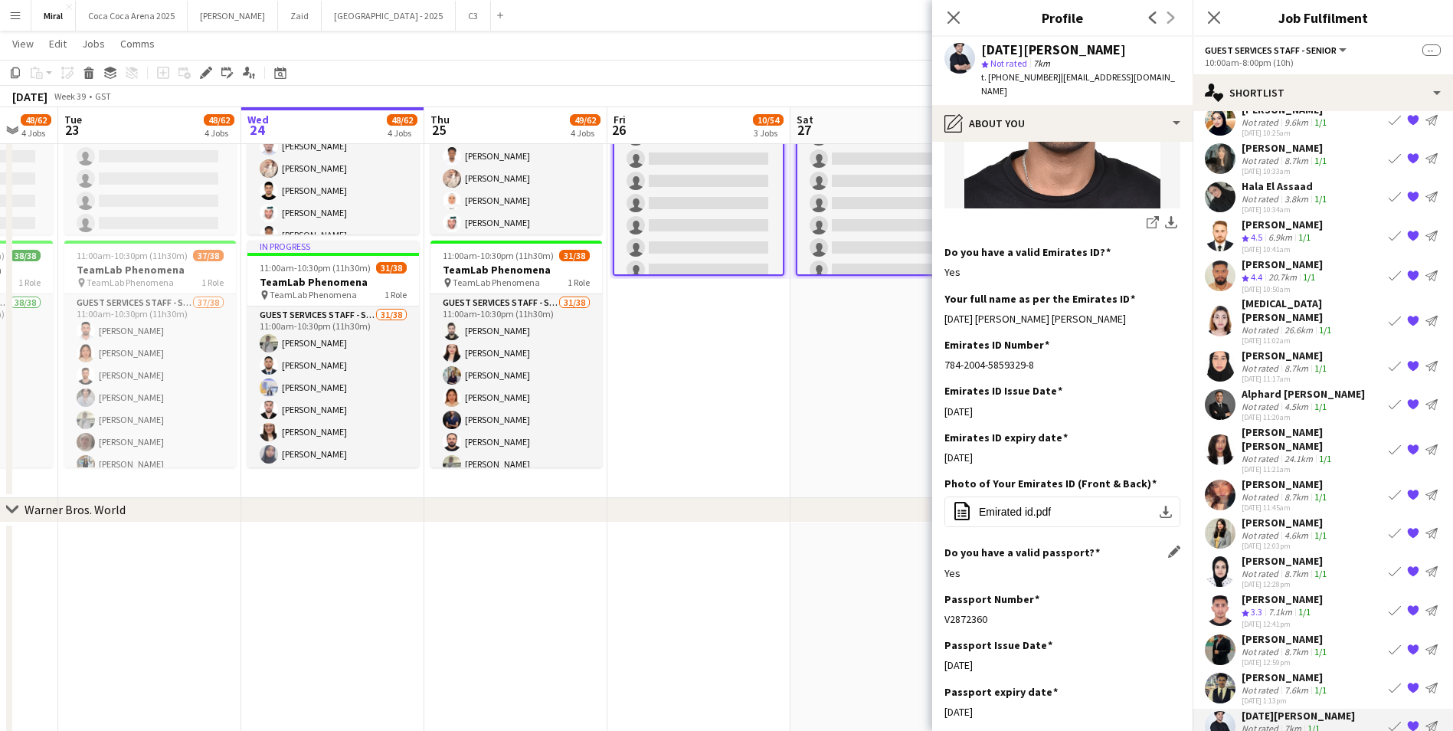
scroll to position [383, 0]
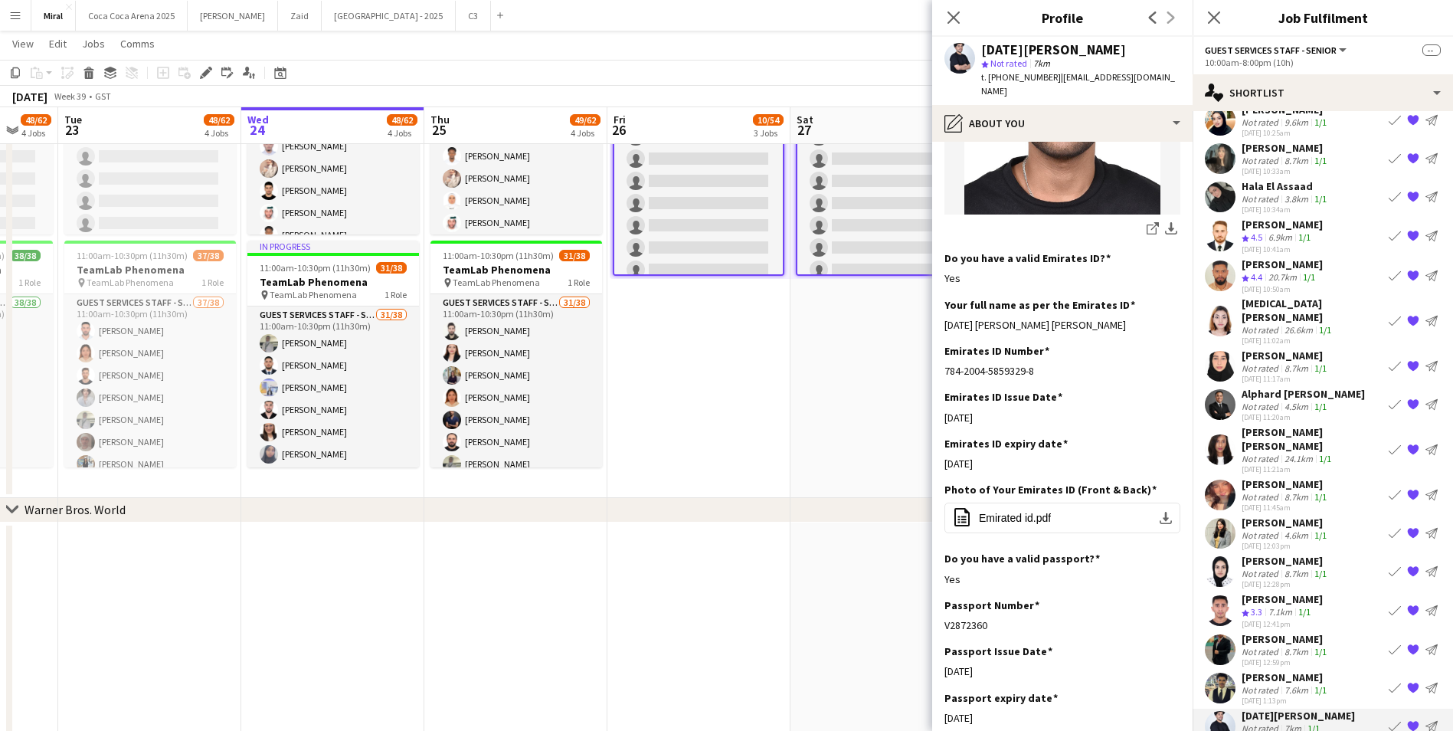
drag, startPoint x: 1124, startPoint y: 310, endPoint x: 914, endPoint y: 307, distance: 209.8
click at [914, 307] on body "Menu Boards Boards Boards All jobs Status Workforce Workforce My Workforce Recr…" at bounding box center [726, 126] width 1453 height 1552
click at [1134, 322] on div "Your full name as per the Emirates ID Edit this field [DATE] [PERSON_NAME] [PER…" at bounding box center [1062, 321] width 236 height 46
drag, startPoint x: 1131, startPoint y: 310, endPoint x: 938, endPoint y: 309, distance: 193.0
click at [938, 309] on app-section-data-types "Bio Edit this field An enthusiastic graduate of business administration with pr…" at bounding box center [1062, 436] width 260 height 589
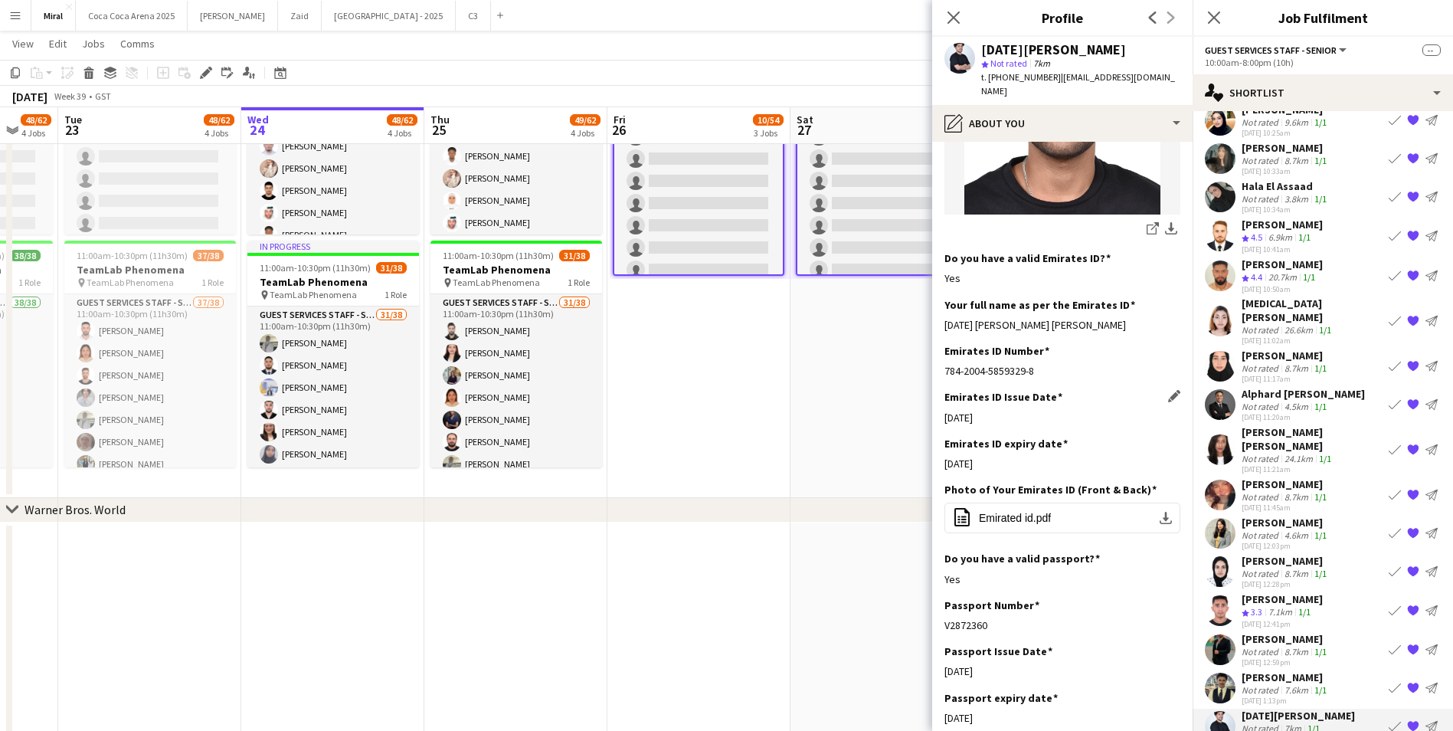
copy div "[DATE] [PERSON_NAME] [PERSON_NAME]"
click at [1121, 318] on div "[DATE] [PERSON_NAME] [PERSON_NAME]" at bounding box center [1062, 325] width 236 height 14
drag, startPoint x: 1121, startPoint y: 312, endPoint x: 946, endPoint y: 317, distance: 175.4
click at [946, 318] on div "[DATE] [PERSON_NAME] [PERSON_NAME]" at bounding box center [1062, 325] width 236 height 14
copy div "[DATE] [PERSON_NAME] [PERSON_NAME]"
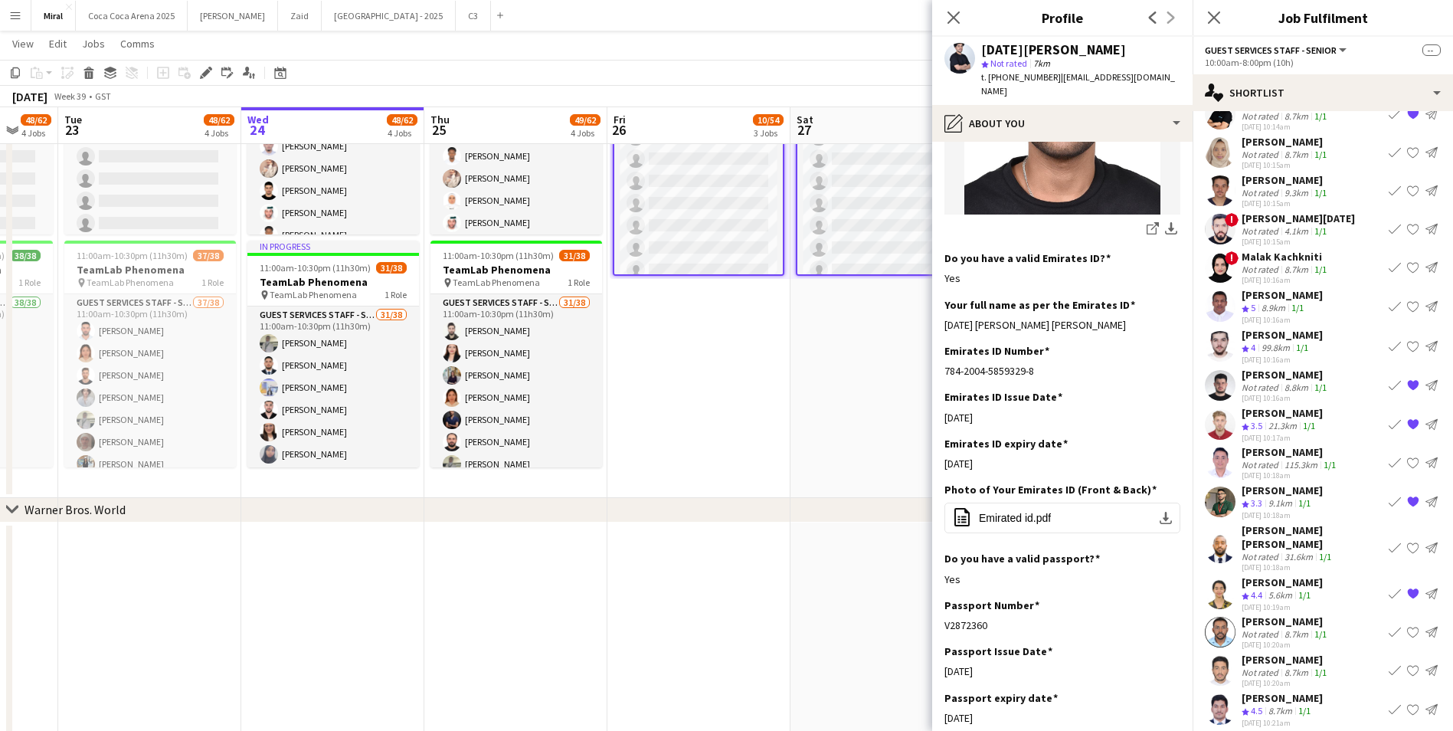
scroll to position [1362, 0]
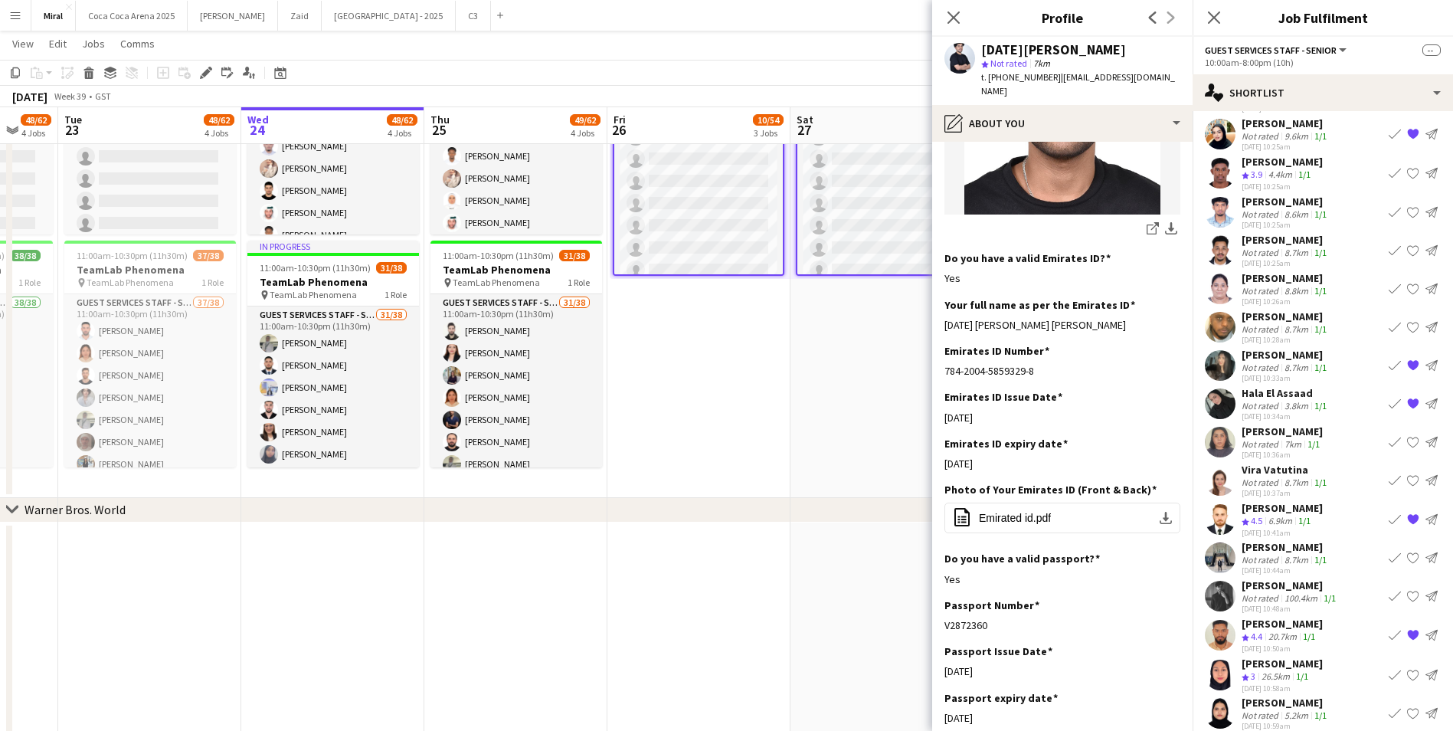
click at [837, 353] on app-date-cell "Updated 10:00am-8:00pm (10h) 0/38 pin TeamLab Phenomena 1 Role Guest Services S…" at bounding box center [881, 250] width 183 height 496
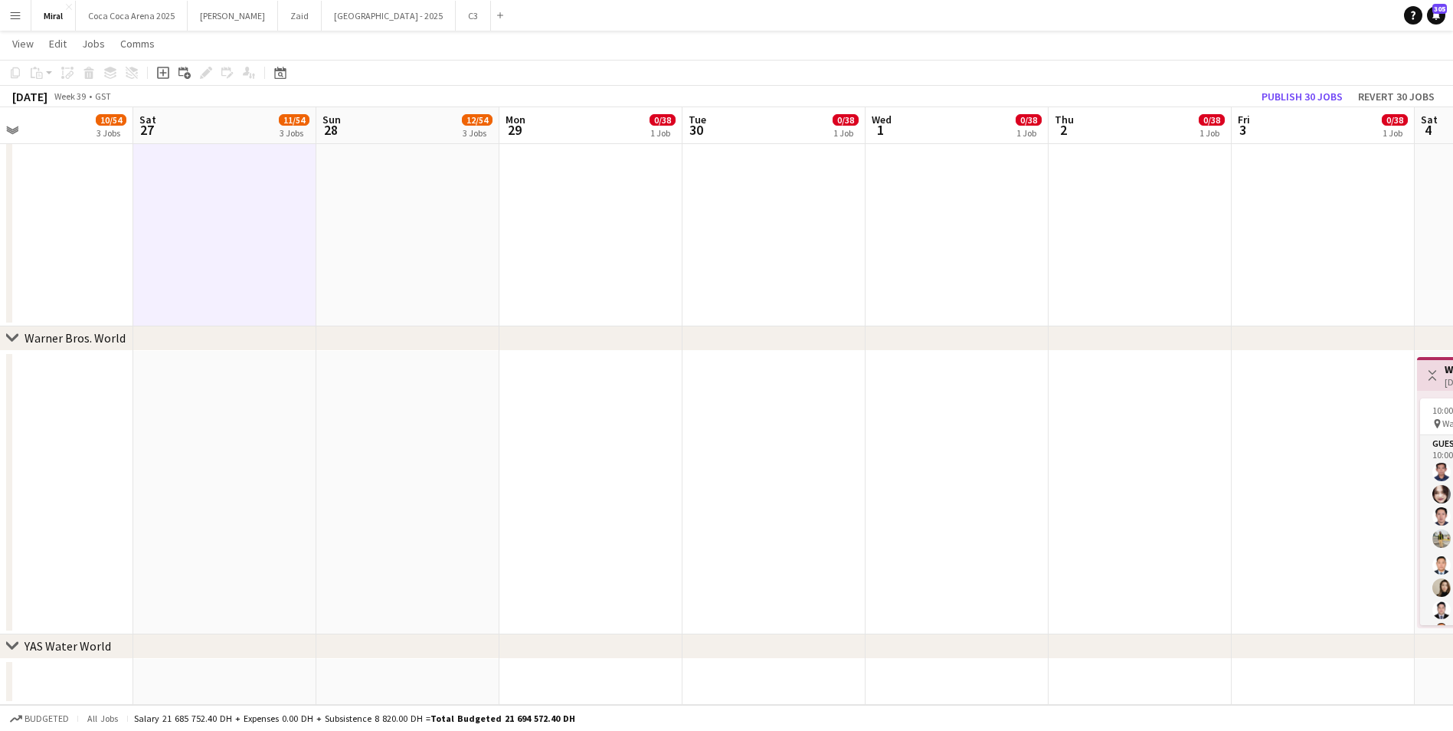
scroll to position [0, 509]
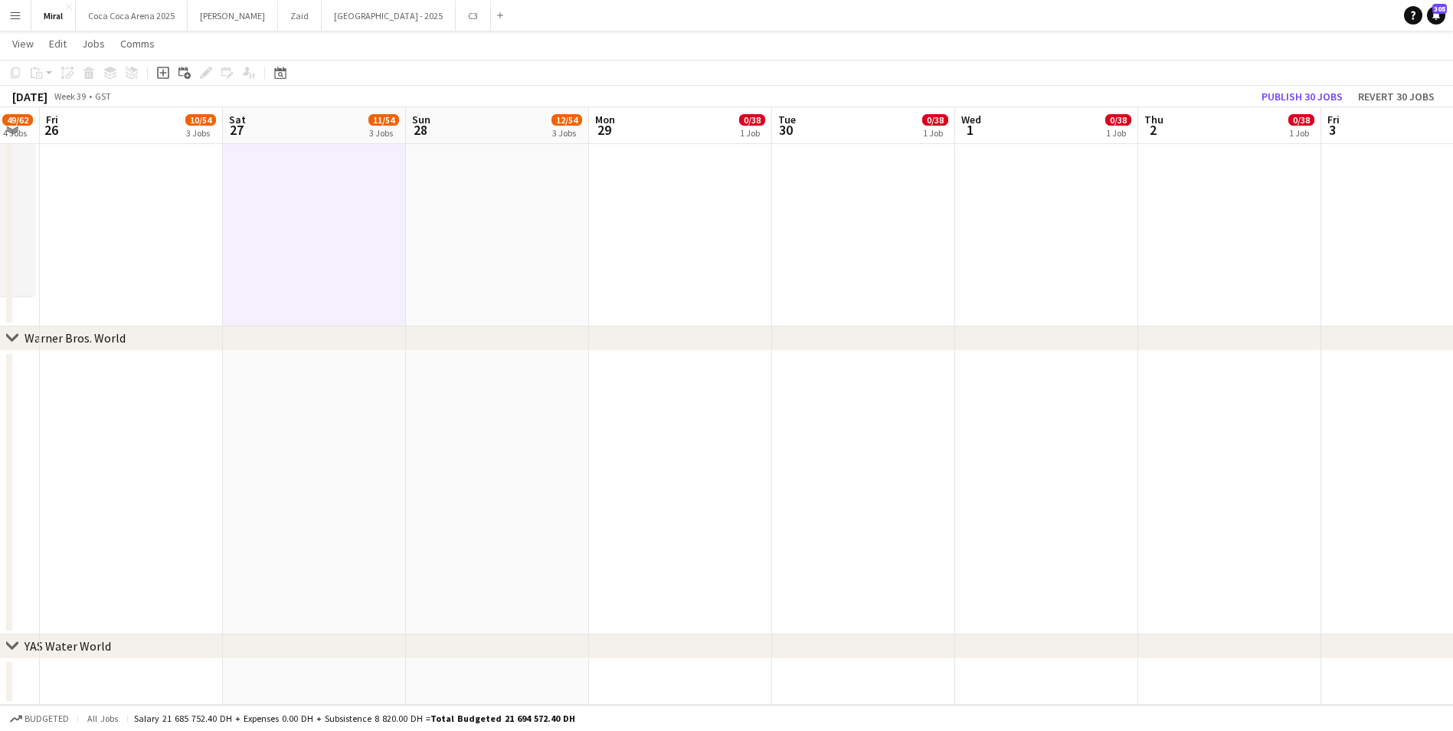
drag, startPoint x: 1208, startPoint y: 459, endPoint x: 325, endPoint y: 447, distance: 883.0
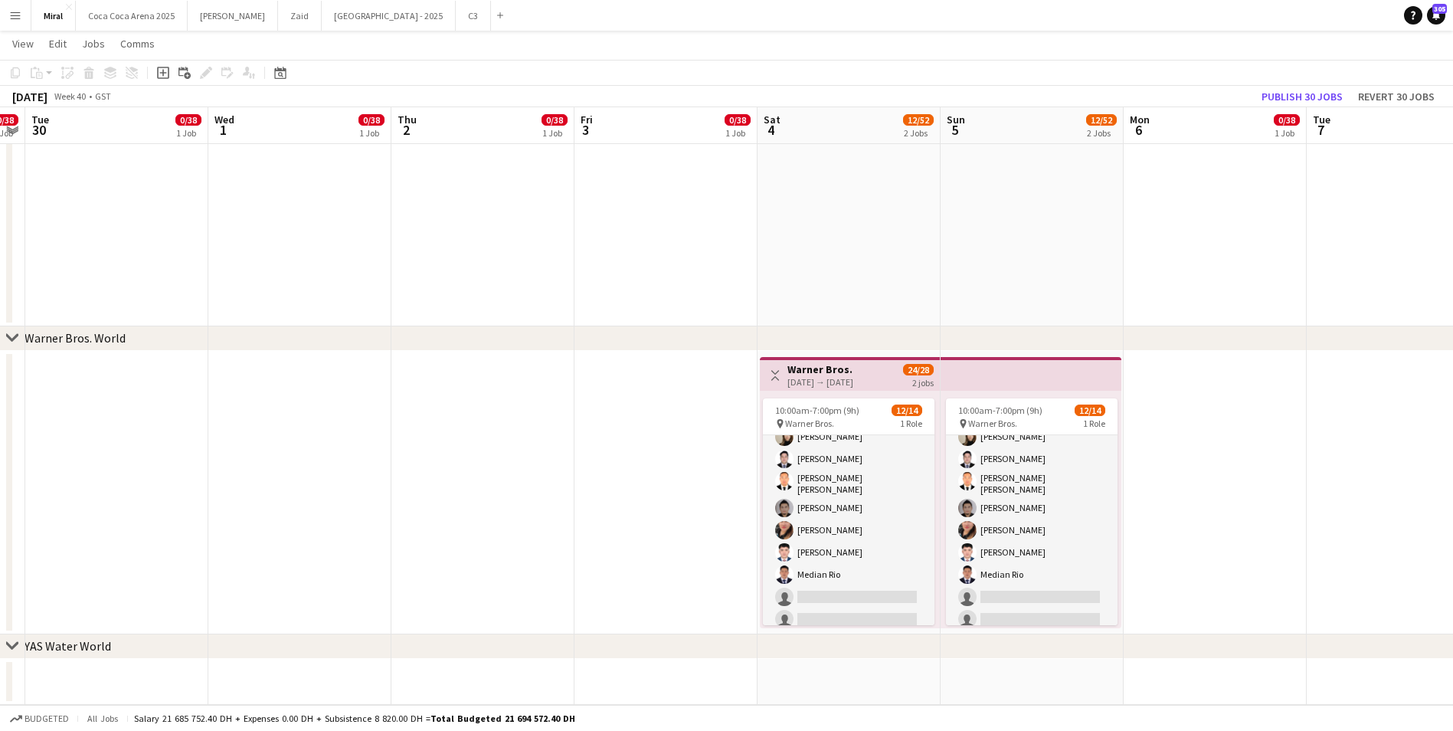
scroll to position [0, 525]
drag, startPoint x: 953, startPoint y: 489, endPoint x: 611, endPoint y: 498, distance: 342.4
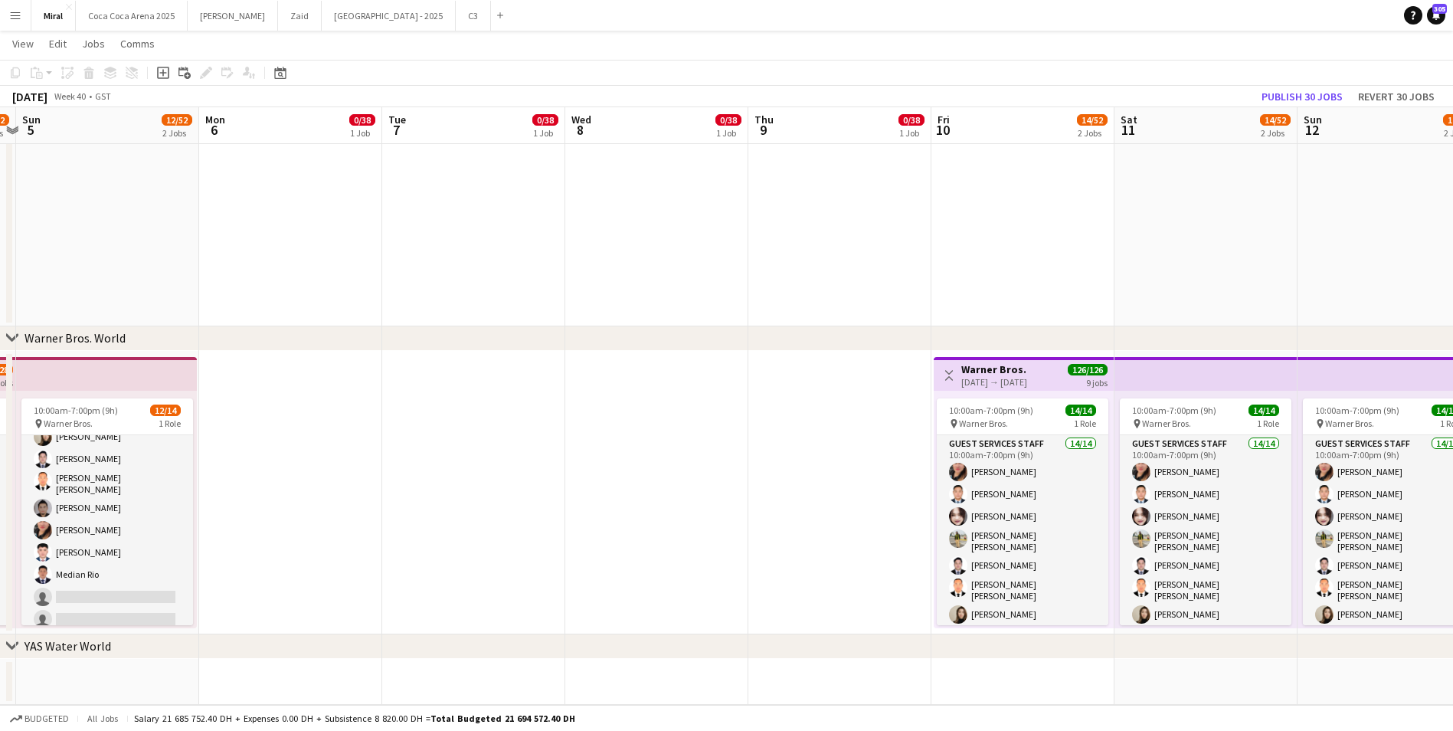
drag, startPoint x: 1295, startPoint y: 512, endPoint x: 368, endPoint y: 508, distance: 927.4
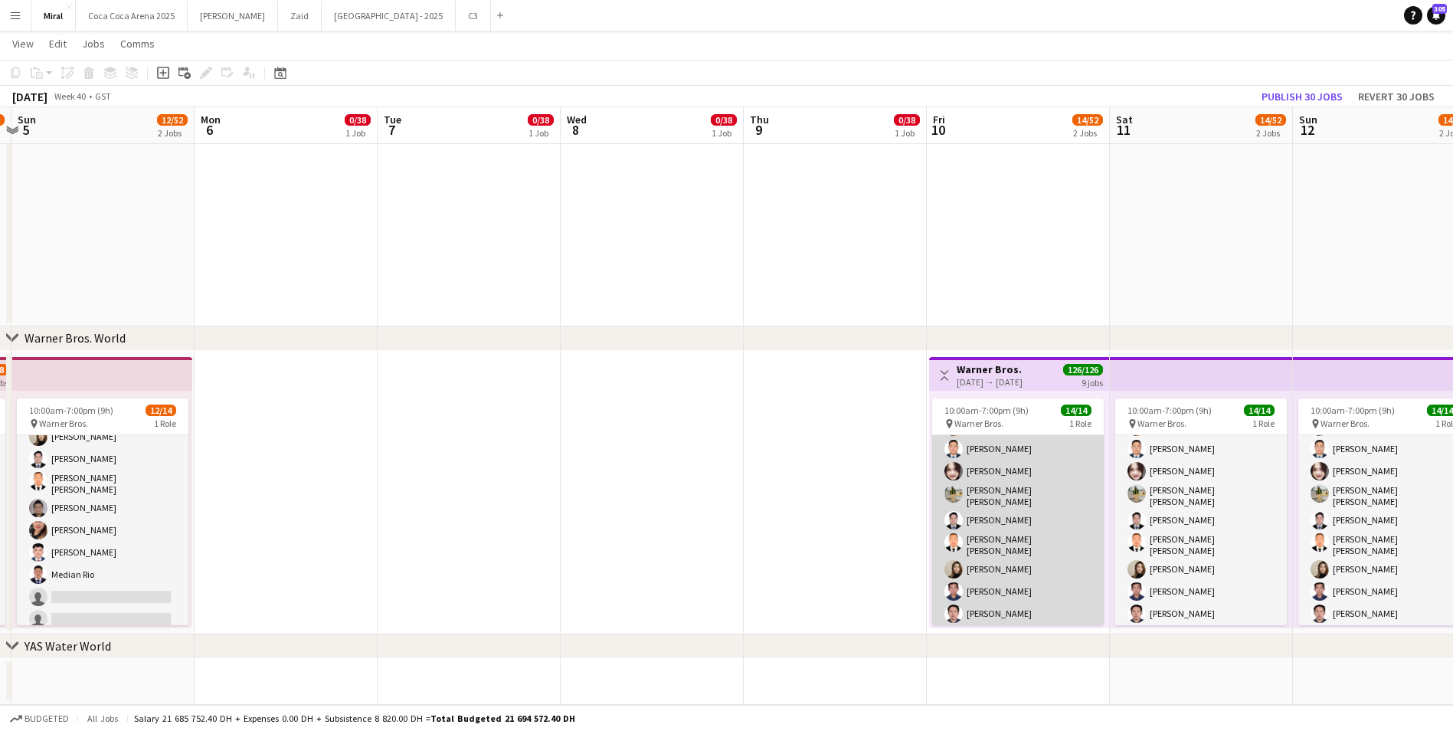
scroll to position [0, 0]
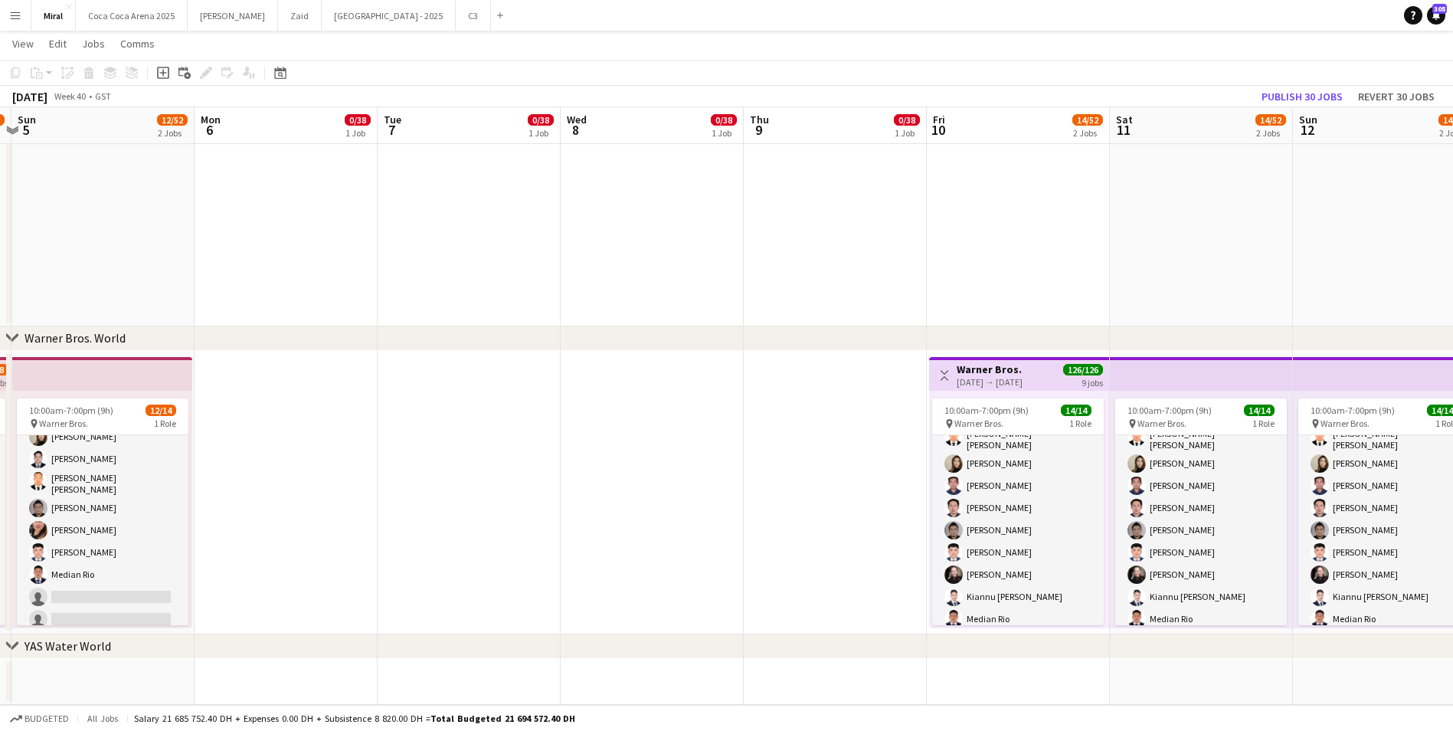
click at [406, 544] on app-date-cell at bounding box center [469, 492] width 183 height 283
